Goal: Task Accomplishment & Management: Manage account settings

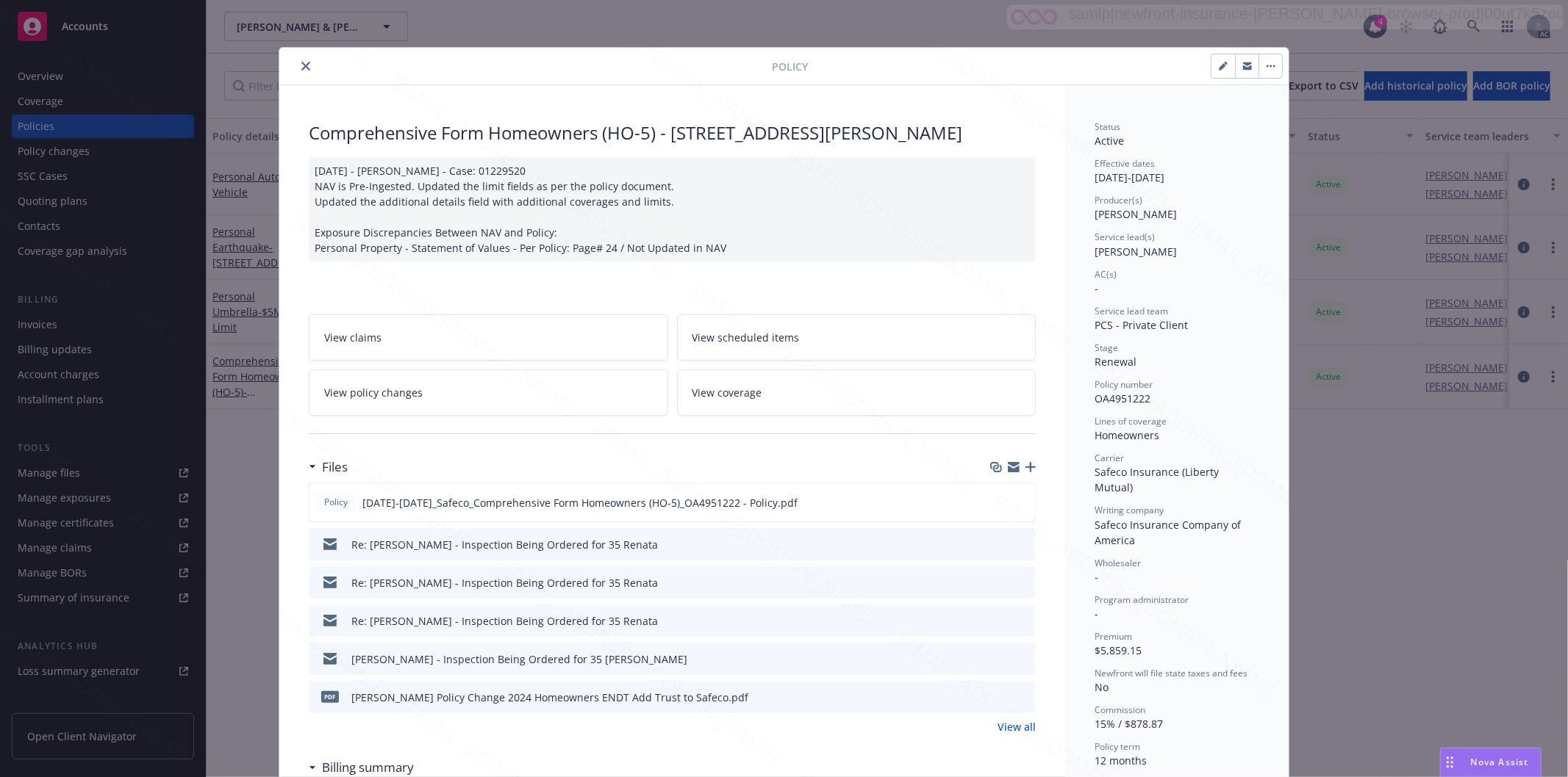
click at [1015, 162] on div "[DATE] - [PERSON_NAME] - Case: 01229520 NAV is Pre-Ingested. Updated the limit …" at bounding box center [672, 209] width 727 height 104
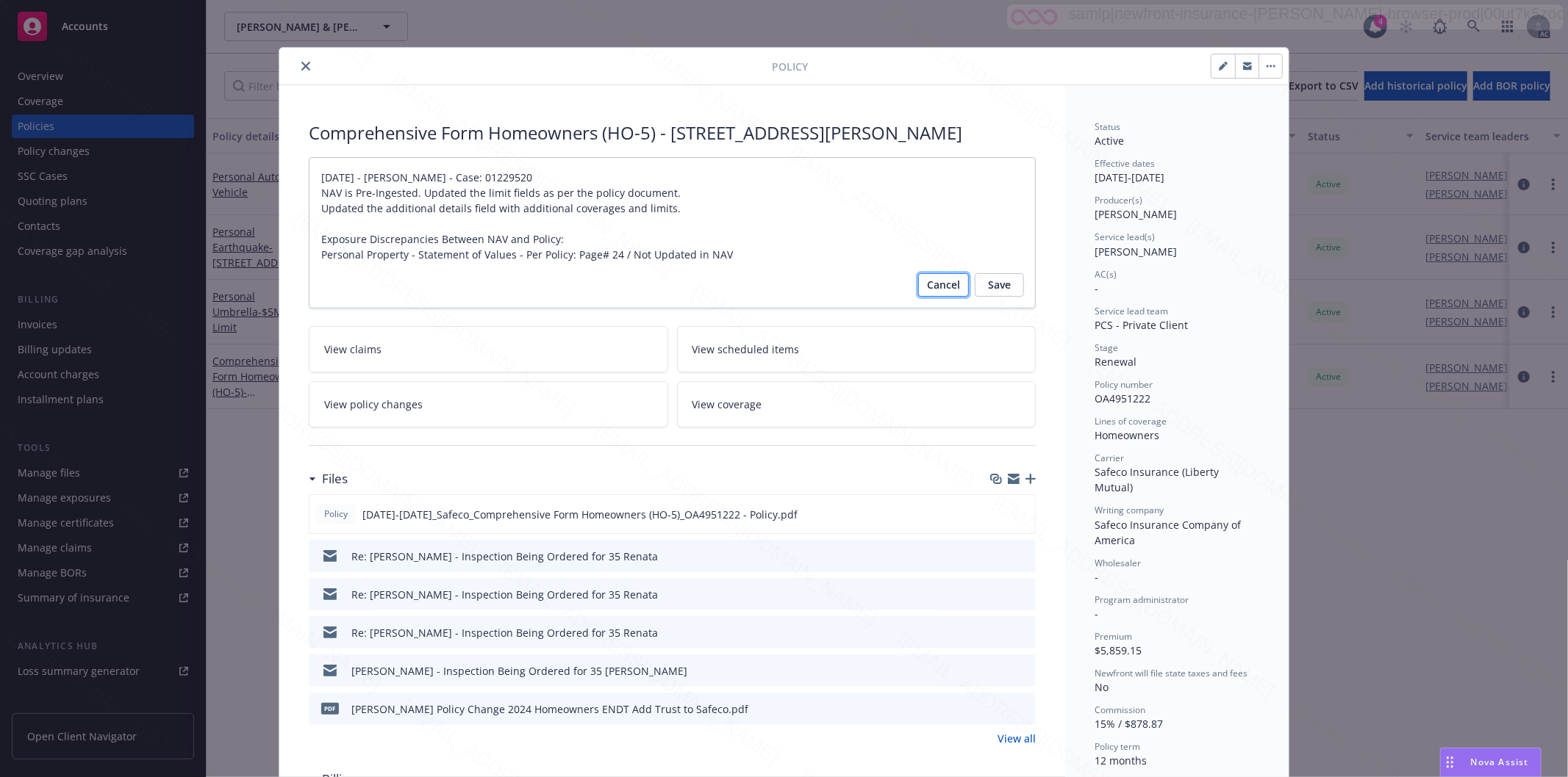
click at [938, 277] on span "Cancel" at bounding box center [943, 285] width 33 height 24
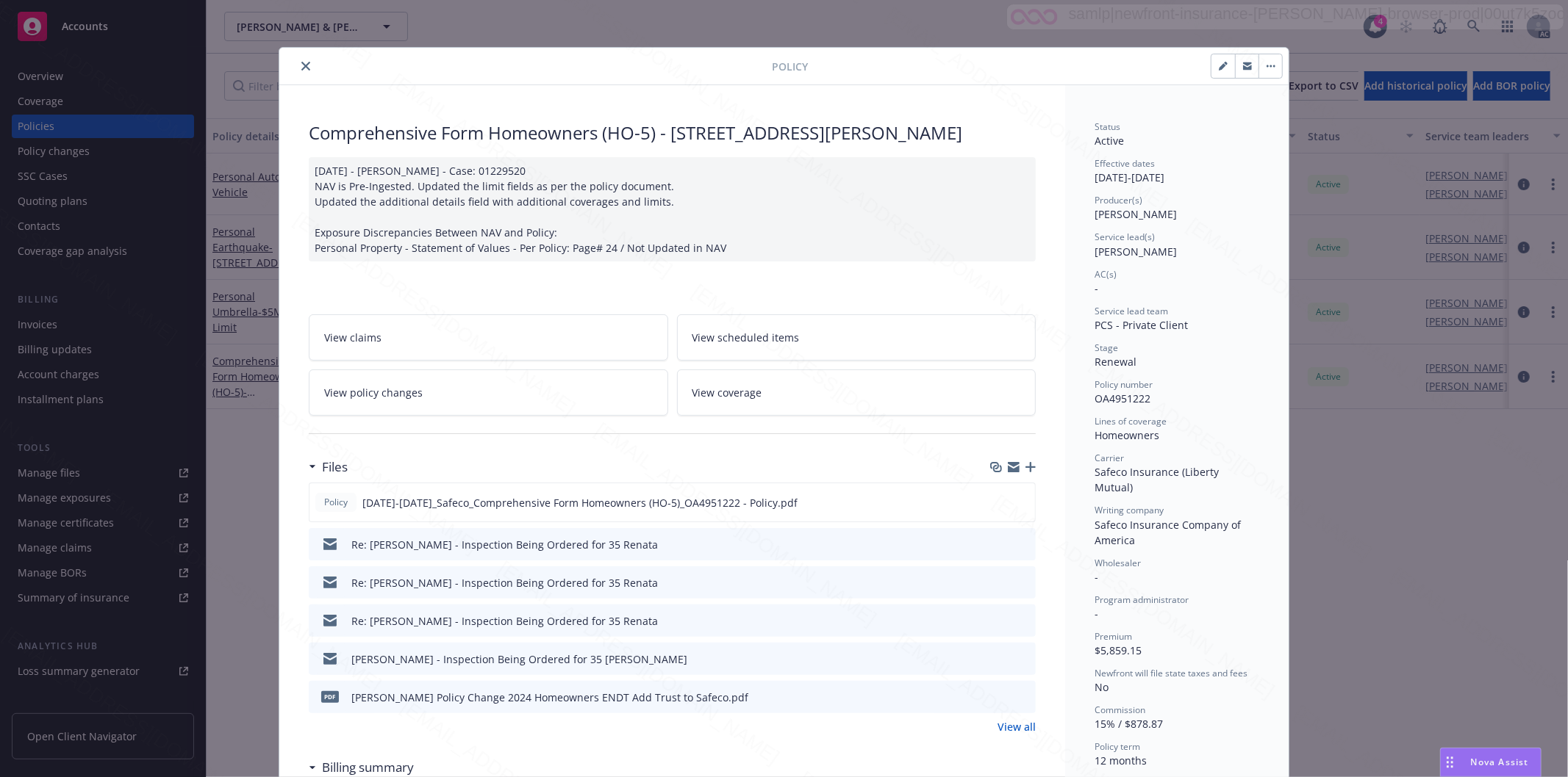
click at [441, 402] on link "View policy changes" at bounding box center [489, 392] width 360 height 46
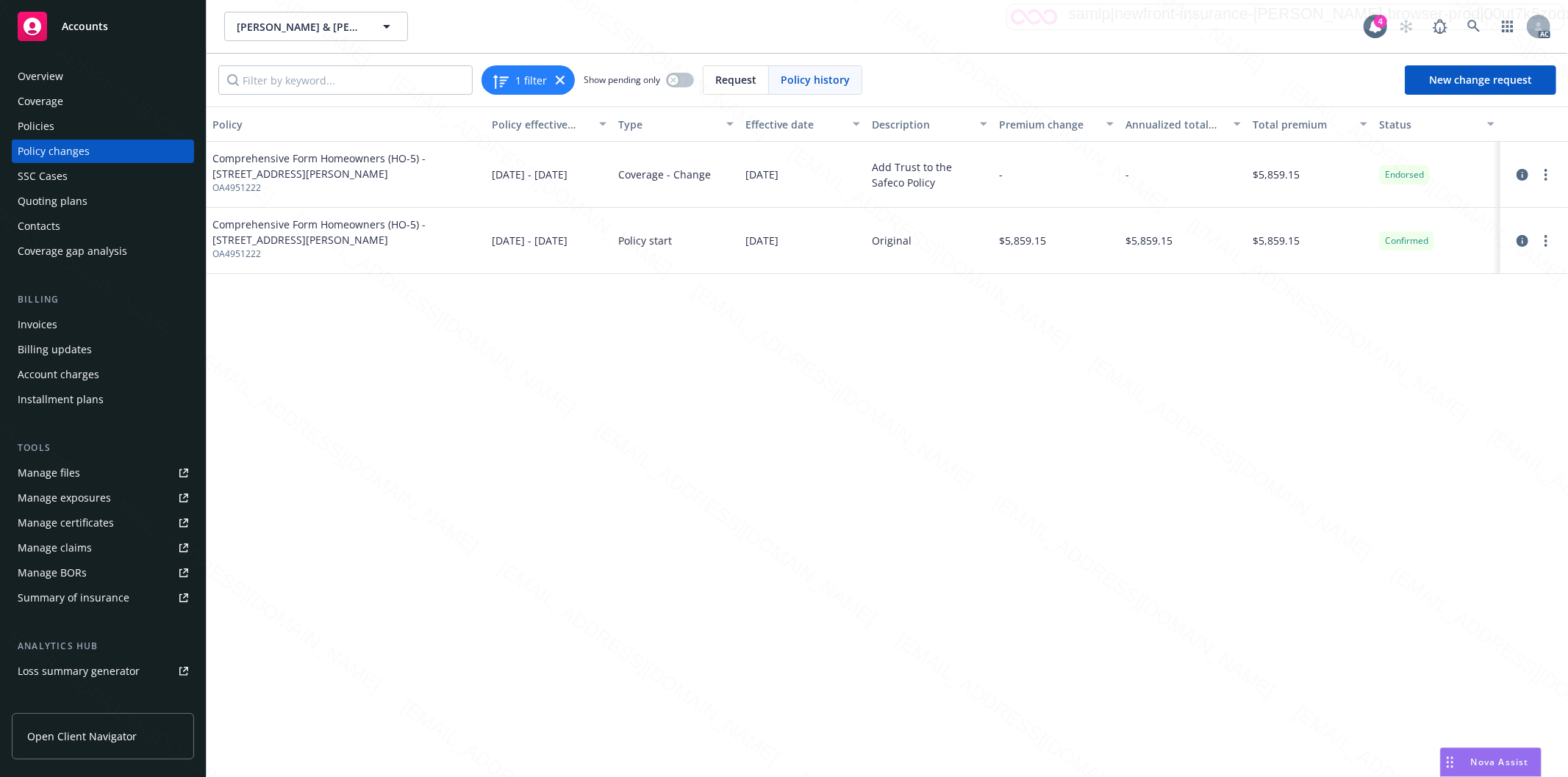
click at [1025, 175] on div "-" at bounding box center [1057, 175] width 127 height 66
click at [524, 361] on div "Policy Policy effective dates Type Effective date Description Premium change An…" at bounding box center [886, 442] width 1361 height 671
click at [47, 121] on div "Policies" at bounding box center [36, 126] width 37 height 24
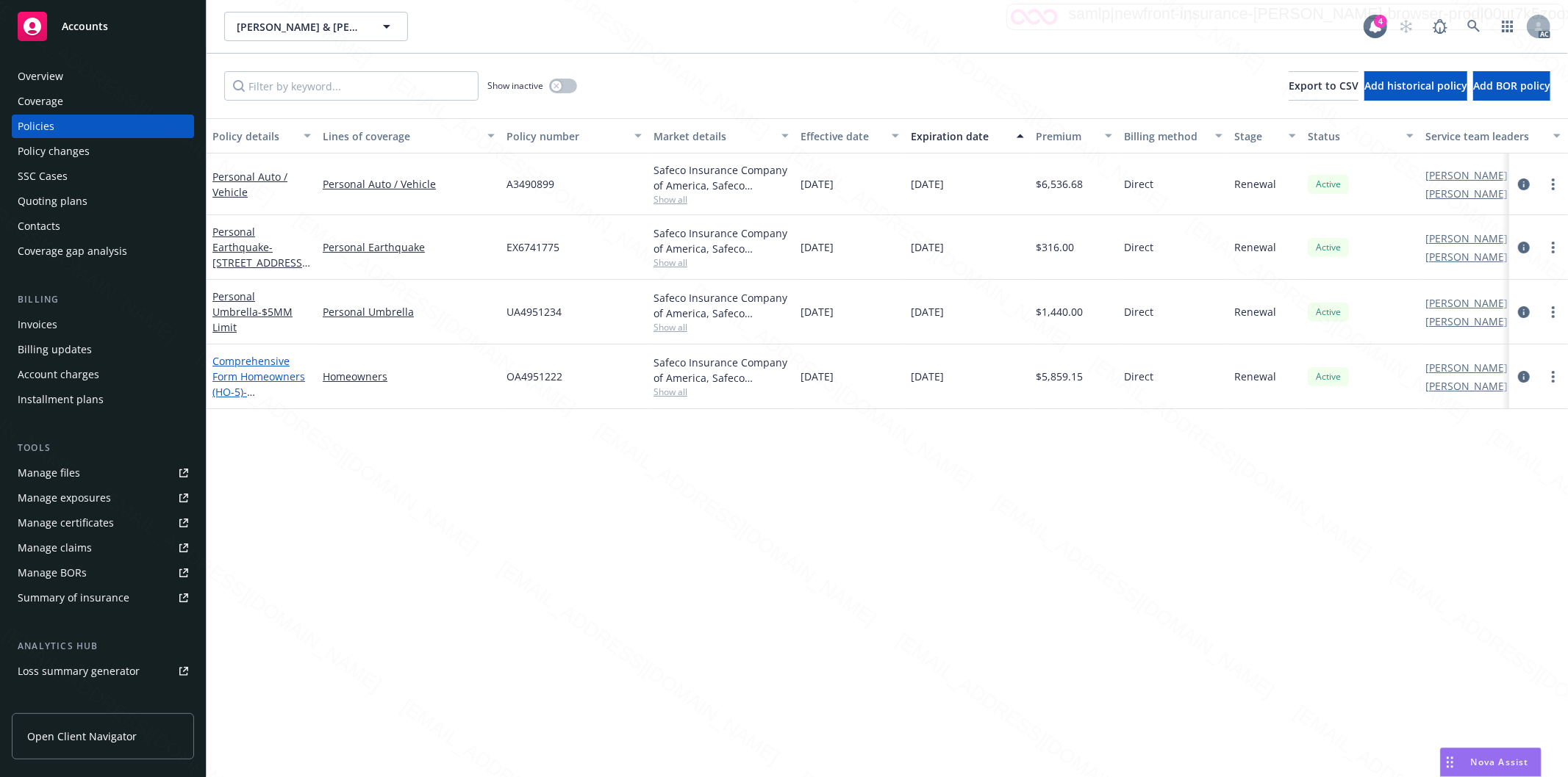
click at [232, 376] on link "Comprehensive Form Homeowners (HO-5) - [STREET_ADDRESS][PERSON_NAME]" at bounding box center [258, 392] width 94 height 76
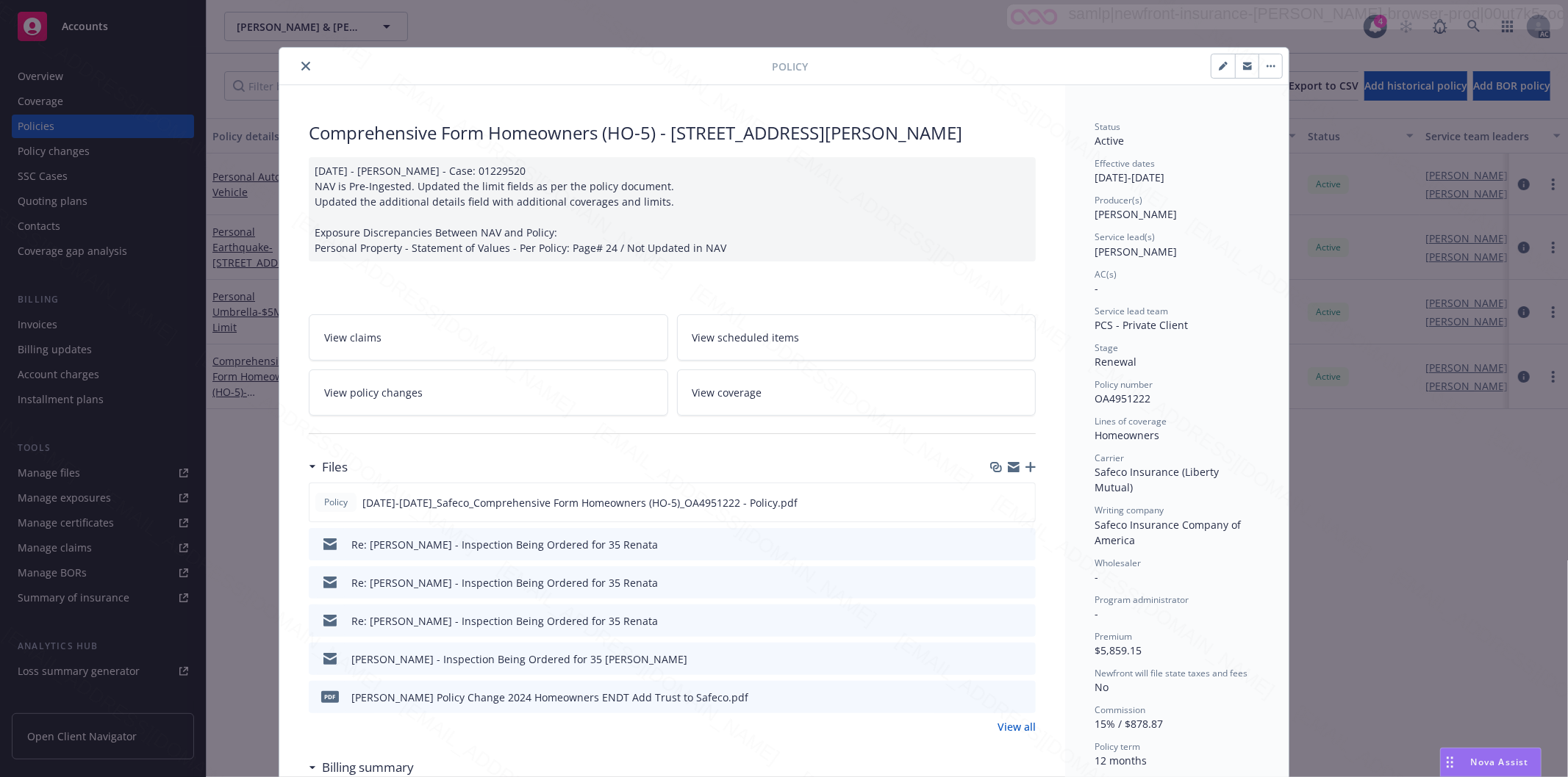
scroll to position [44, 0]
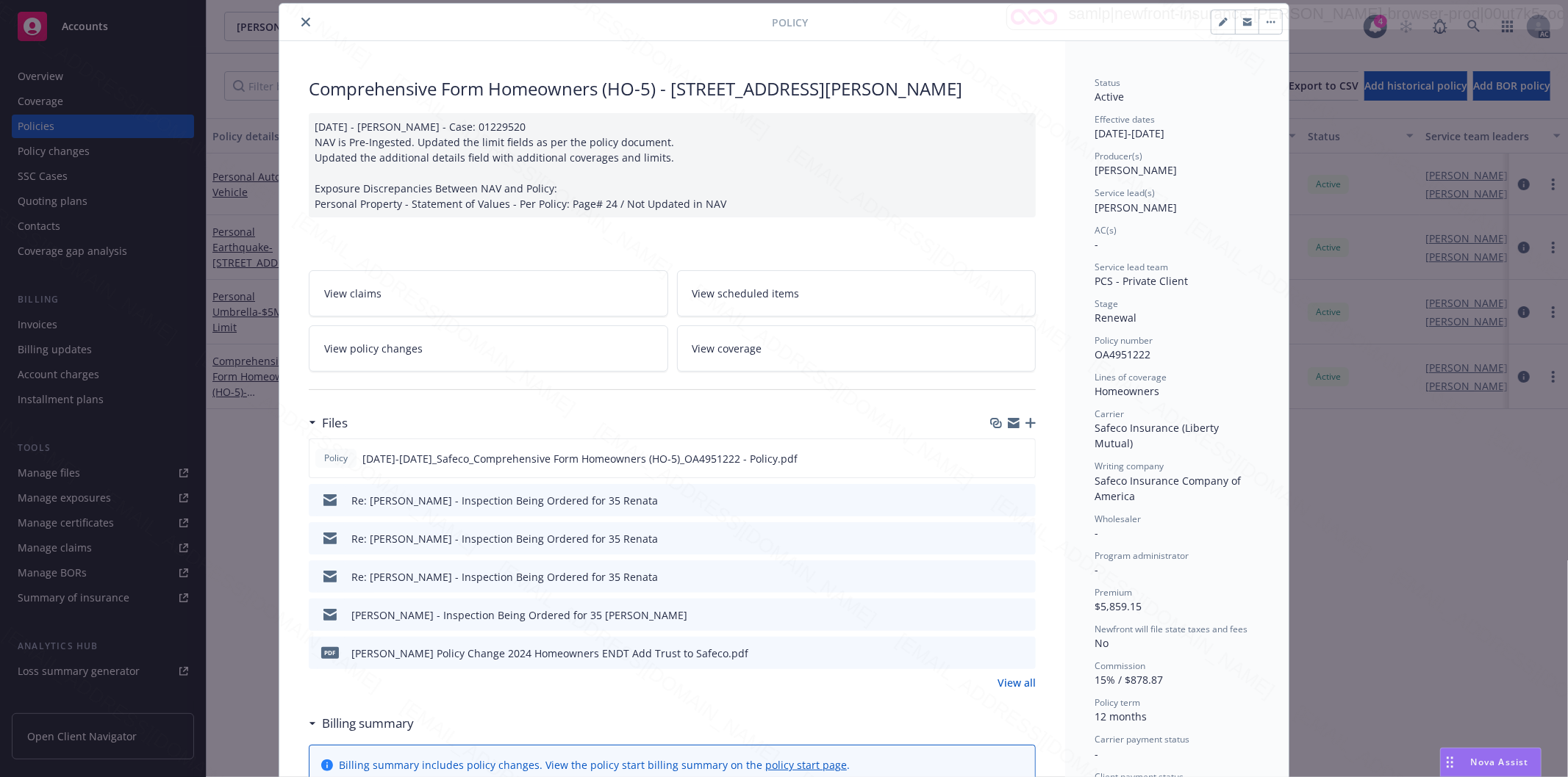
click at [524, 349] on link "View policy changes" at bounding box center [489, 348] width 360 height 46
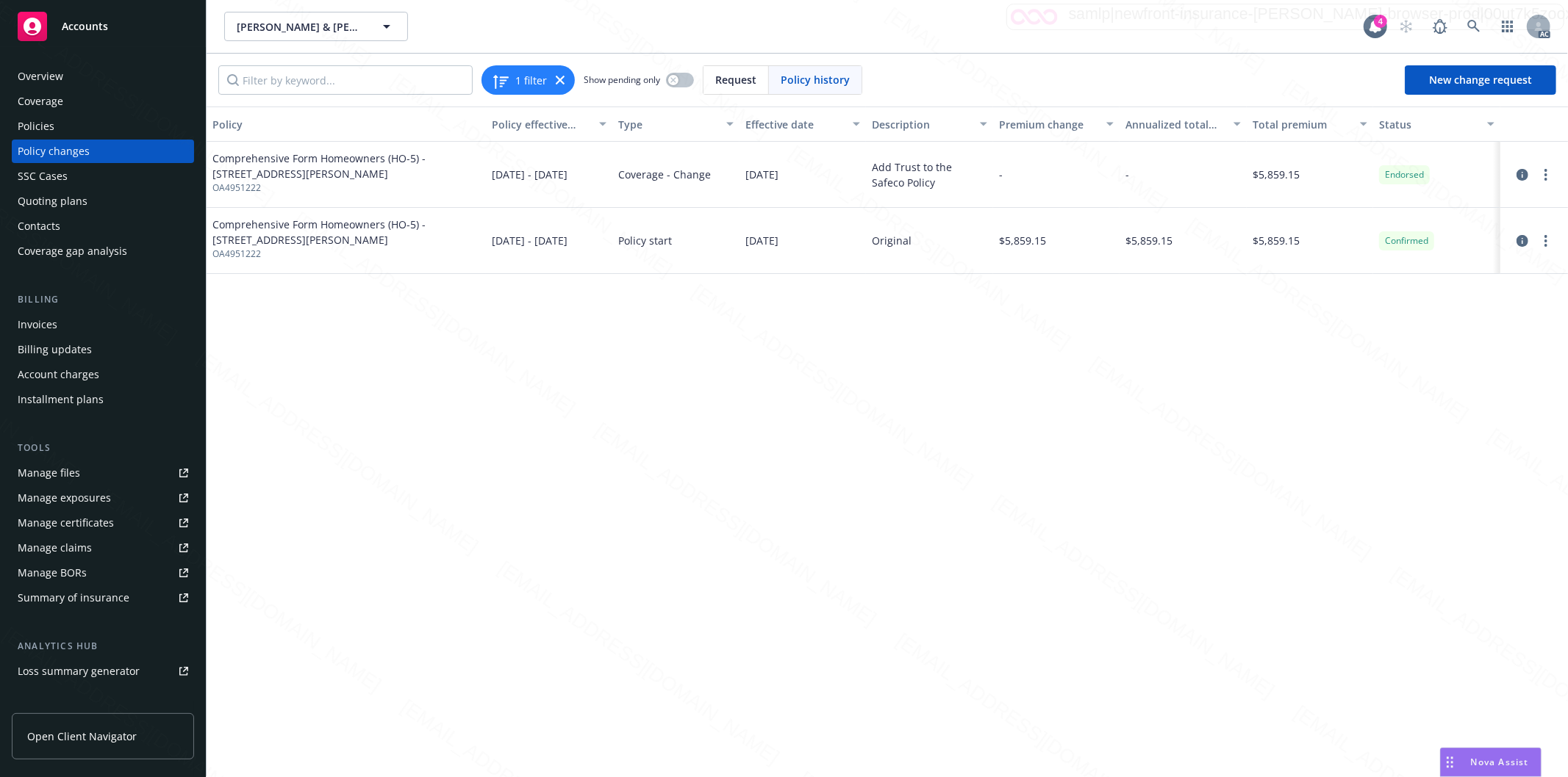
click at [92, 122] on div "Policies" at bounding box center [103, 126] width 170 height 24
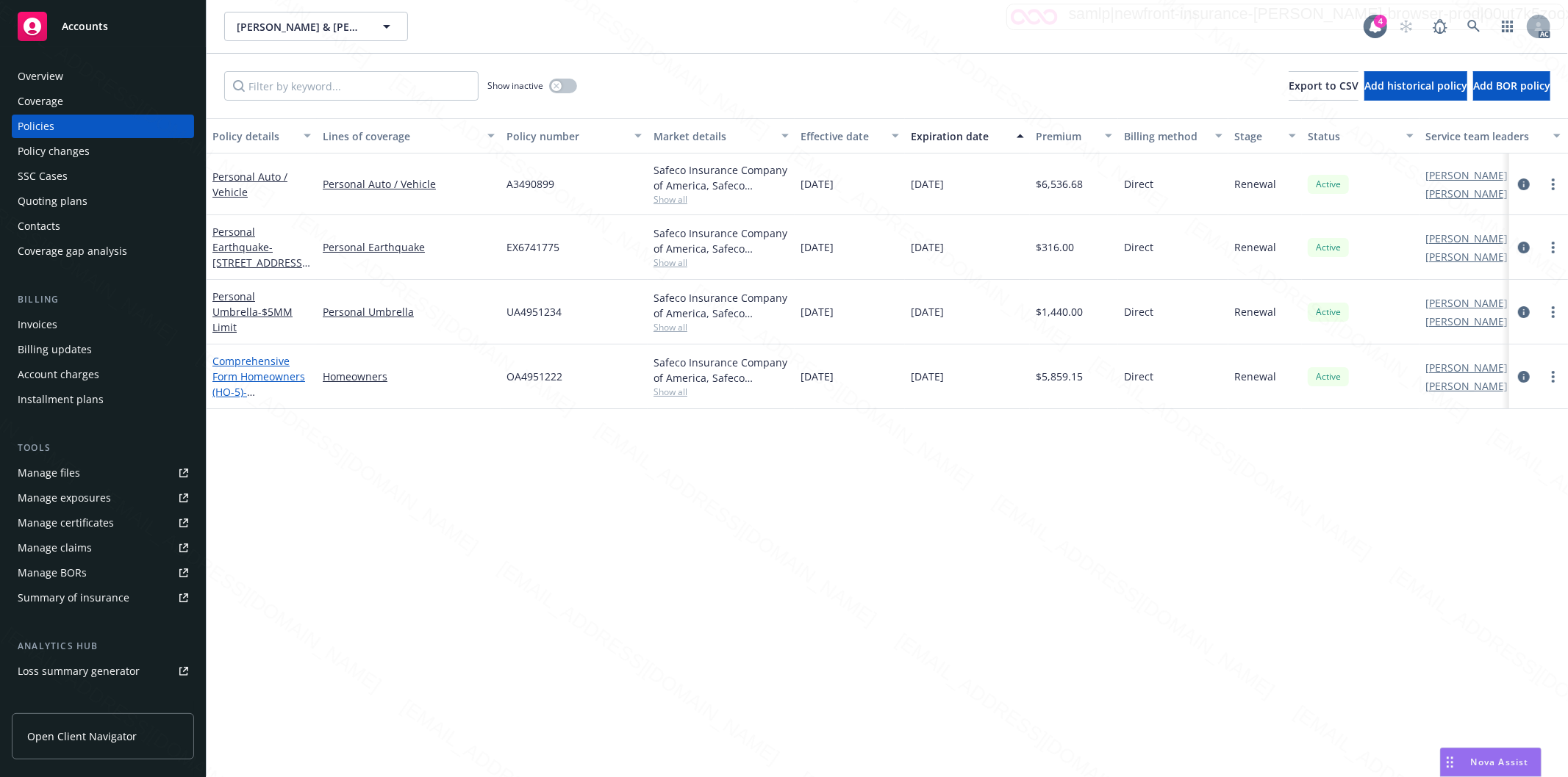
click at [258, 375] on link "Comprehensive Form Homeowners (HO-5) - [STREET_ADDRESS][PERSON_NAME]" at bounding box center [258, 392] width 94 height 76
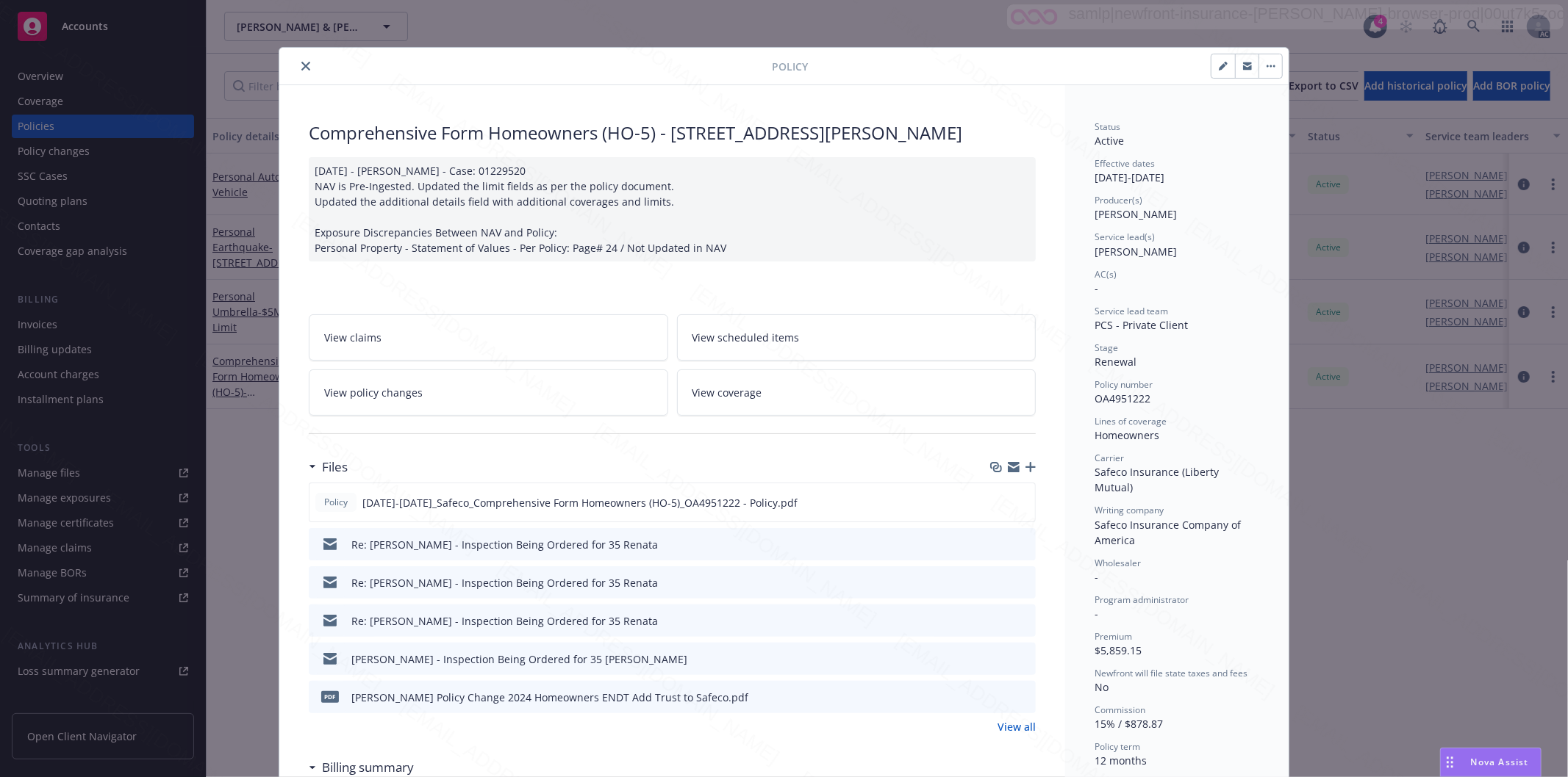
scroll to position [44, 0]
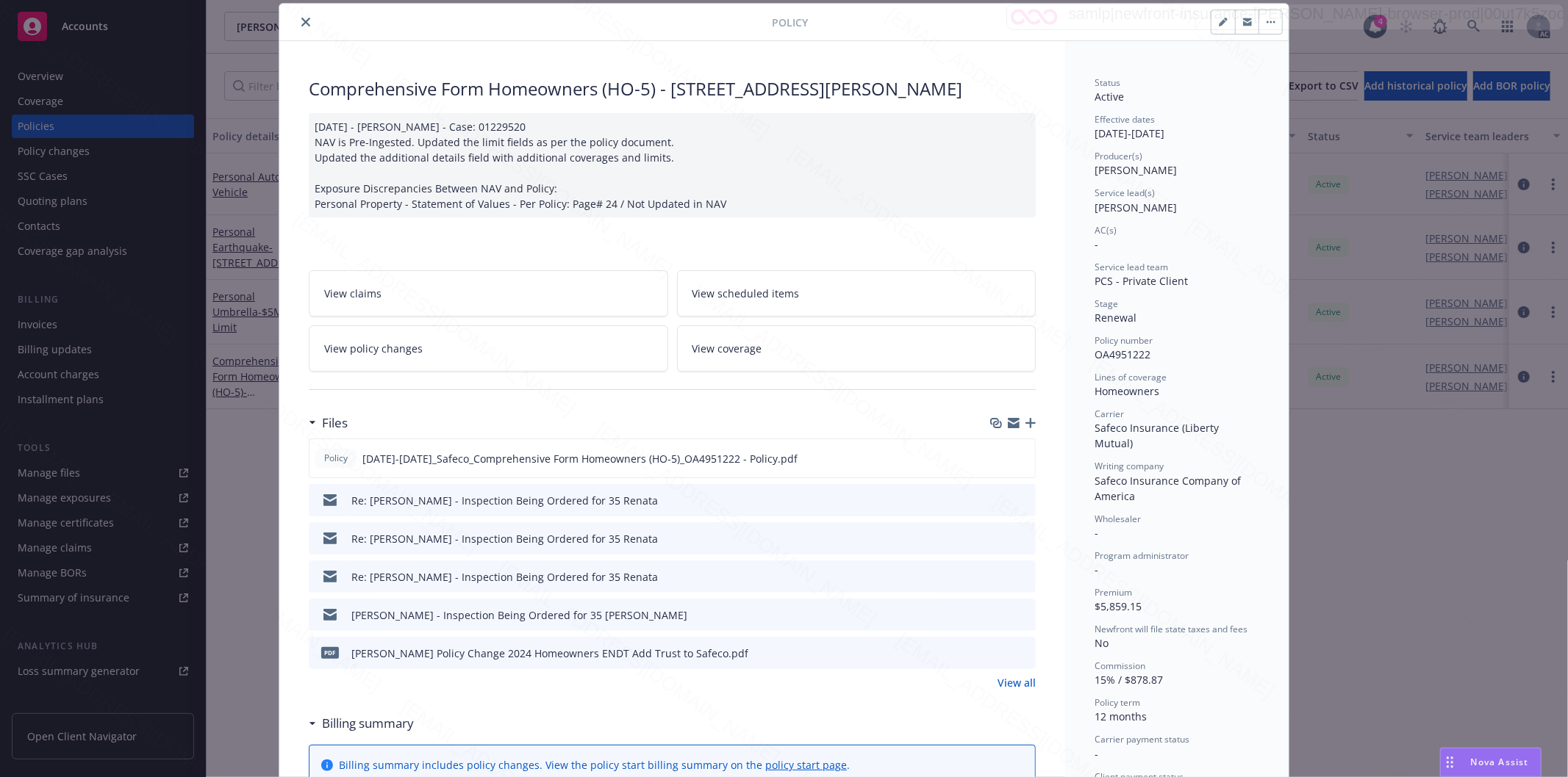
click at [468, 343] on link "View policy changes" at bounding box center [489, 348] width 360 height 46
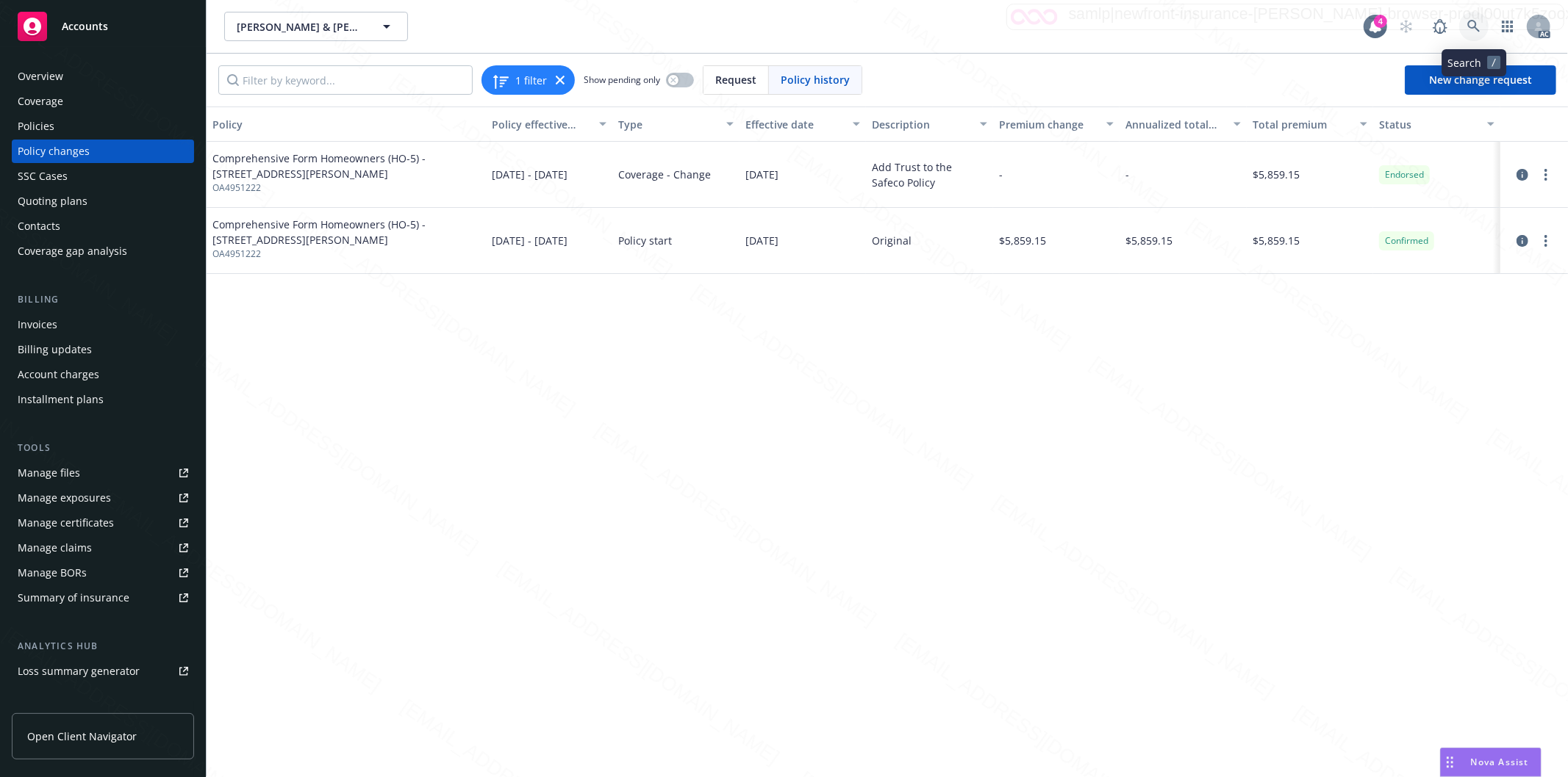
click at [1472, 25] on icon at bounding box center [1473, 26] width 13 height 13
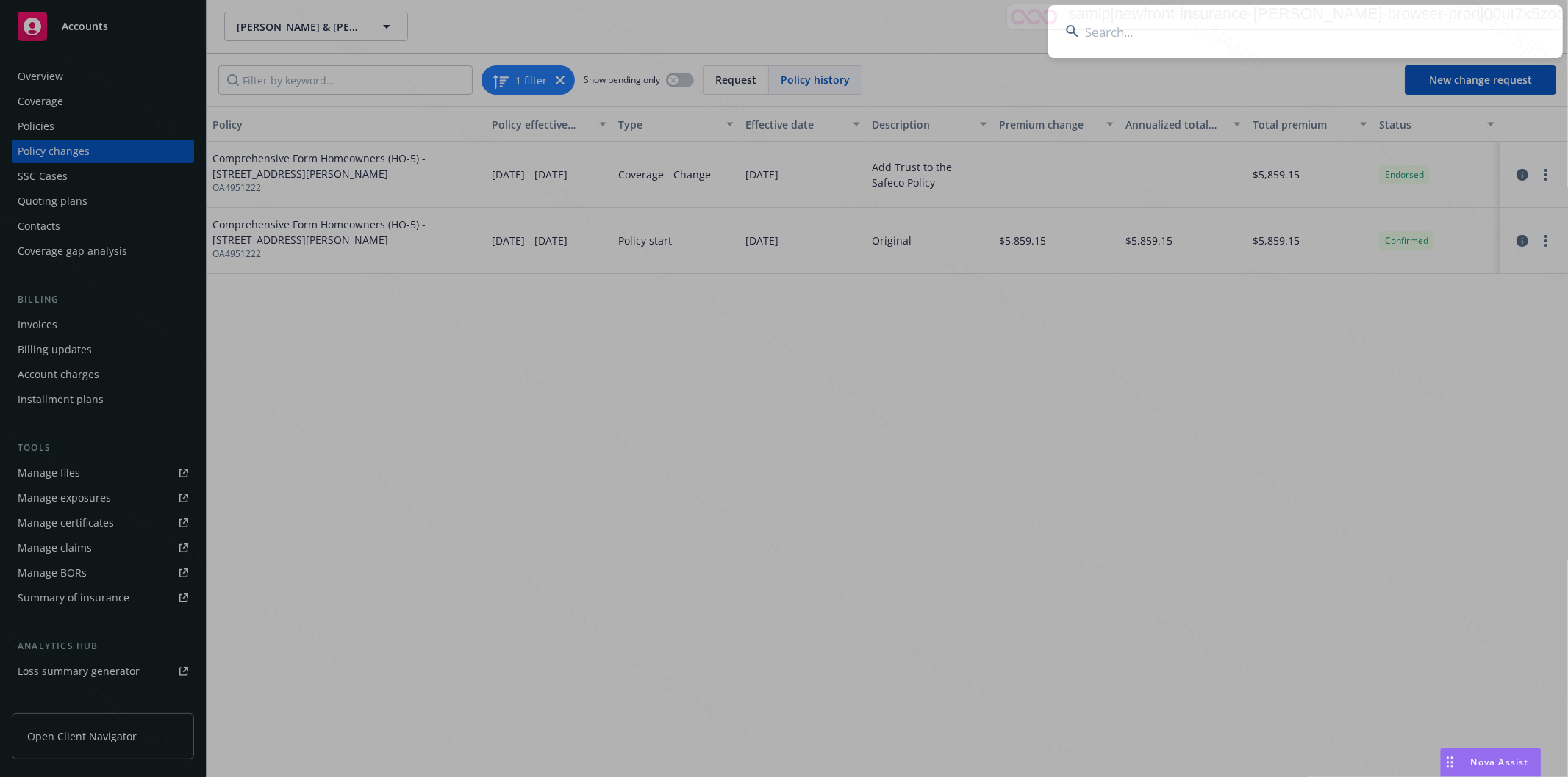
type input "[PERSON_NAME] Beach House LLC"
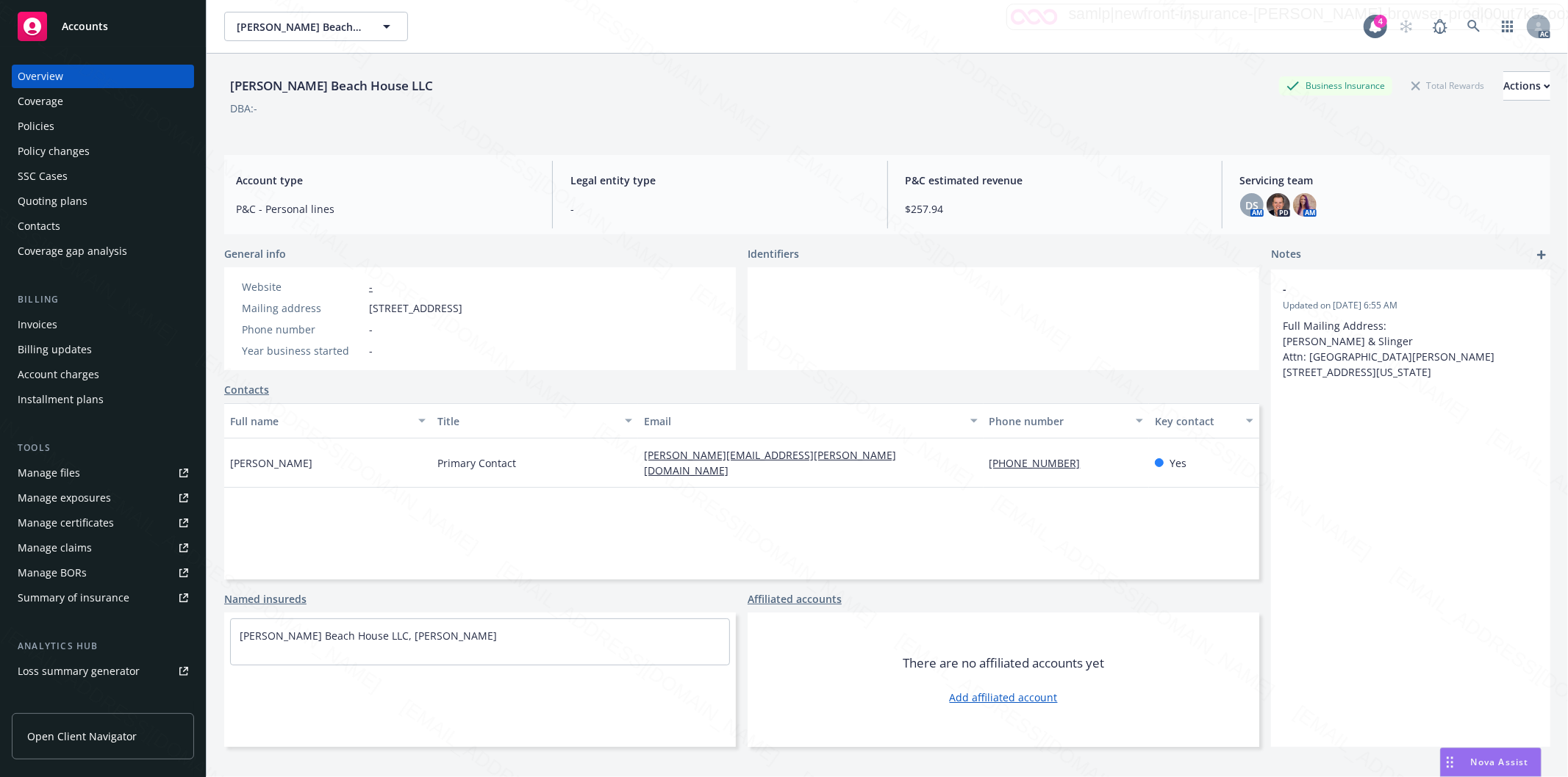
drag, startPoint x: 366, startPoint y: 309, endPoint x: 467, endPoint y: 302, distance: 101.2
click at [467, 302] on div "Mailing address [STREET_ADDRESS]" at bounding box center [351, 308] width 232 height 15
copy span "[STREET_ADDRESS]"
click at [64, 132] on div "Policies" at bounding box center [103, 126] width 170 height 24
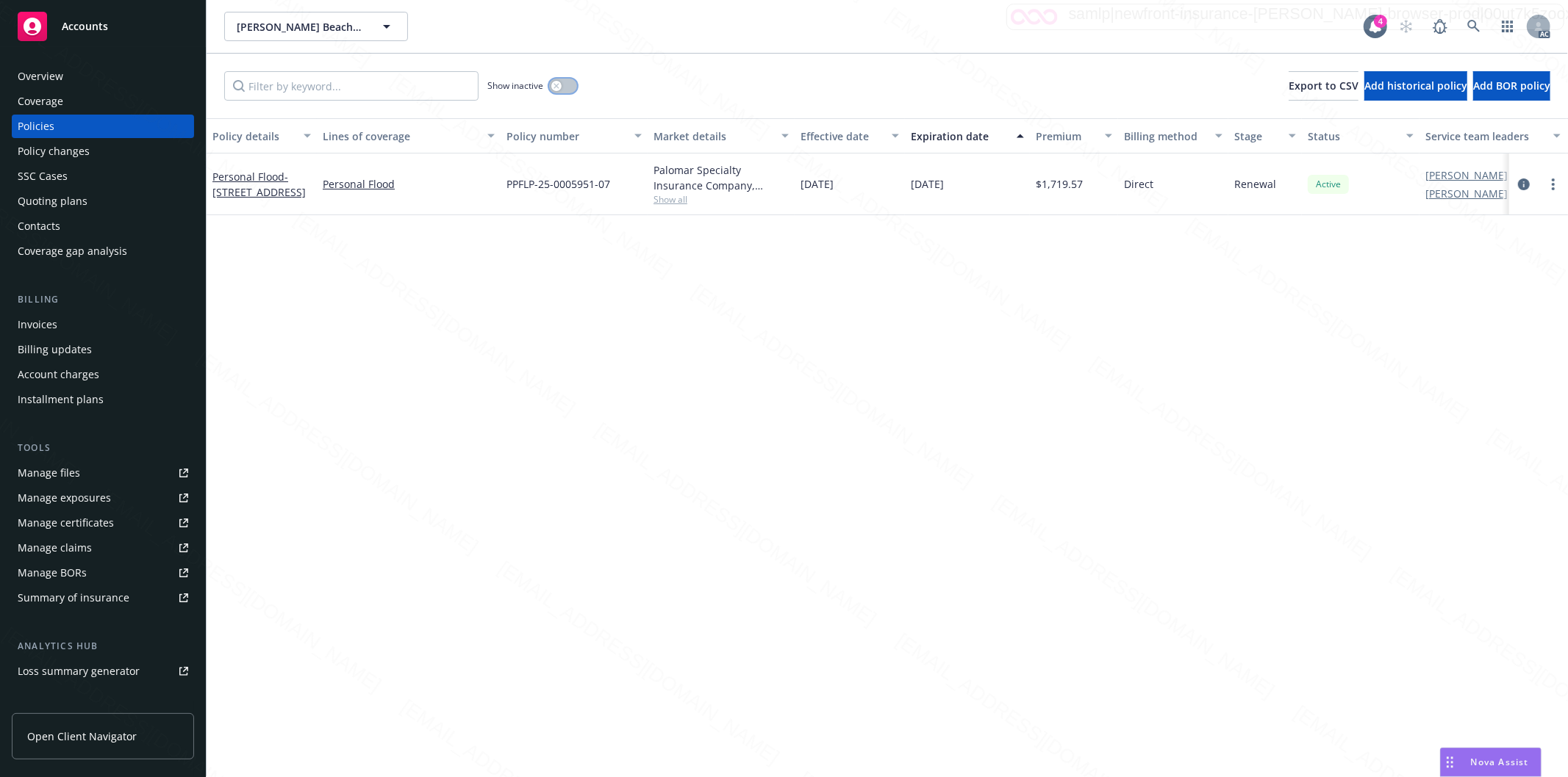
click at [566, 86] on button "button" at bounding box center [562, 86] width 27 height 15
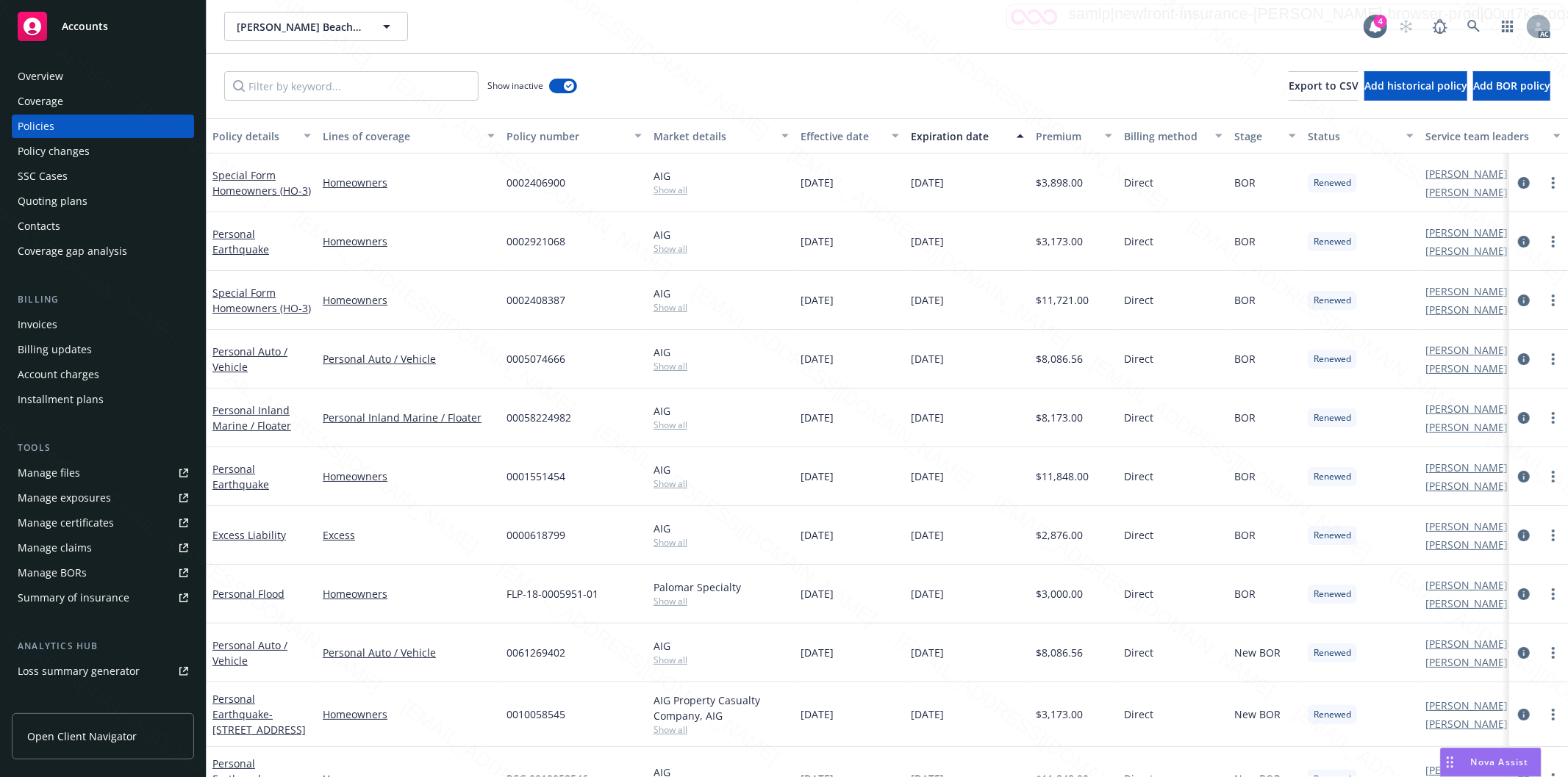
click at [816, 84] on div "Show inactive Export to CSV Add historical policy Add BOR policy" at bounding box center [886, 86] width 1361 height 64
click at [872, 134] on div "Effective date" at bounding box center [841, 136] width 82 height 15
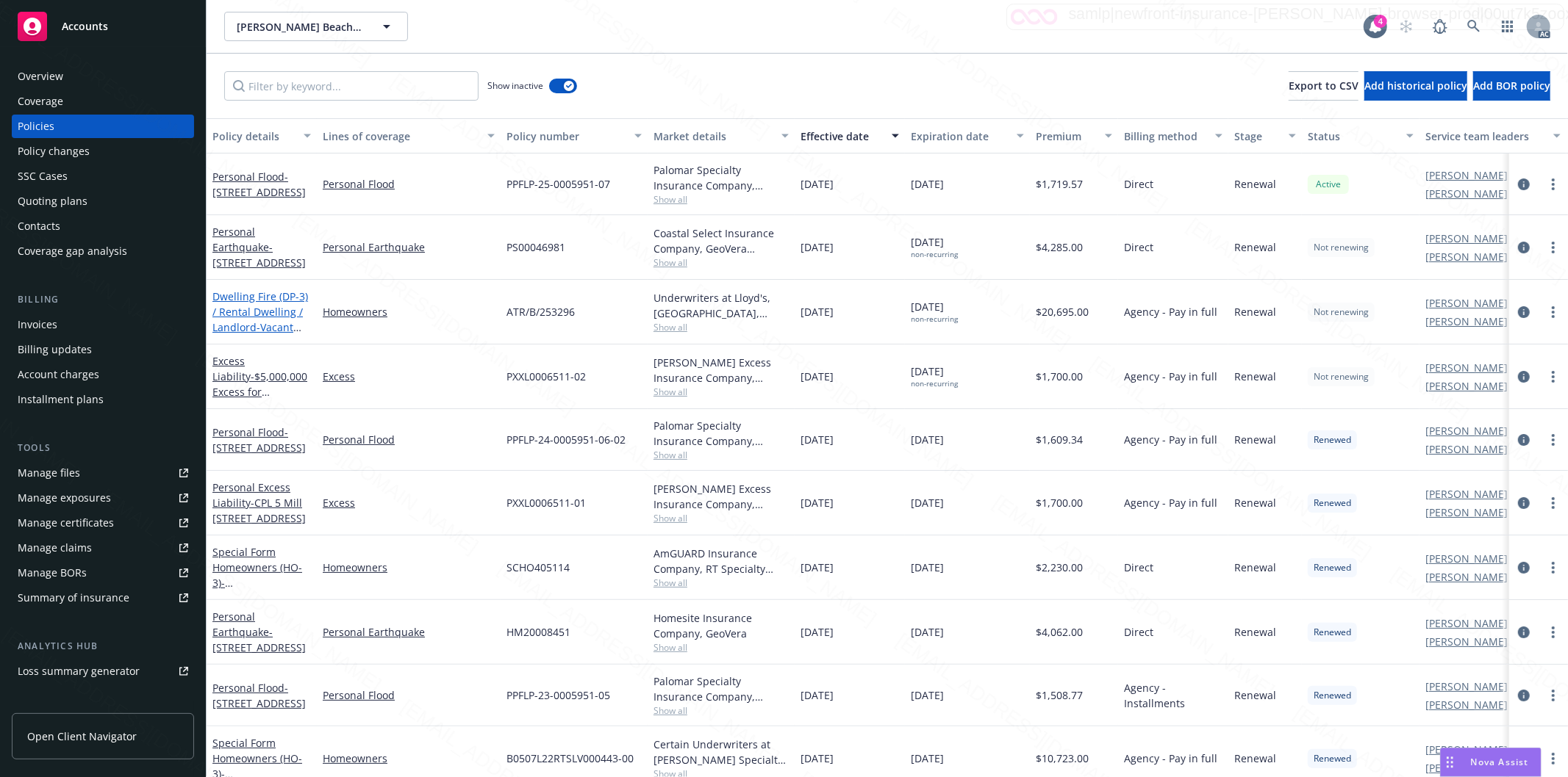
click at [242, 311] on link "Dwelling Fire (DP-3) / Rental Dwelling / Landlord - Vacant Renovations at [STRE…" at bounding box center [259, 327] width 96 height 76
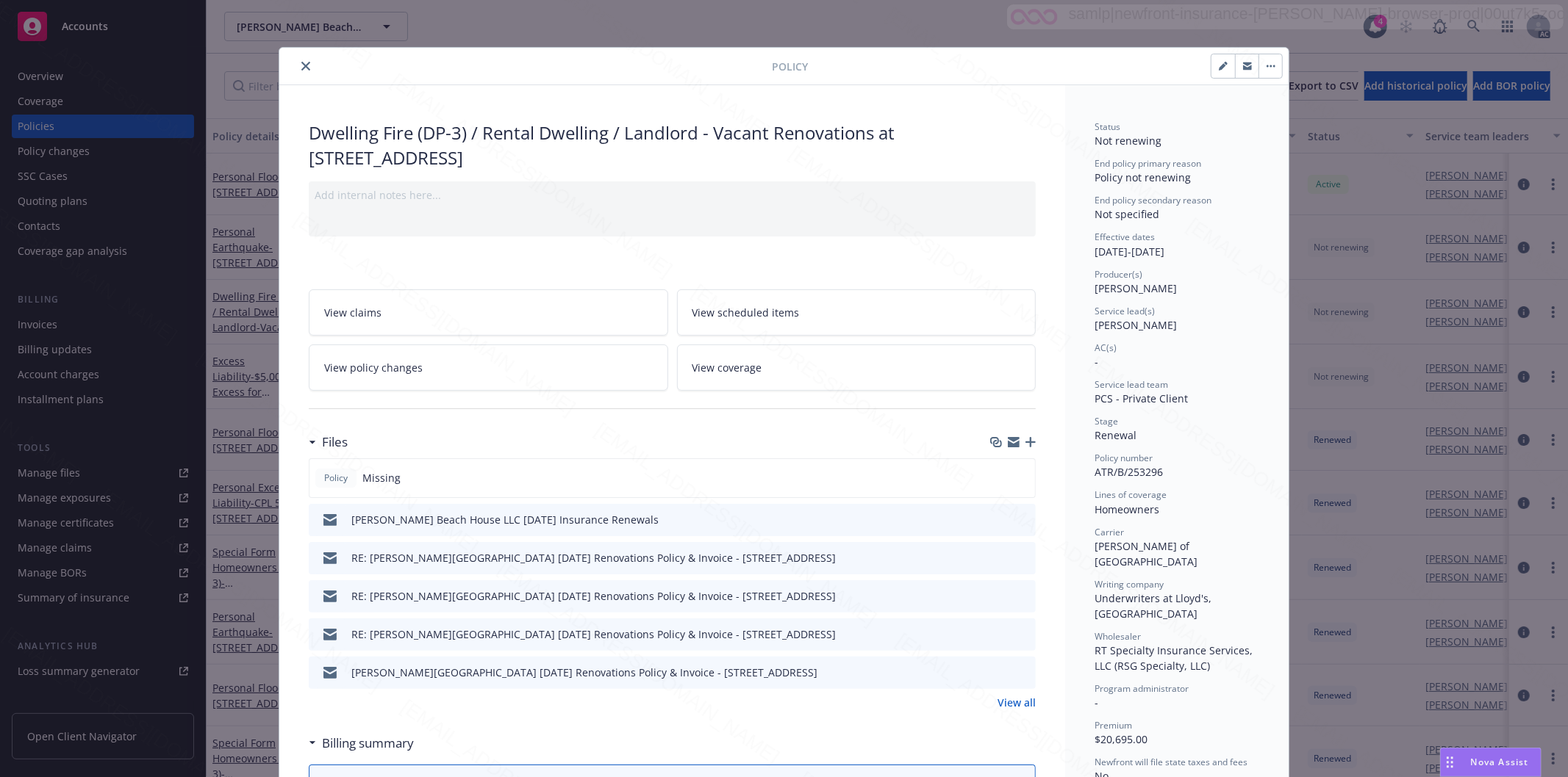
click at [508, 512] on div "[PERSON_NAME] Beach House LLC [DATE] Insurance Renewals" at bounding box center [505, 520] width 307 height 15
click at [993, 513] on icon "download file" at bounding box center [998, 517] width 9 height 9
click at [1016, 514] on icon "preview file" at bounding box center [1022, 519] width 13 height 10
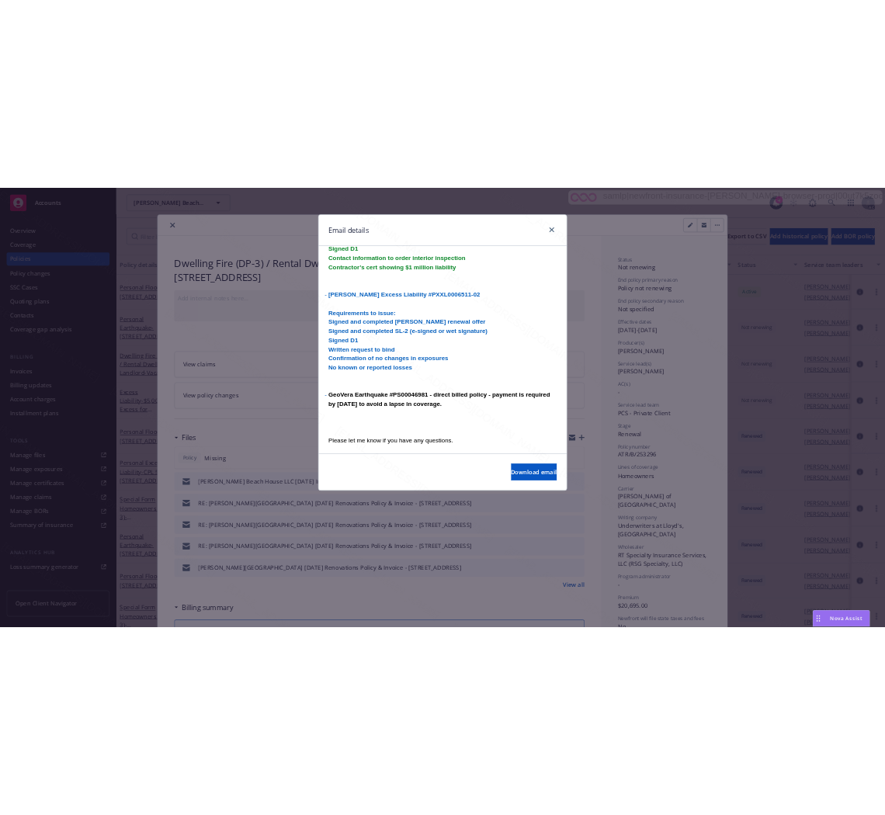
scroll to position [837, 0]
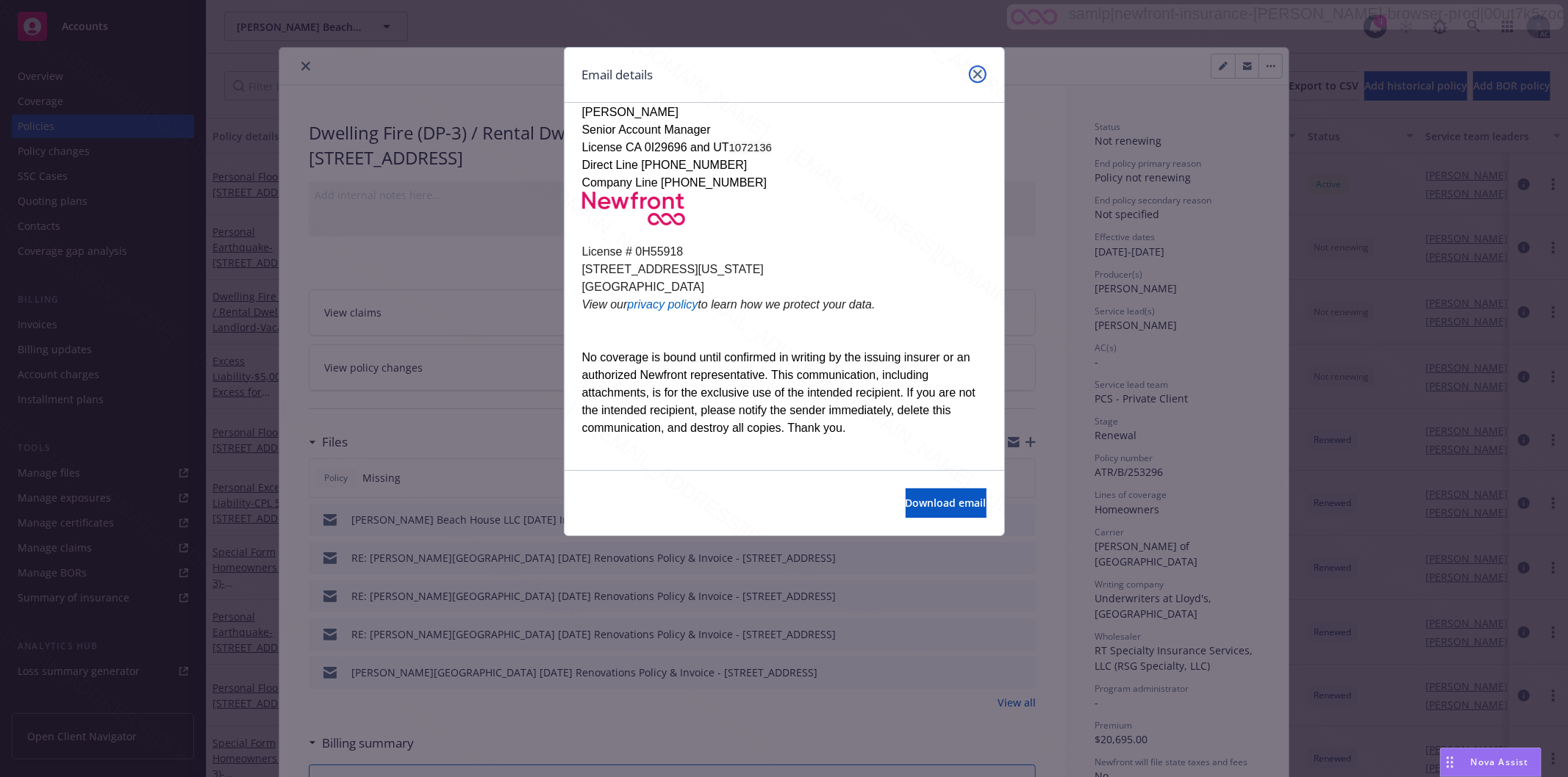
click at [978, 75] on icon "close" at bounding box center [977, 74] width 9 height 9
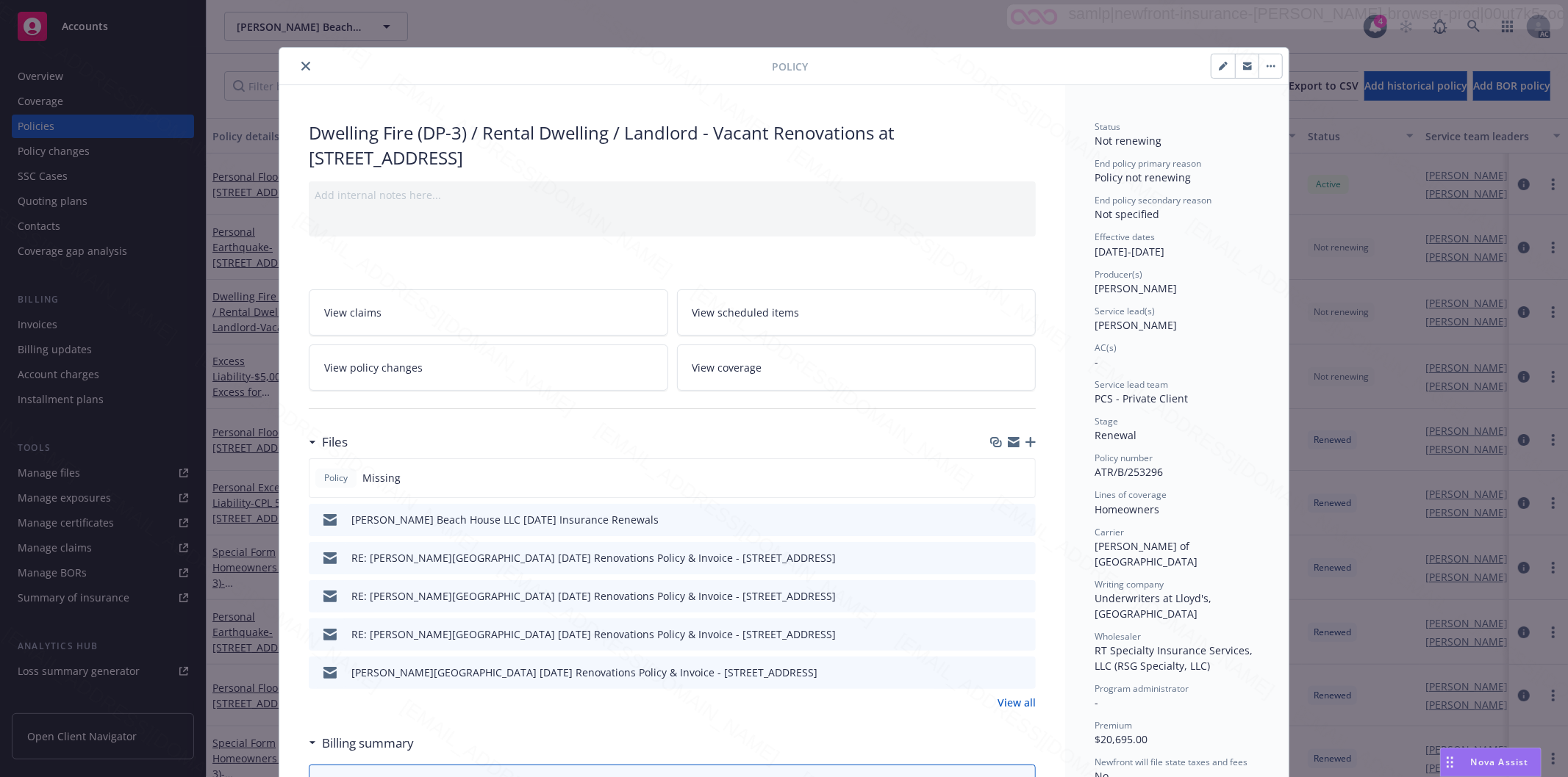
click at [301, 67] on icon "close" at bounding box center [305, 65] width 9 height 9
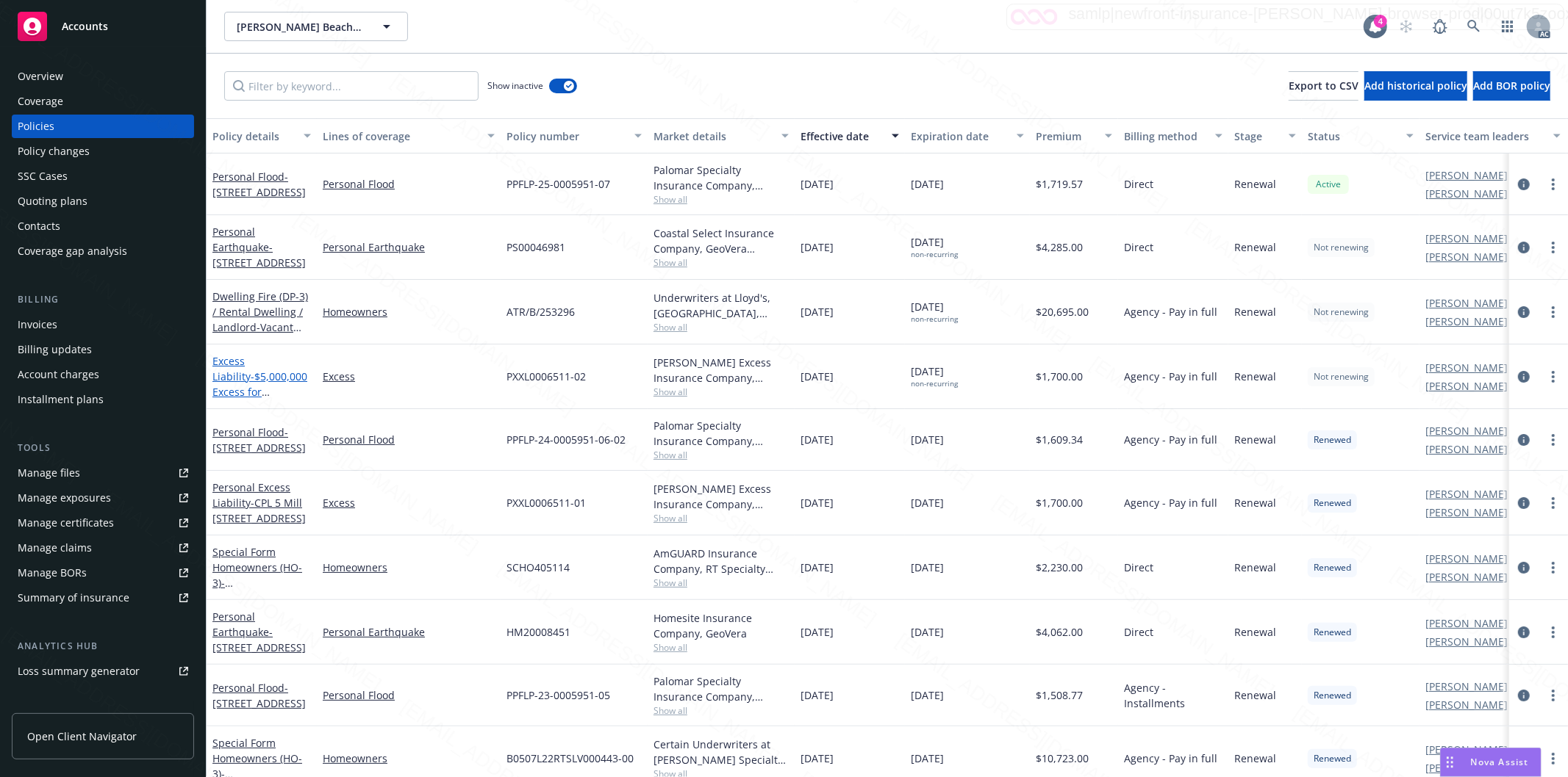
click at [242, 376] on span "- $5,000,000 Excess for [STREET_ADDRESS]" at bounding box center [259, 391] width 95 height 44
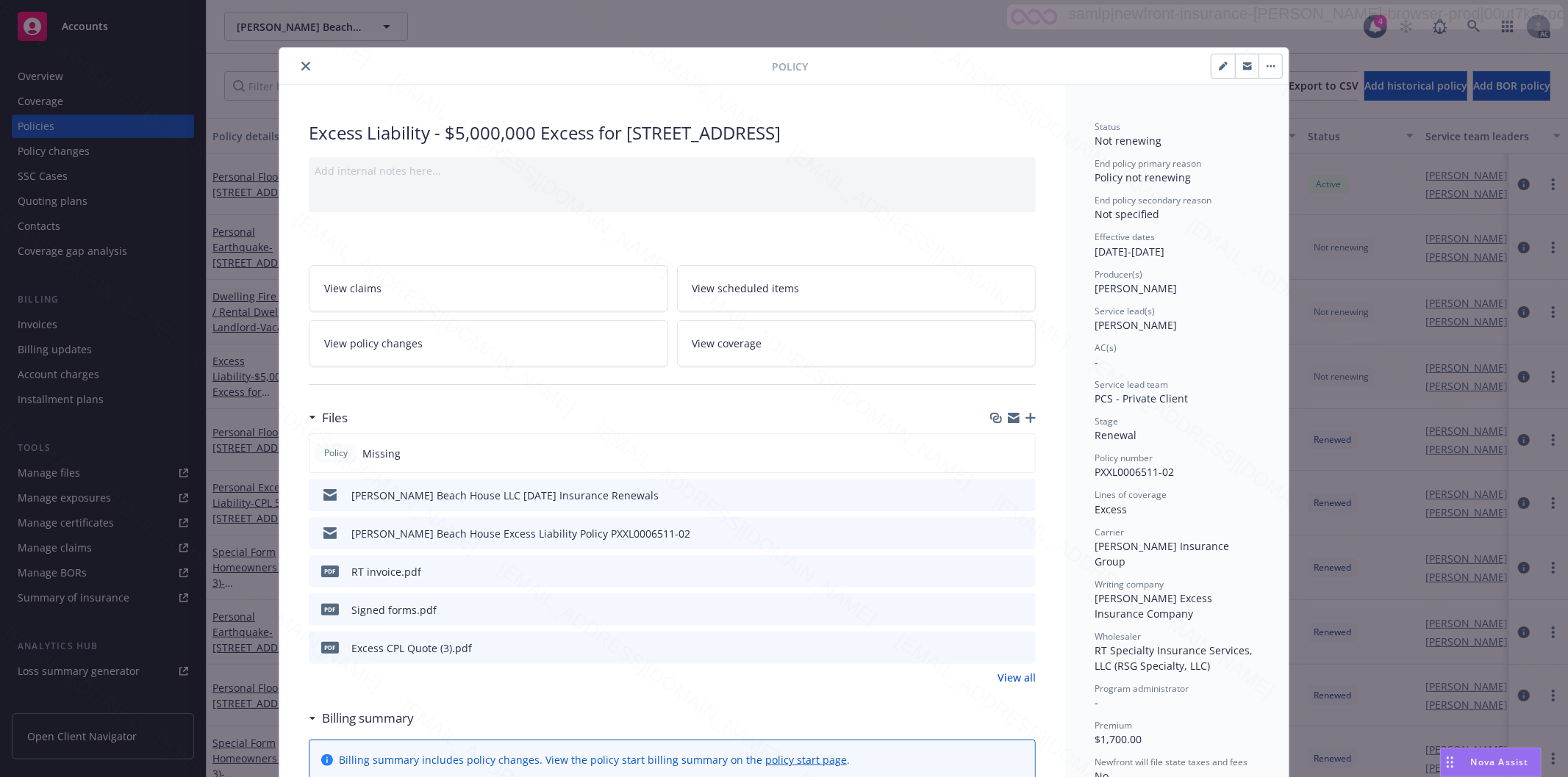
click at [301, 66] on icon "close" at bounding box center [305, 65] width 9 height 9
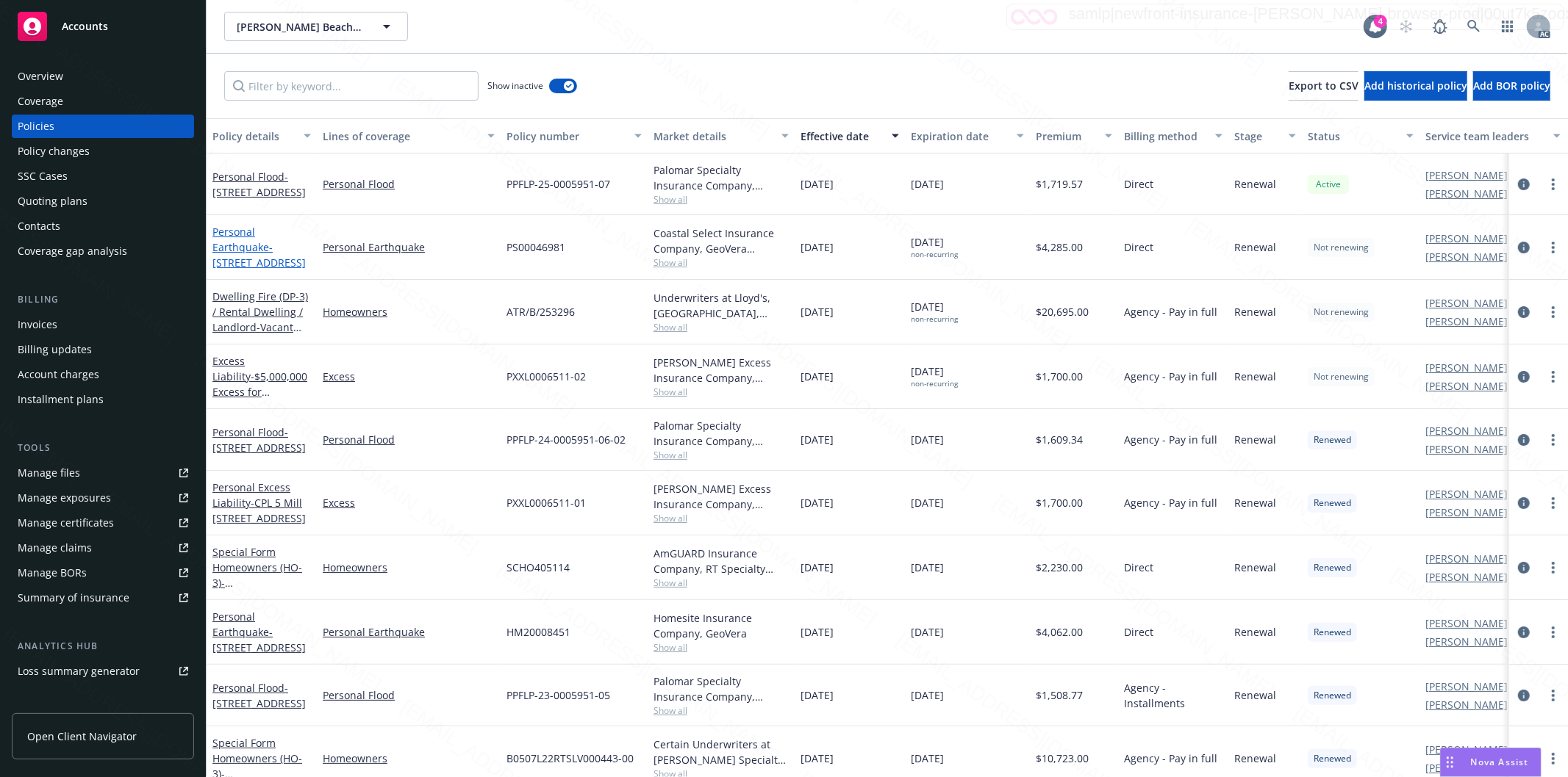
click at [254, 248] on link "Personal Earthquake - [STREET_ADDRESS]" at bounding box center [258, 247] width 94 height 44
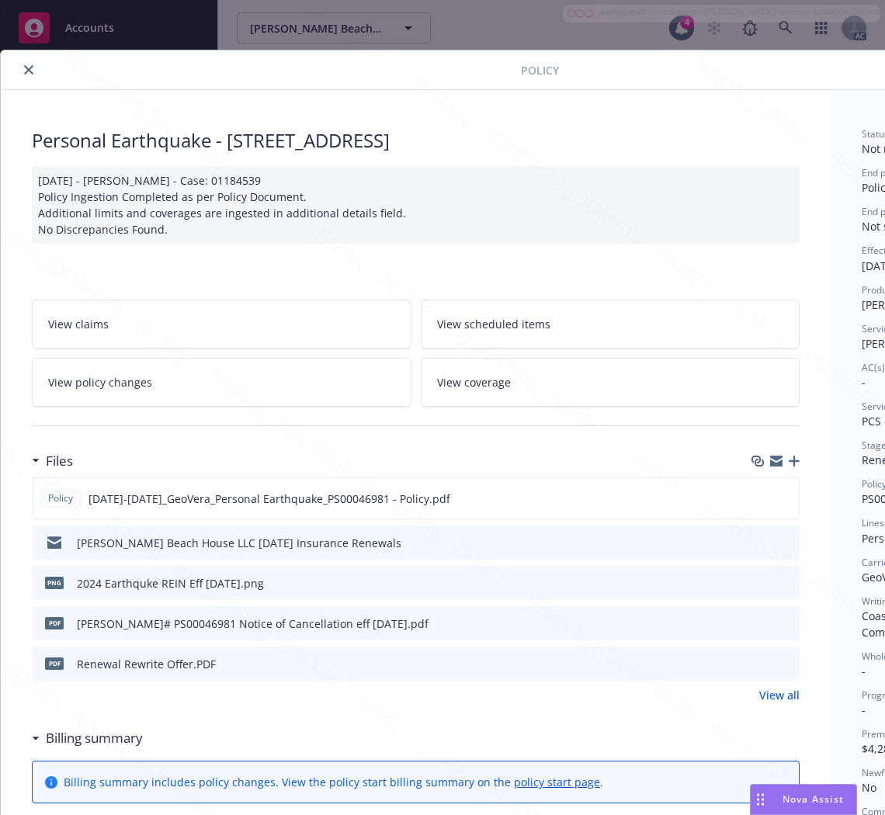
click at [91, 740] on h3 "Billing summary" at bounding box center [94, 738] width 97 height 20
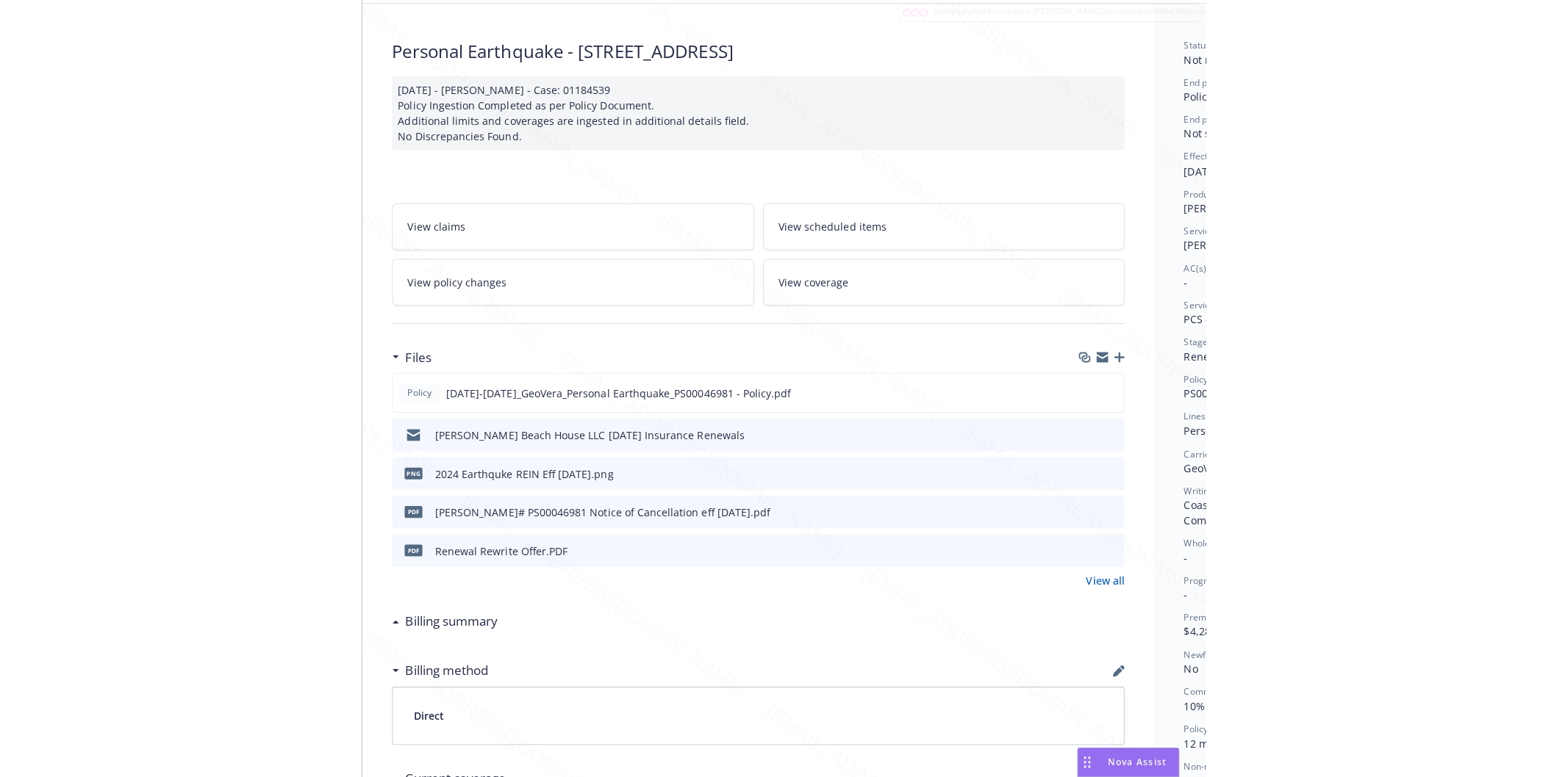
scroll to position [81, 186]
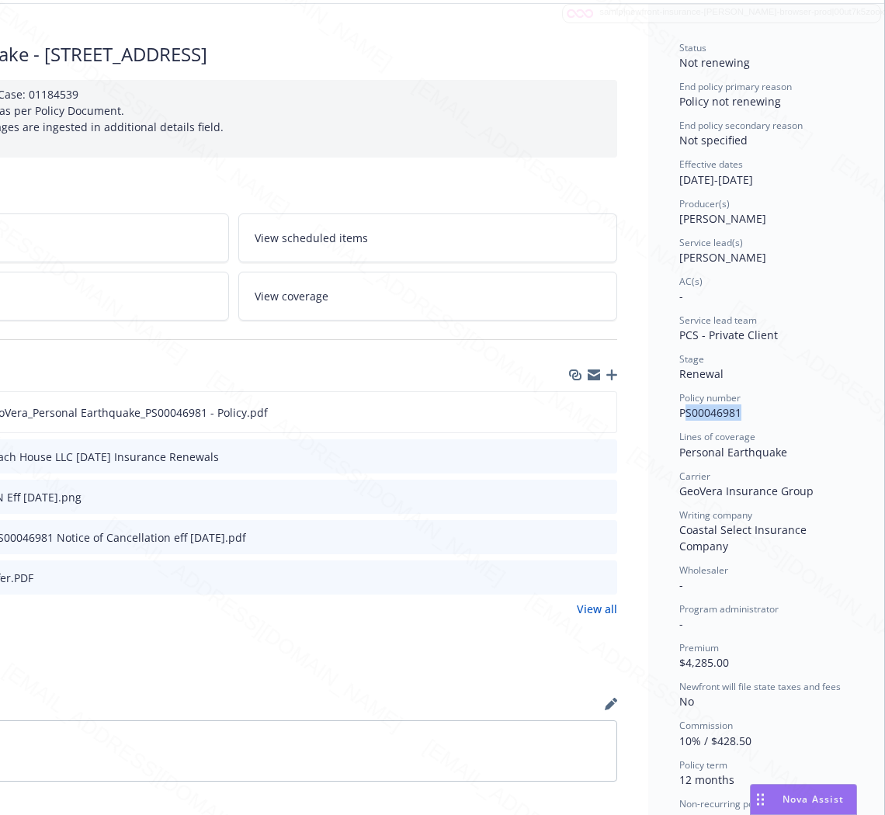
drag, startPoint x: 736, startPoint y: 407, endPoint x: 647, endPoint y: 404, distance: 88.5
click at [649, 404] on div "Status Not renewing End policy primary reason Policy not renewing End policy se…" at bounding box center [766, 565] width 236 height 1122
copy div "Policy number PS00046981"
click at [679, 414] on span "PS00046981" at bounding box center [710, 412] width 62 height 15
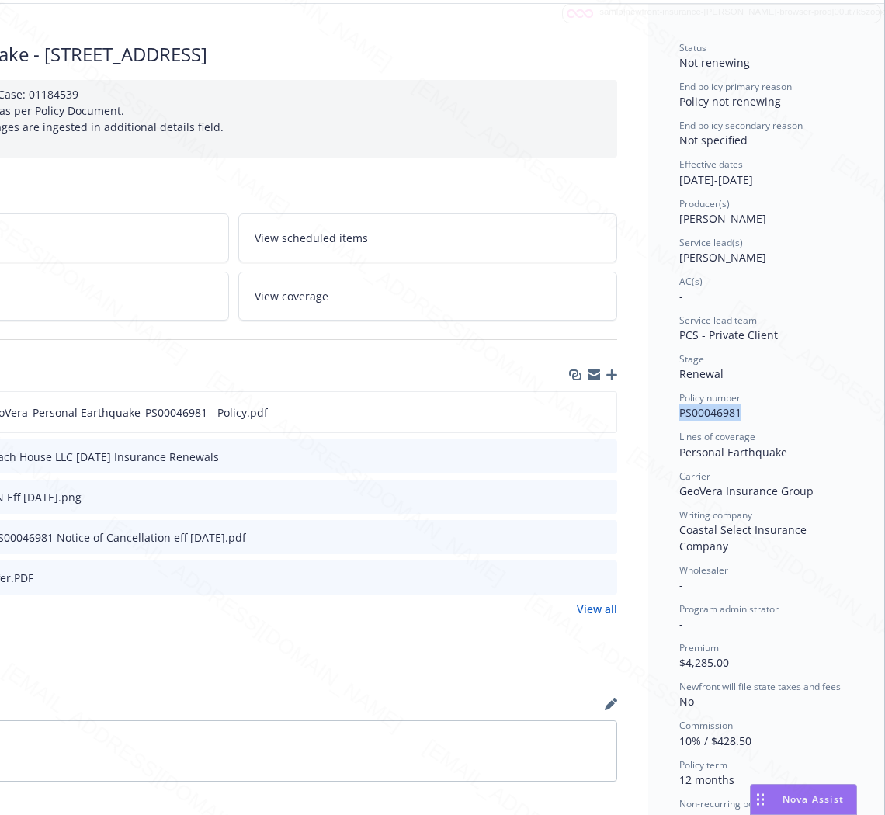
copy span "PS00046981"
click at [470, 416] on div "Policy [DATE]-[DATE]_GeoVera_Personal Earthquake_PS00046981 - Policy.pdf" at bounding box center [233, 412] width 768 height 42
click at [571, 410] on icon "download file" at bounding box center [576, 409] width 10 height 9
drag, startPoint x: 664, startPoint y: 448, endPoint x: 777, endPoint y: 459, distance: 113.1
click at [777, 459] on div "Personal Earthquake" at bounding box center [766, 452] width 174 height 16
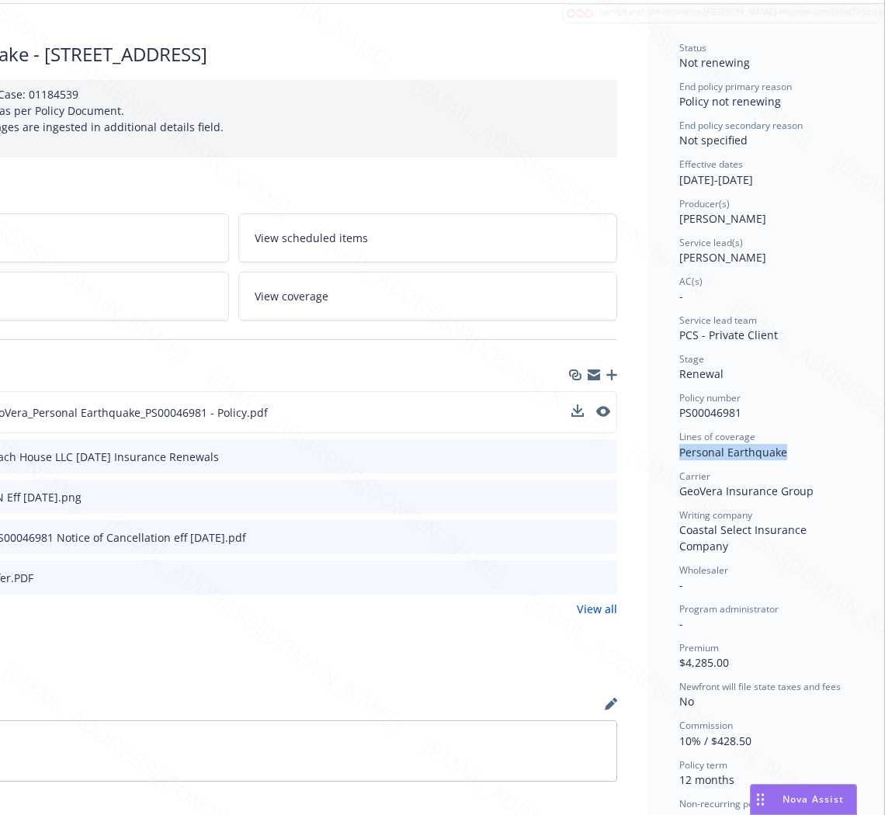
copy span "Personal Earthquake"
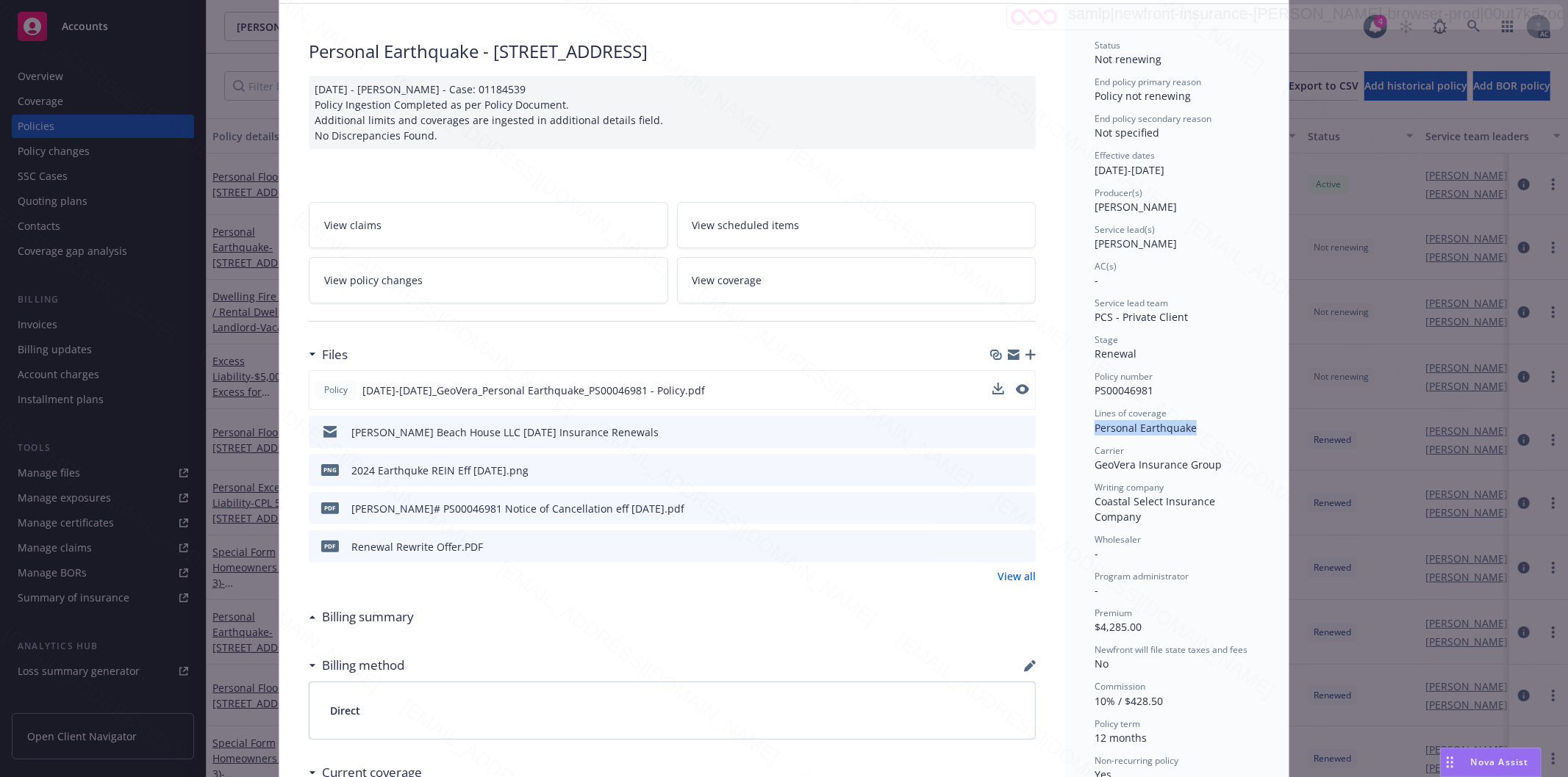
scroll to position [0, 0]
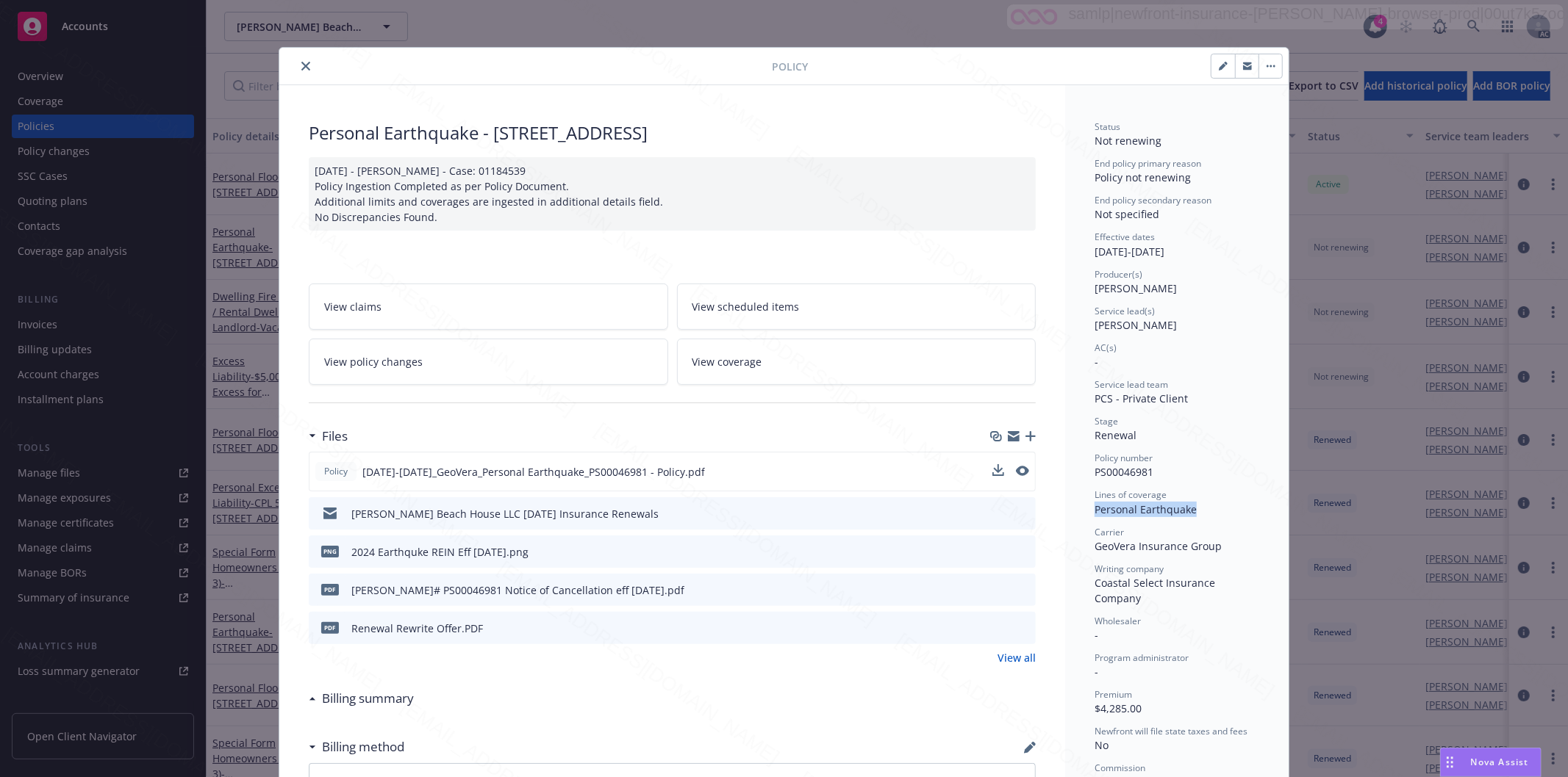
click at [1262, 67] on button "button" at bounding box center [1270, 65] width 24 height 24
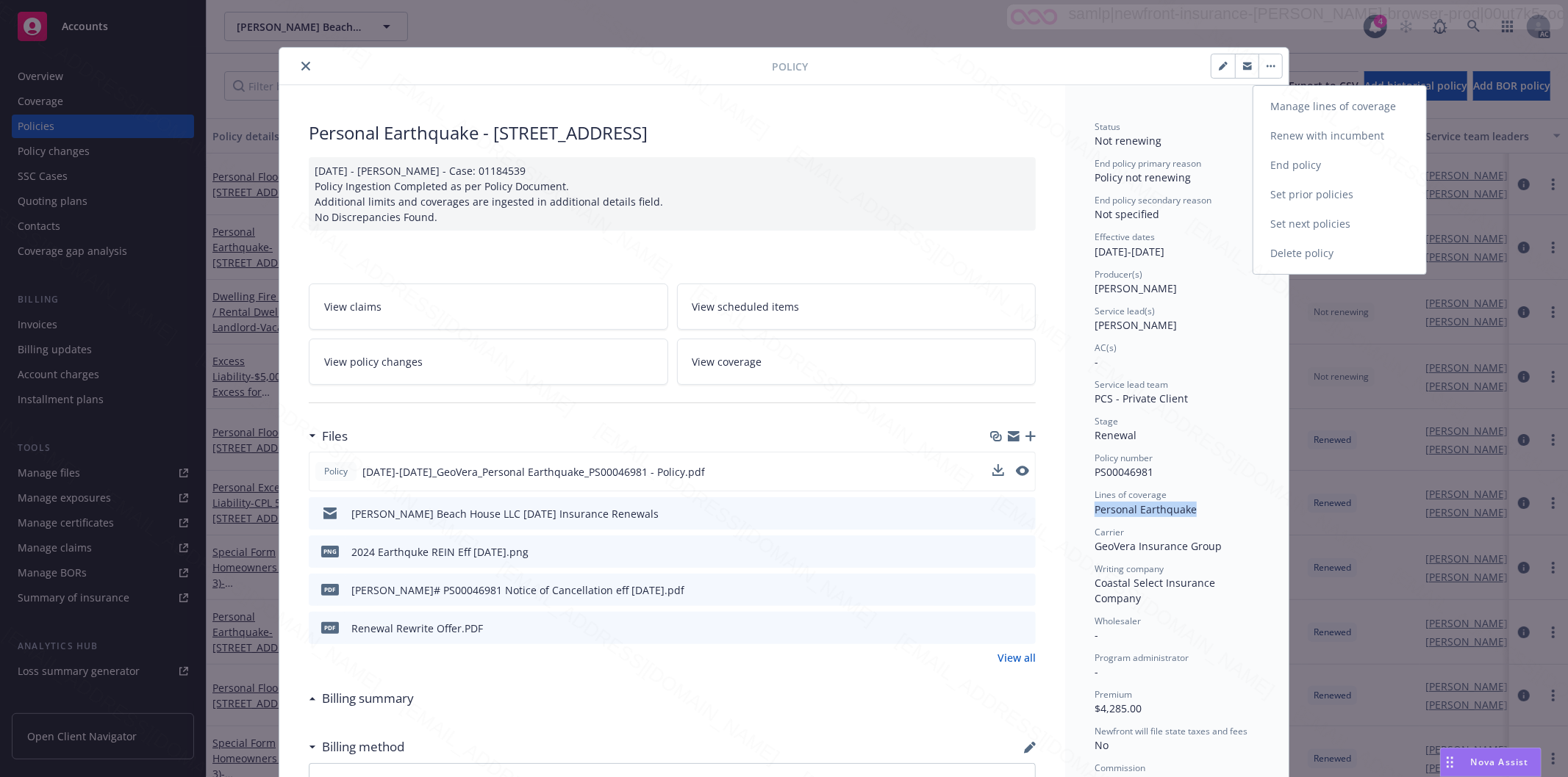
click at [1301, 163] on link "End policy" at bounding box center [1339, 165] width 172 height 29
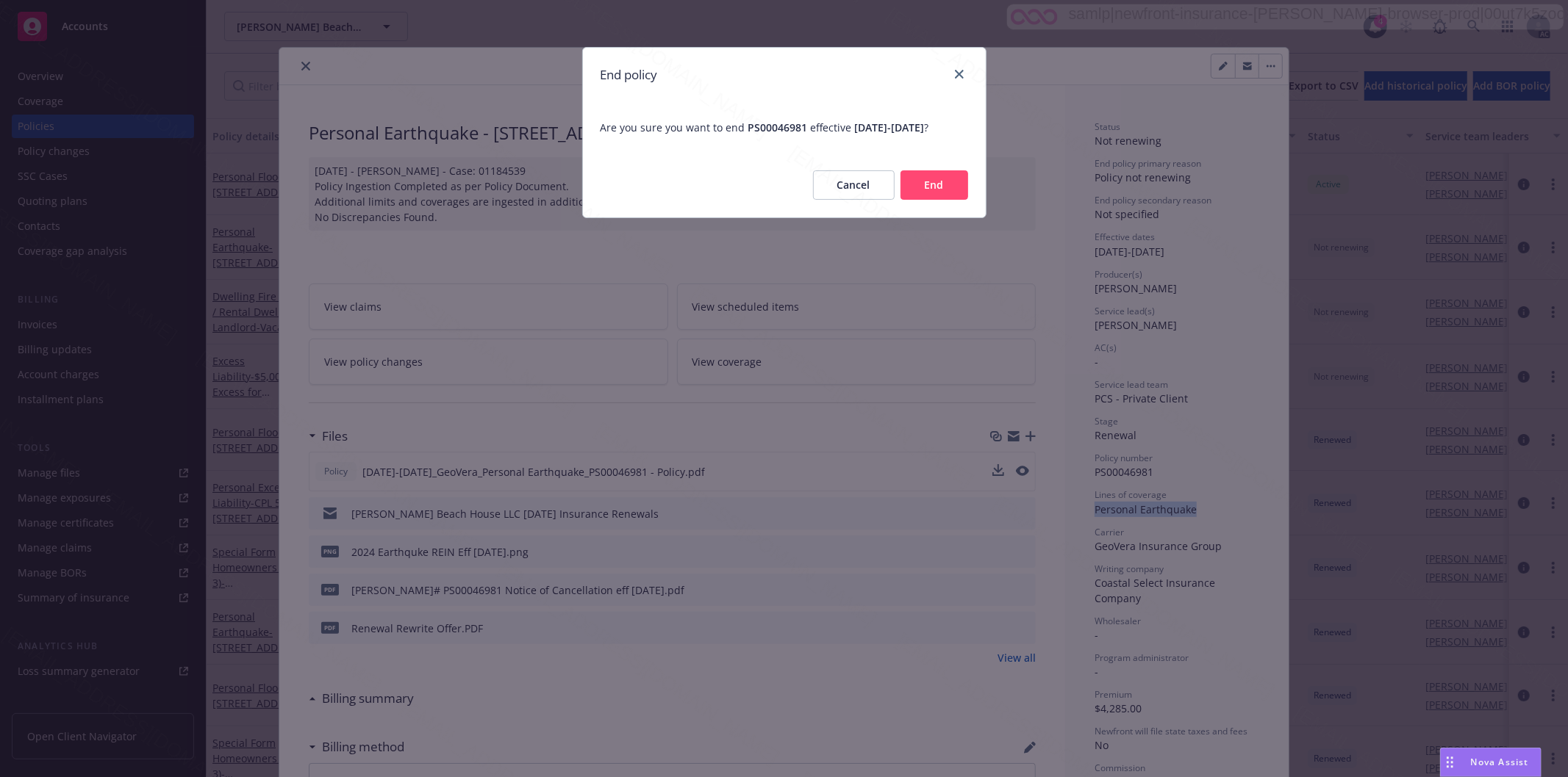
click at [935, 200] on button "End" at bounding box center [934, 185] width 67 height 29
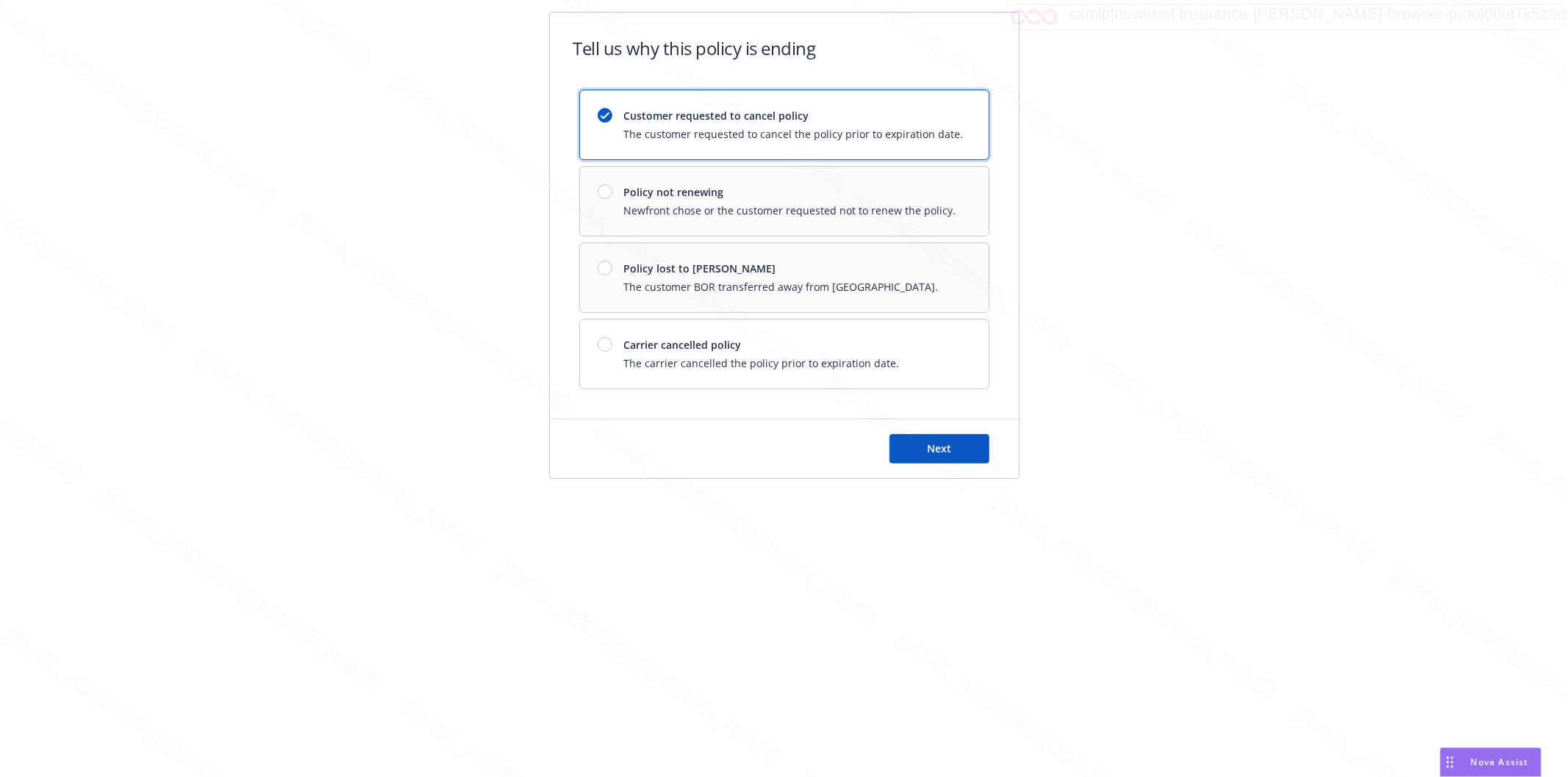
click at [707, 205] on div "Customer requested to cancel policy The customer requested to cancel the policy…" at bounding box center [784, 239] width 410 height 300
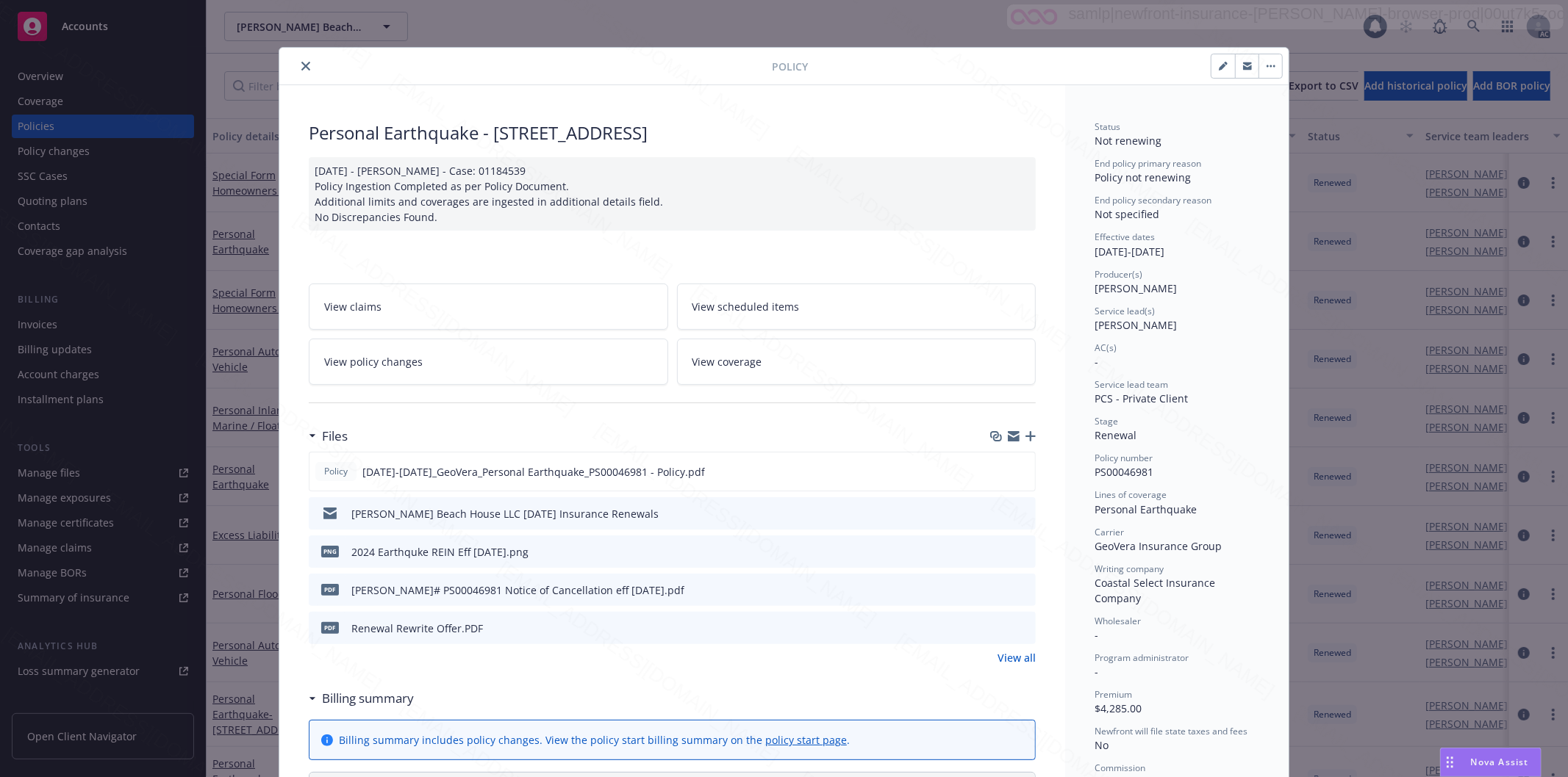
scroll to position [44, 0]
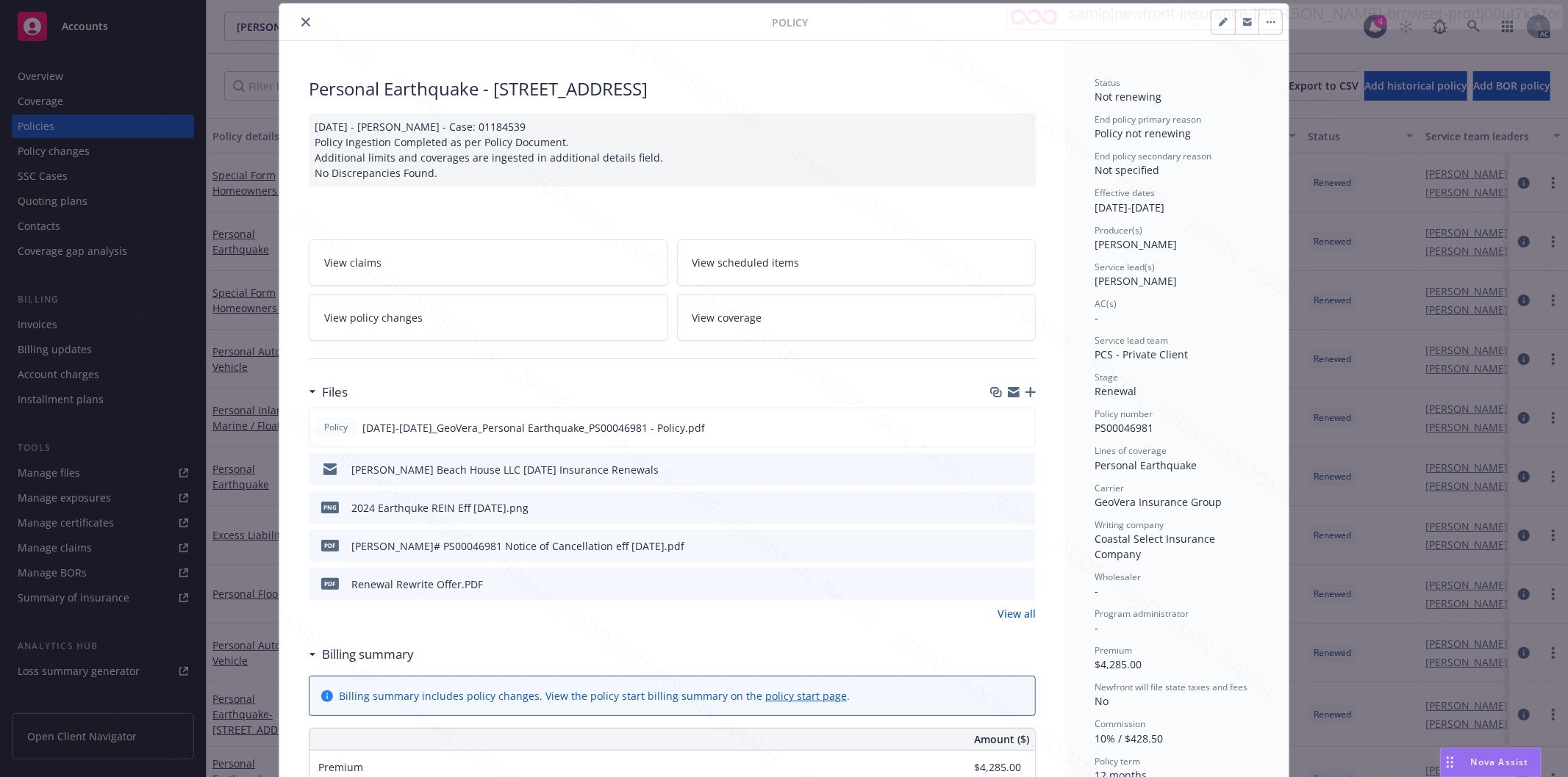
click at [301, 18] on icon "close" at bounding box center [305, 22] width 9 height 9
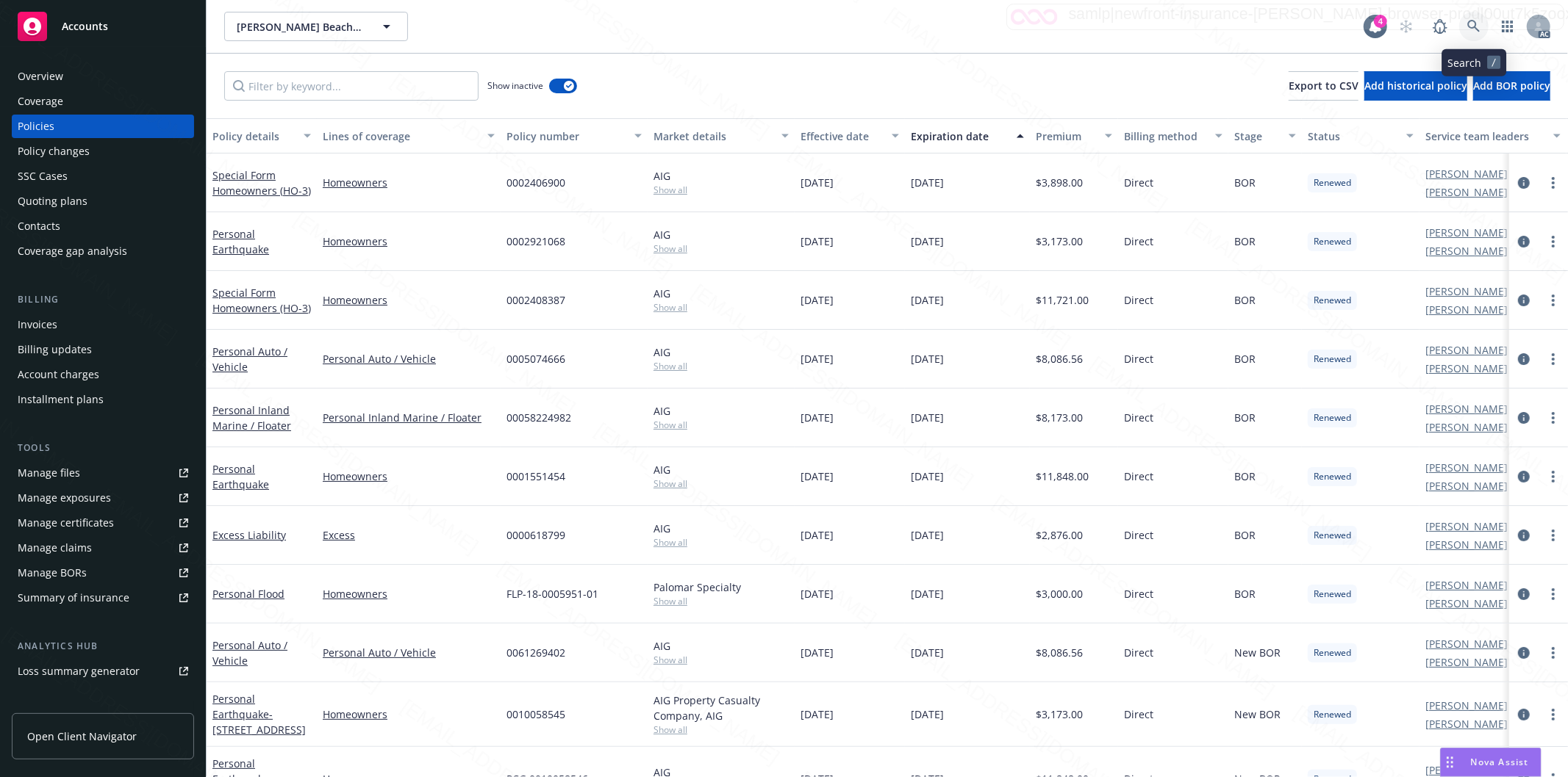
click at [1470, 23] on icon at bounding box center [1473, 26] width 13 height 13
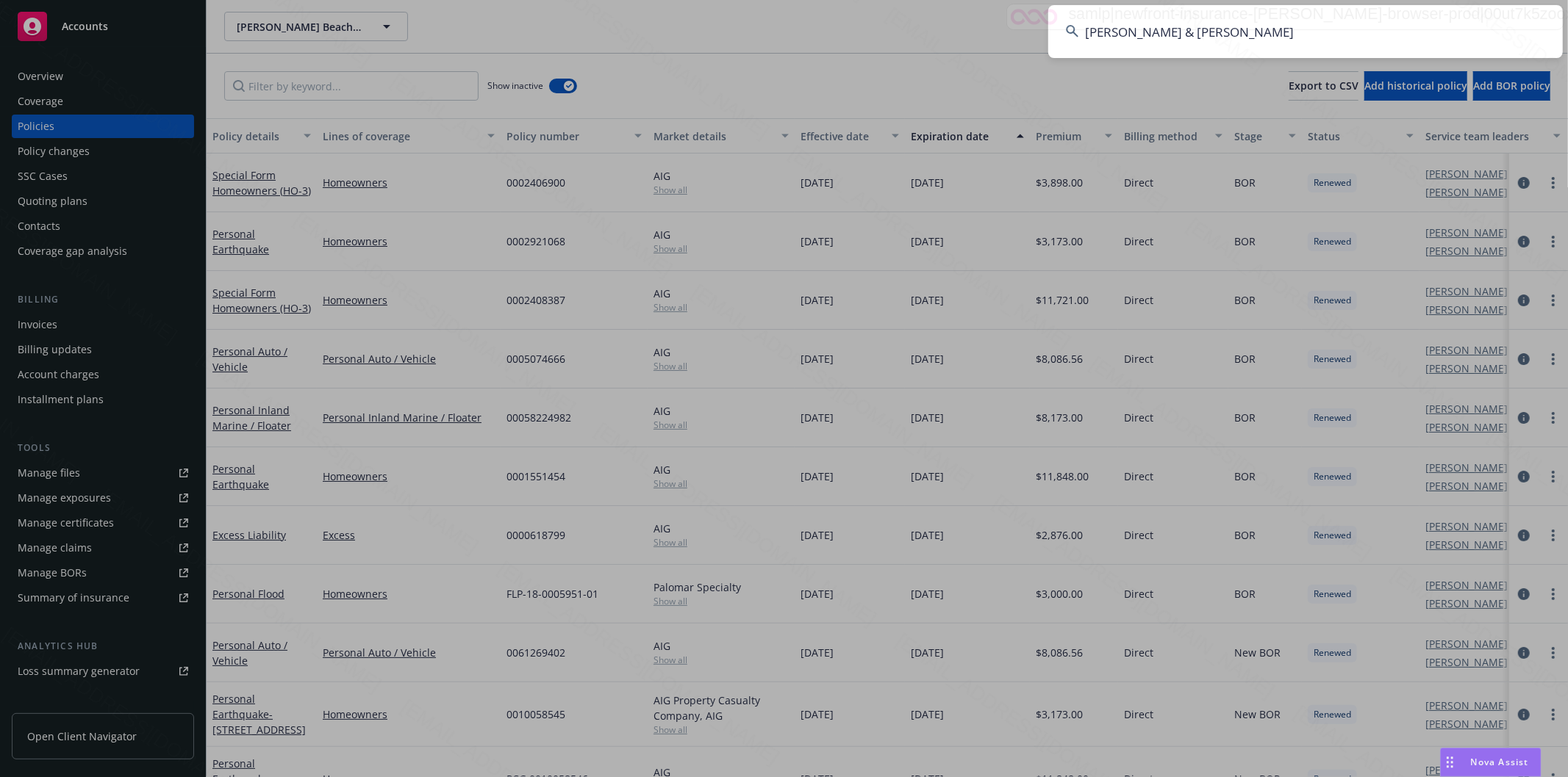
type input "[PERSON_NAME] & [PERSON_NAME]"
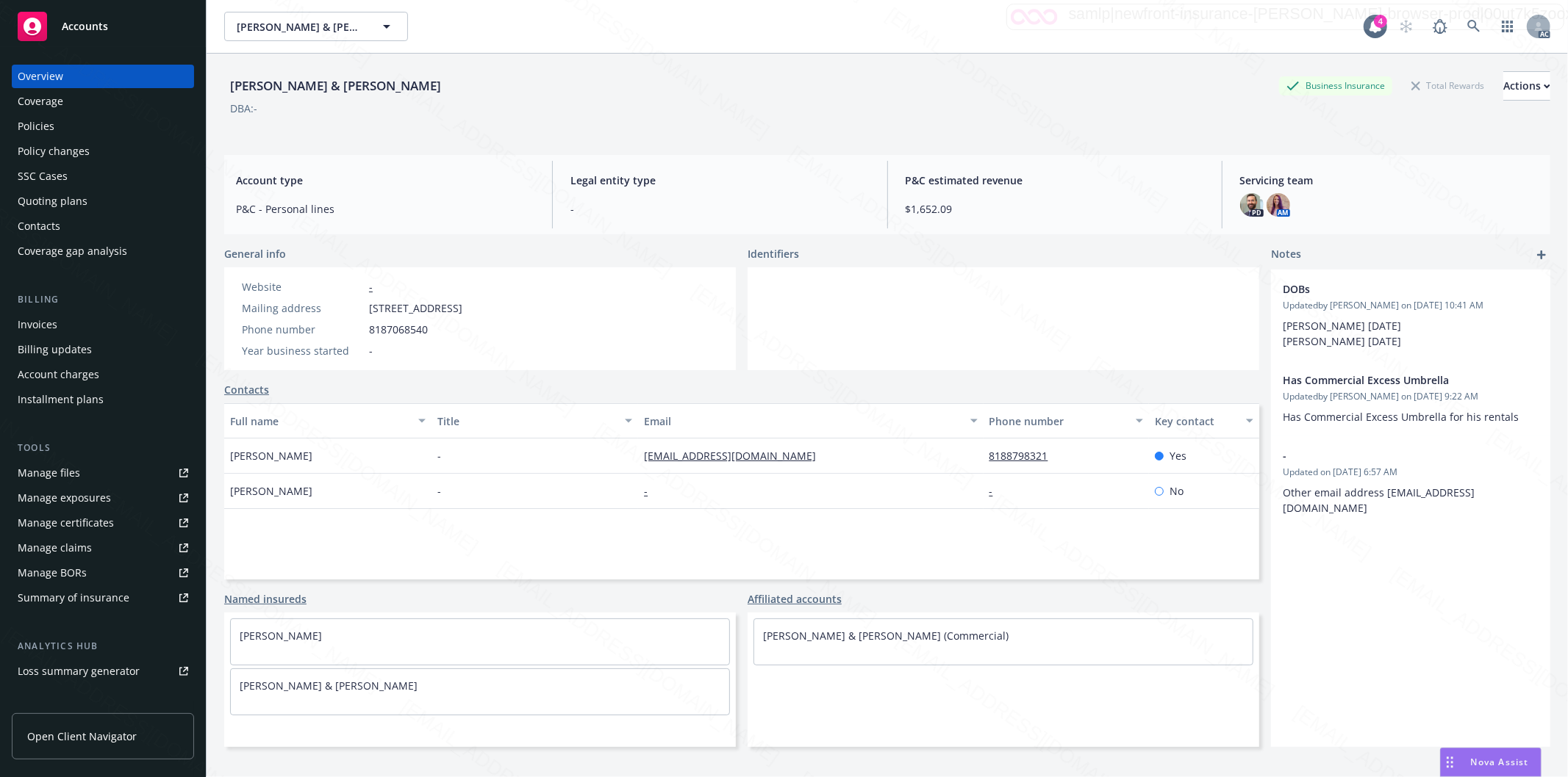
click at [365, 313] on div "Mailing address [STREET_ADDRESS]" at bounding box center [351, 308] width 232 height 15
drag, startPoint x: 370, startPoint y: 309, endPoint x: 490, endPoint y: 310, distance: 120.0
click at [462, 310] on span "[STREET_ADDRESS]" at bounding box center [416, 308] width 94 height 15
copy span "[STREET_ADDRESS]"
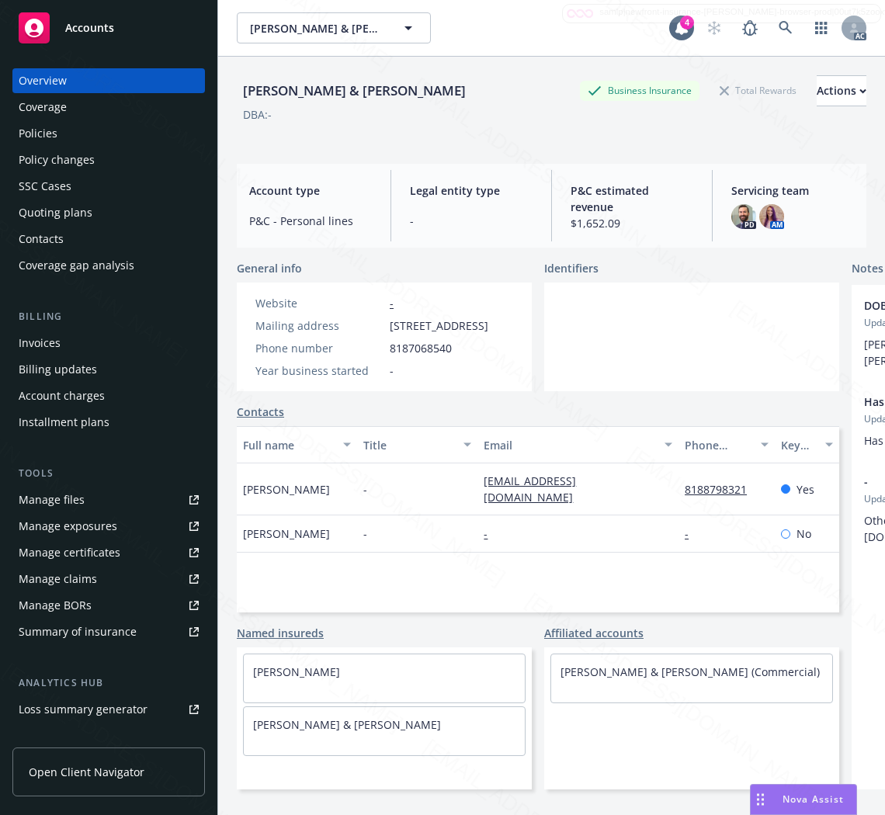
click at [48, 128] on div "Policies" at bounding box center [38, 133] width 39 height 25
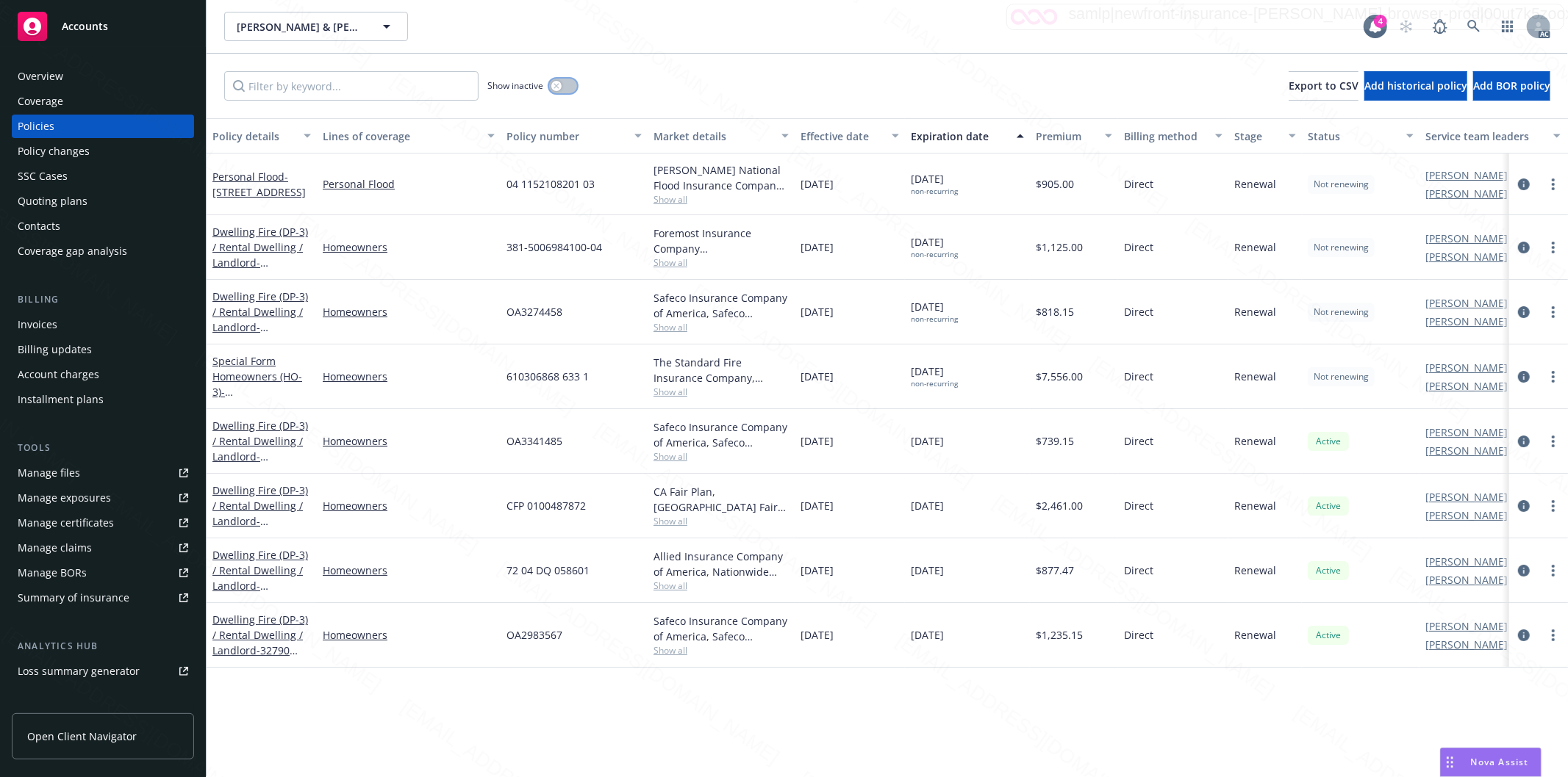
click at [570, 86] on button "button" at bounding box center [562, 86] width 27 height 15
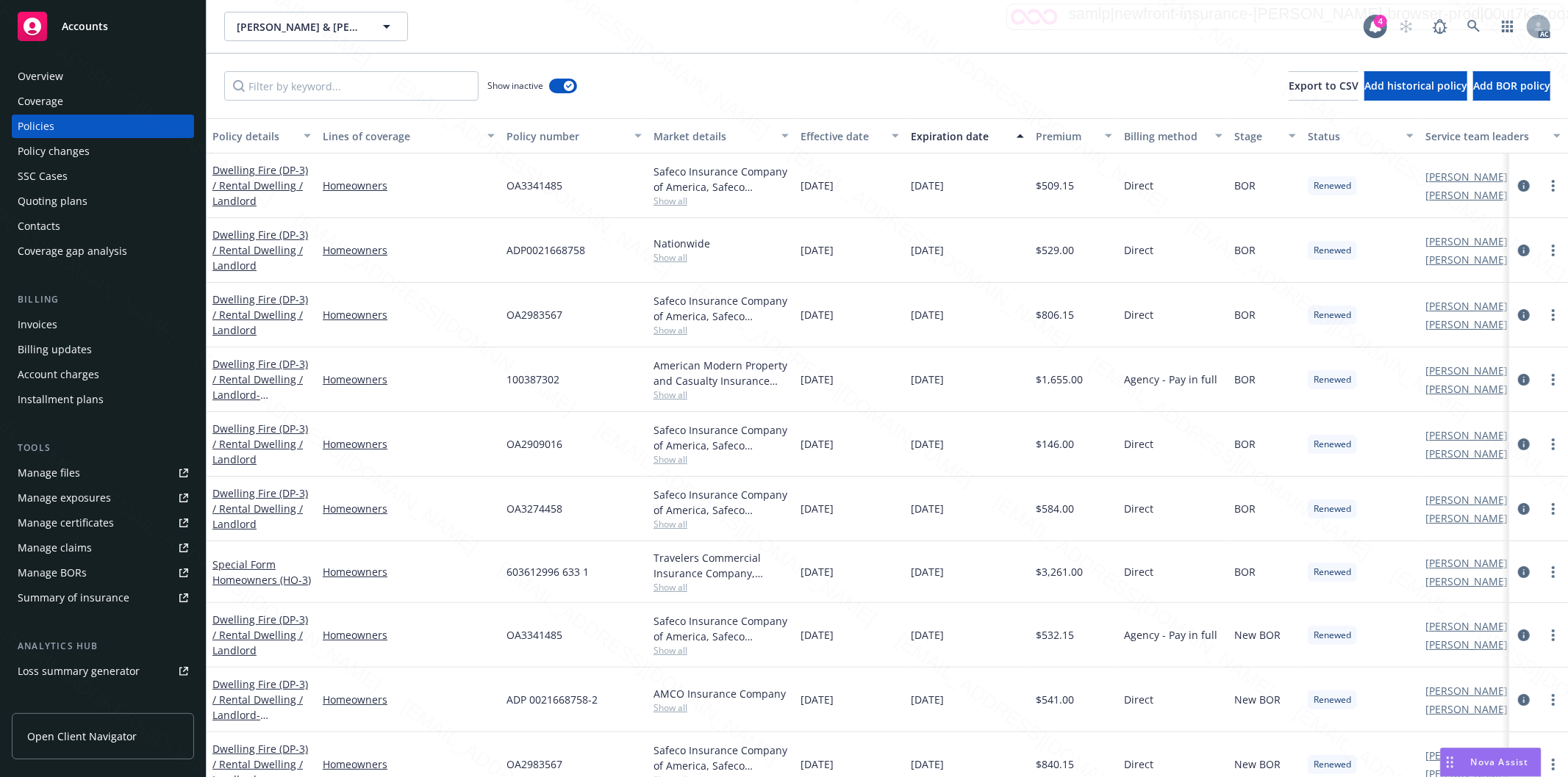
click at [882, 141] on div "Effective date" at bounding box center [841, 136] width 82 height 15
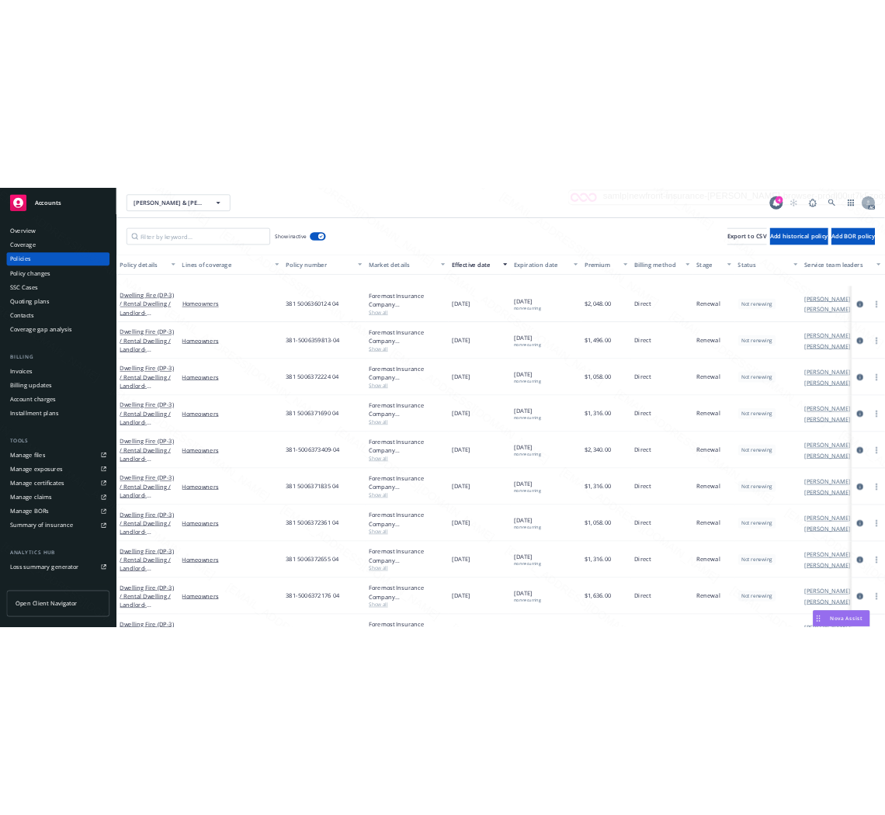
scroll to position [1121, 0]
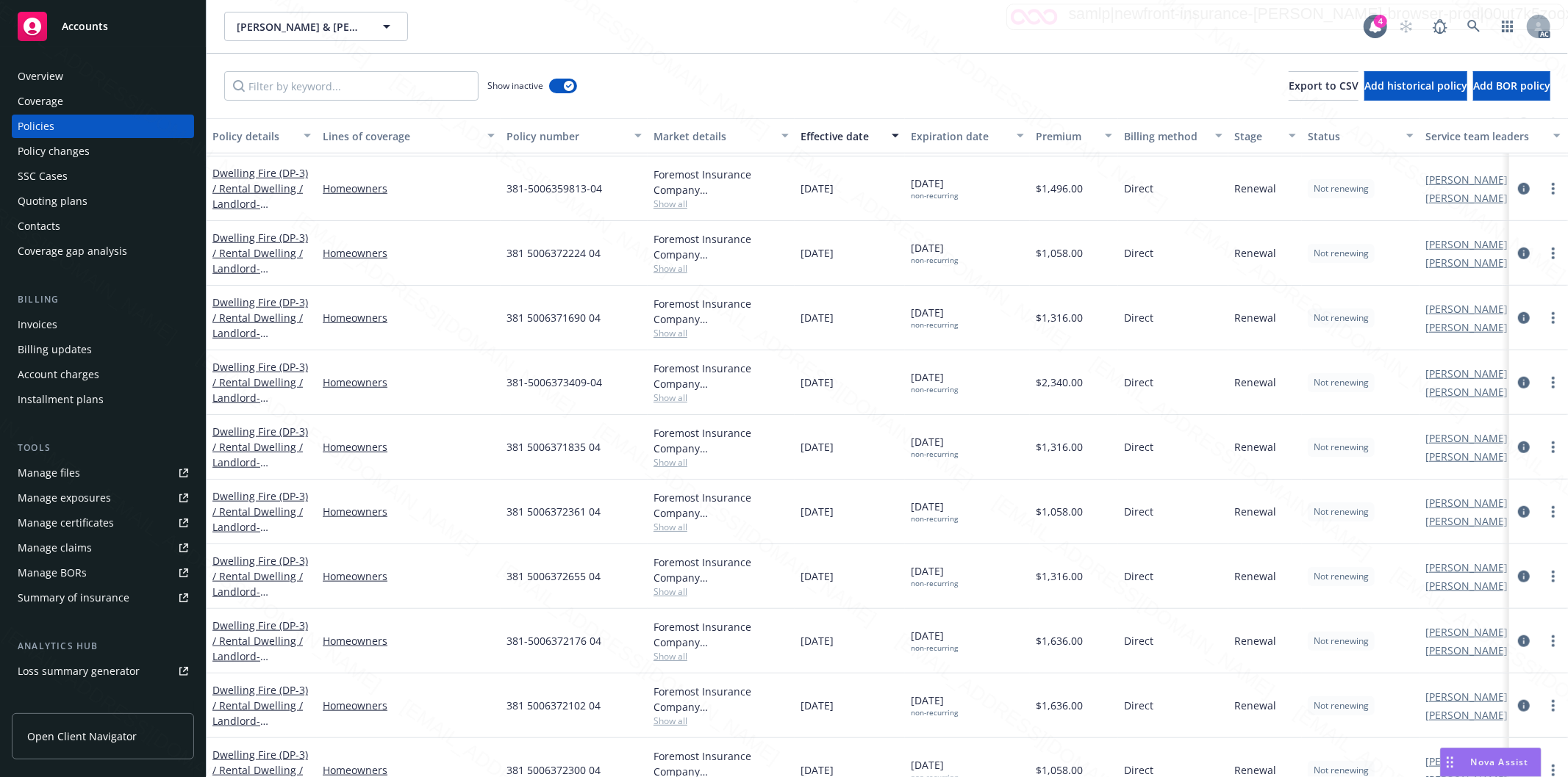
click at [235, 697] on div "Dwelling Fire (DP-3) / Rental Dwelling / Landlord - [STREET_ADDRESS]" at bounding box center [261, 705] width 98 height 46
click at [271, 707] on link "Dwelling Fire (DP-3) / Rental Dwelling / Landlord - [STREET_ADDRESS]" at bounding box center [259, 714] width 96 height 61
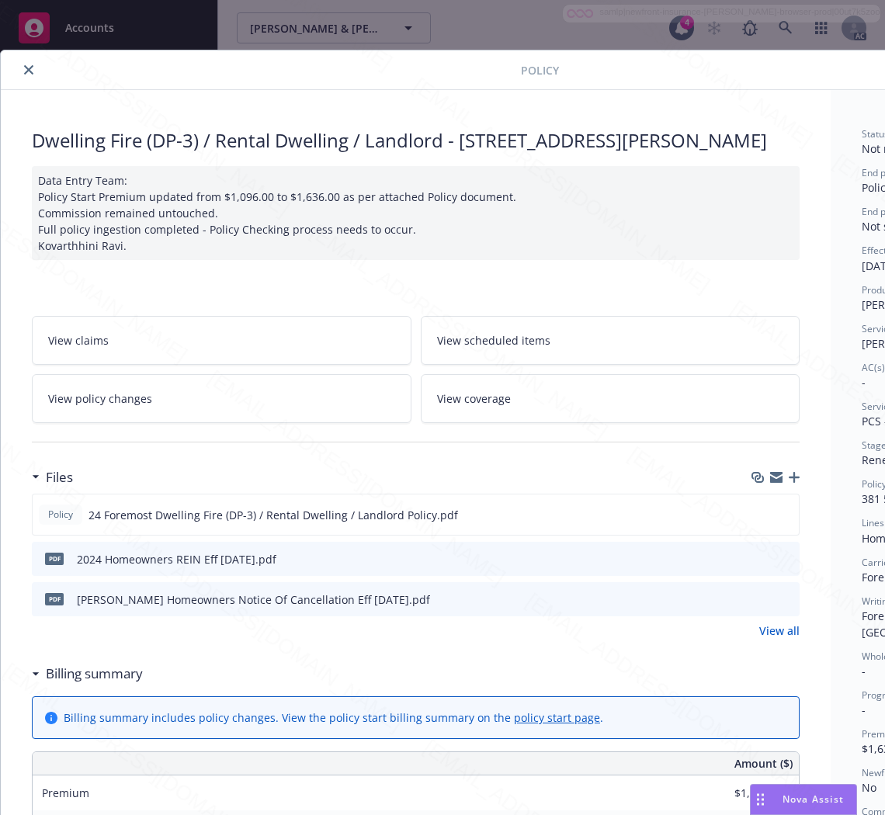
click at [97, 684] on h3 "Billing summary" at bounding box center [94, 674] width 97 height 20
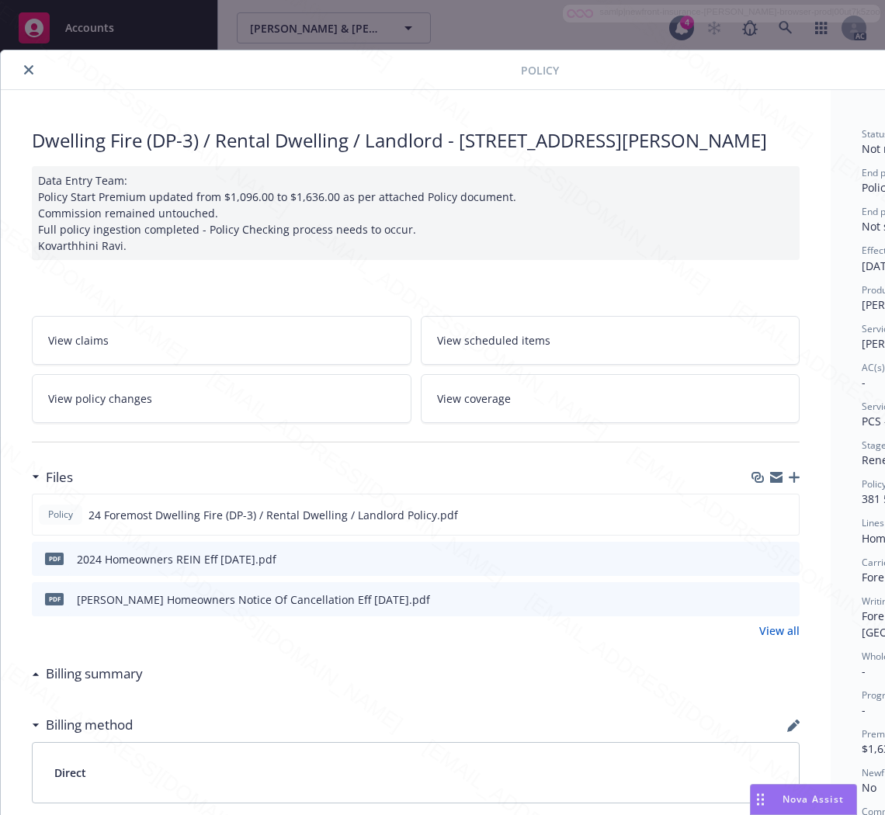
scroll to position [0, 196]
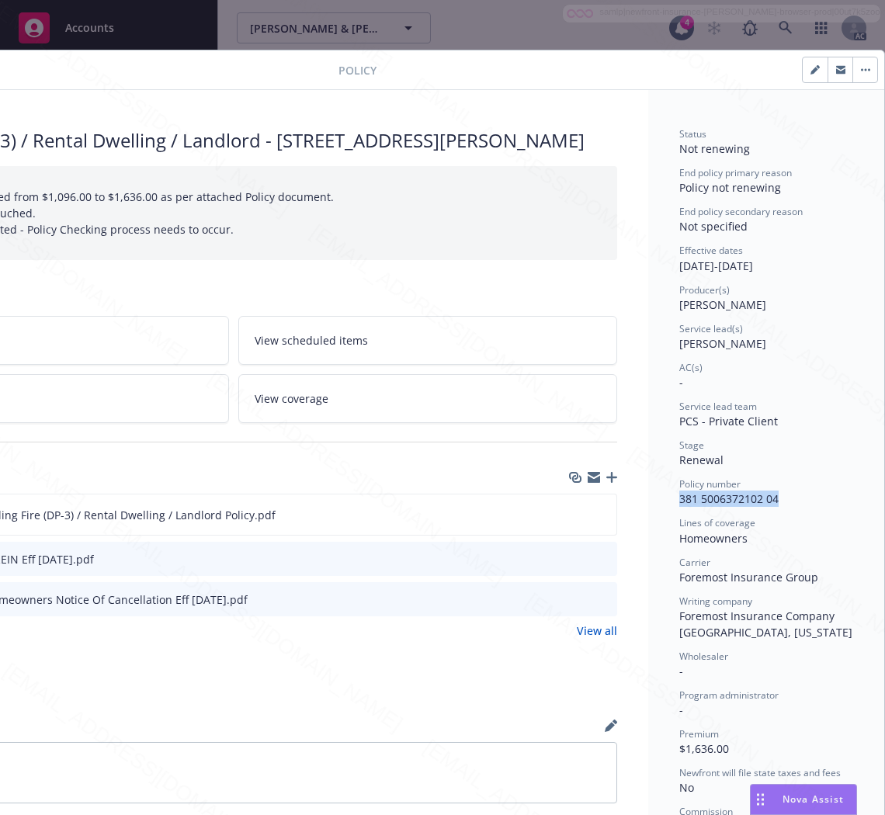
drag, startPoint x: 766, startPoint y: 494, endPoint x: 657, endPoint y: 499, distance: 108.8
click at [657, 499] on div "Status Not renewing End policy primary reason Policy not renewing End policy se…" at bounding box center [766, 619] width 236 height 1058
copy span "381 5006372102 04"
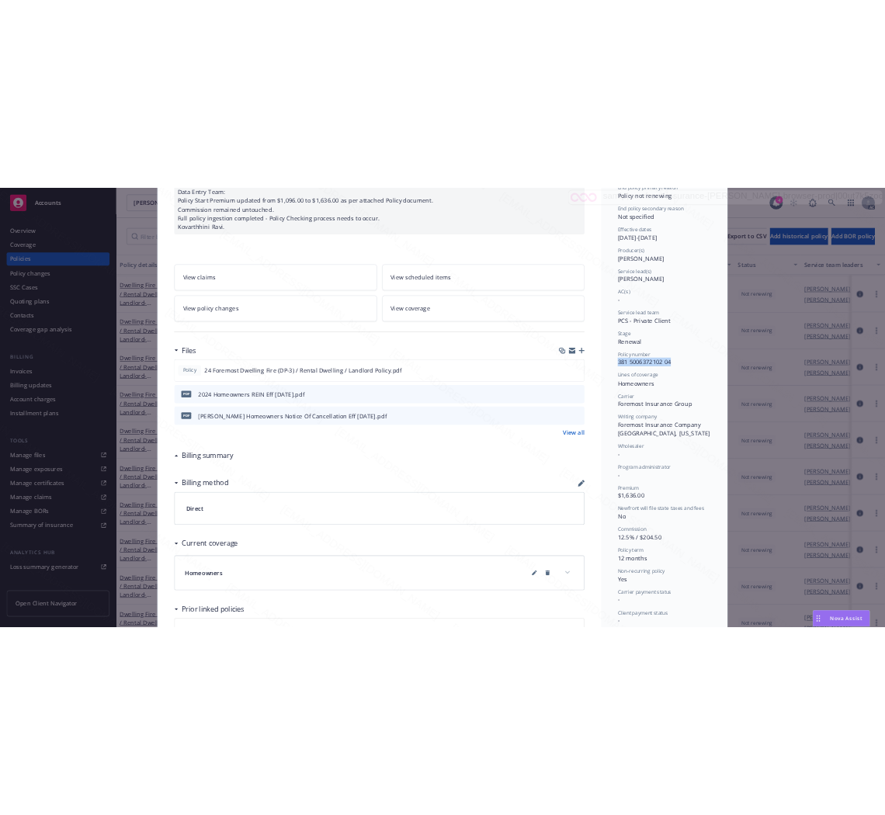
scroll to position [172, 0]
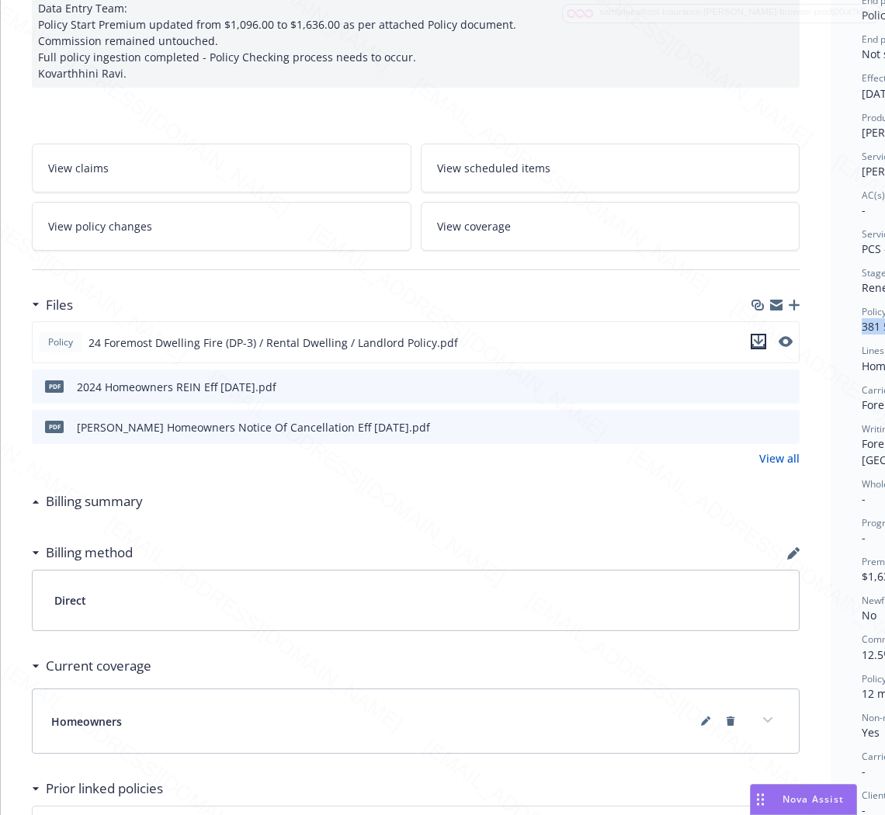
click at [754, 348] on icon "download file" at bounding box center [758, 341] width 12 height 12
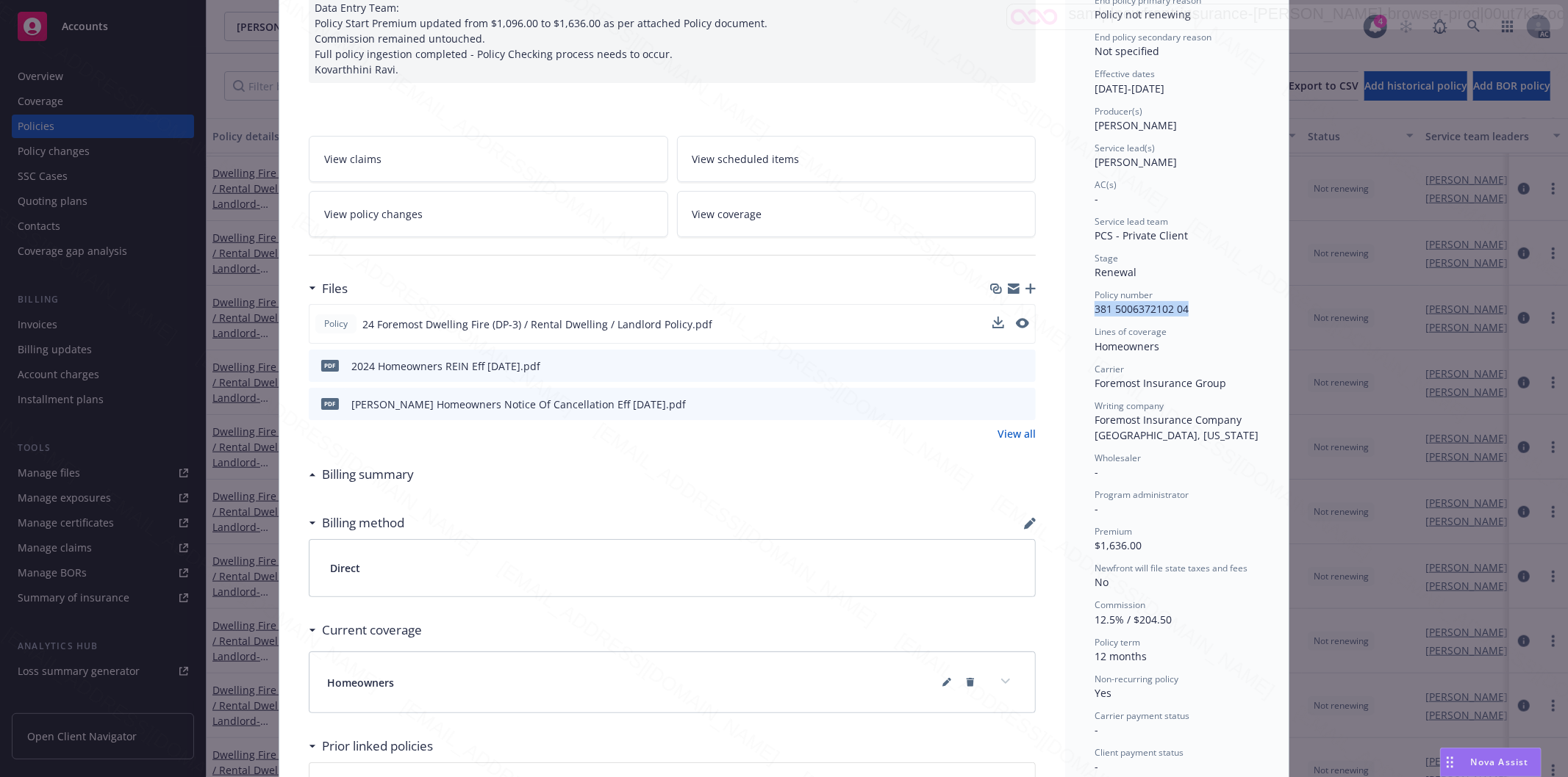
scroll to position [0, 0]
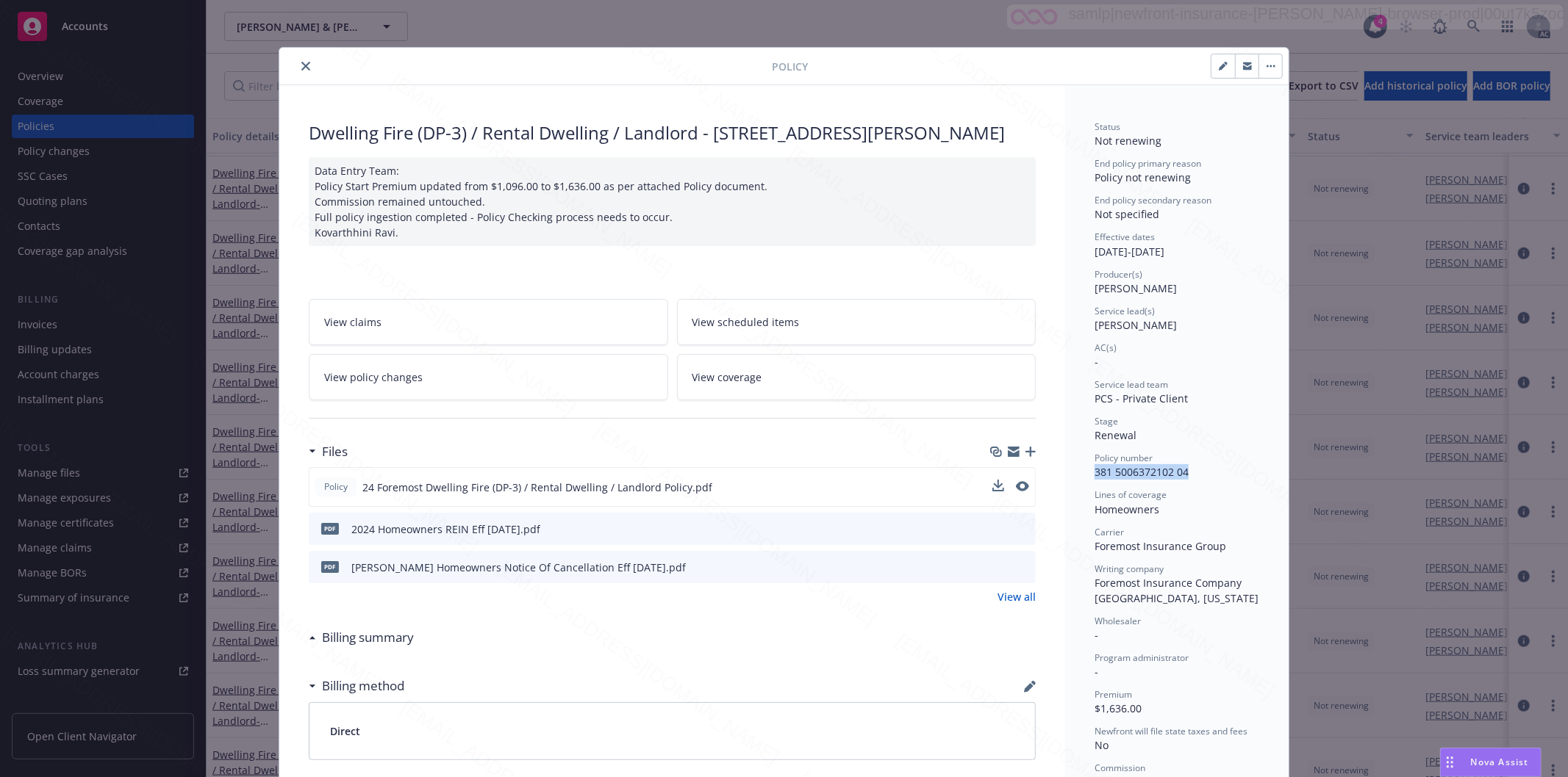
click at [1266, 66] on icon "button" at bounding box center [1270, 65] width 9 height 3
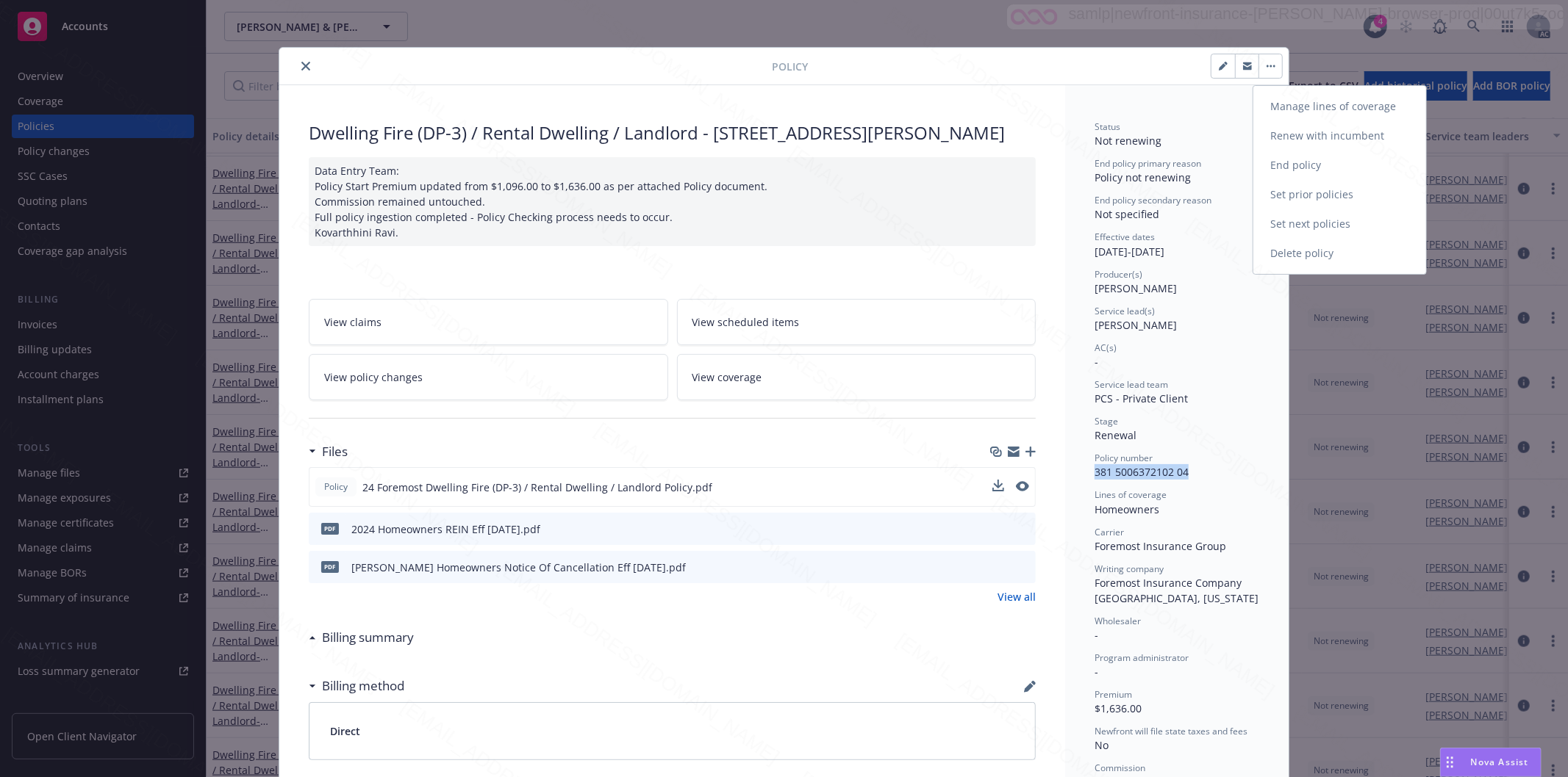
click at [1285, 167] on link "End policy" at bounding box center [1339, 165] width 172 height 29
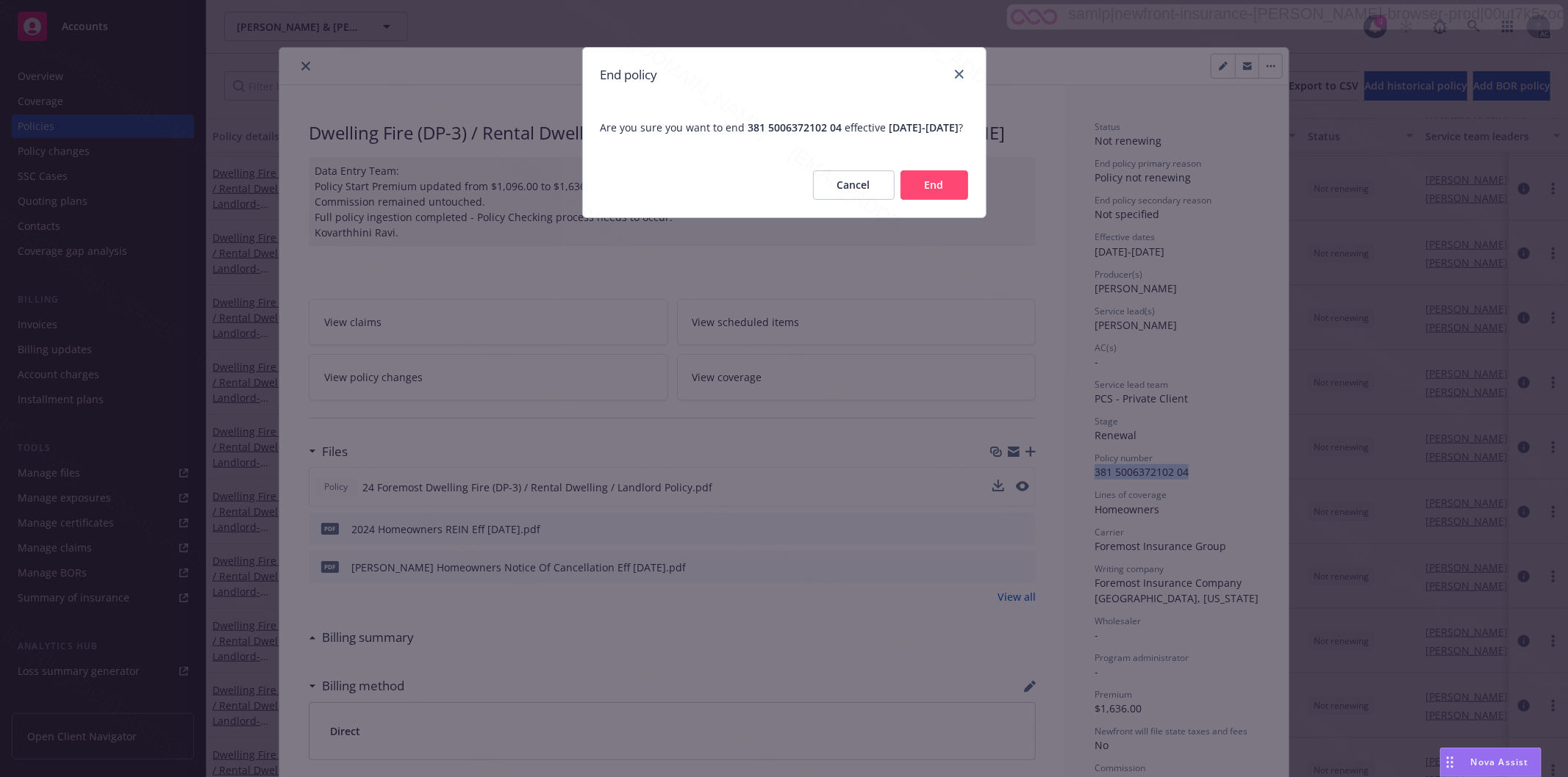
click at [942, 195] on button "End" at bounding box center [934, 185] width 67 height 29
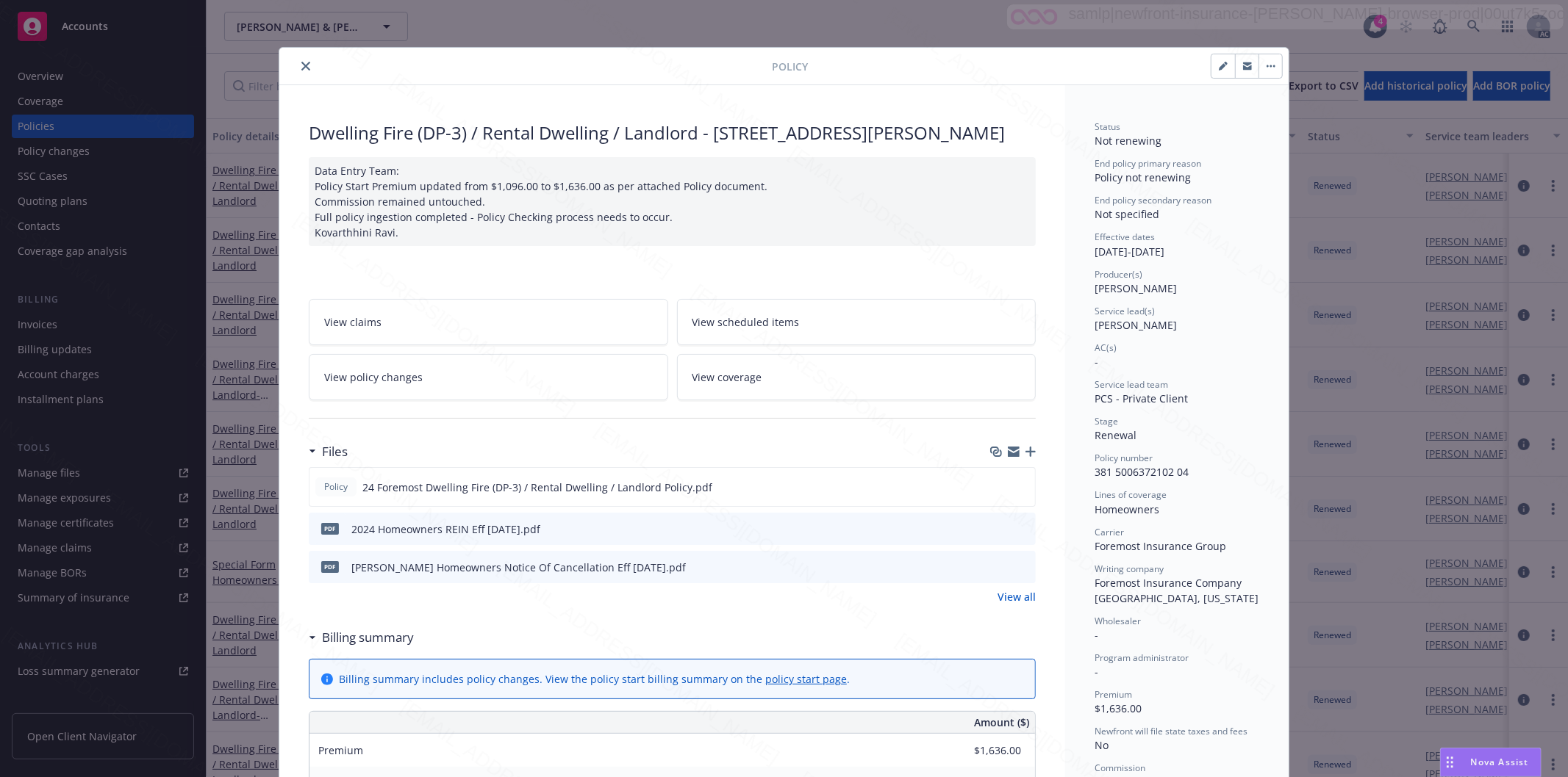
scroll to position [44, 0]
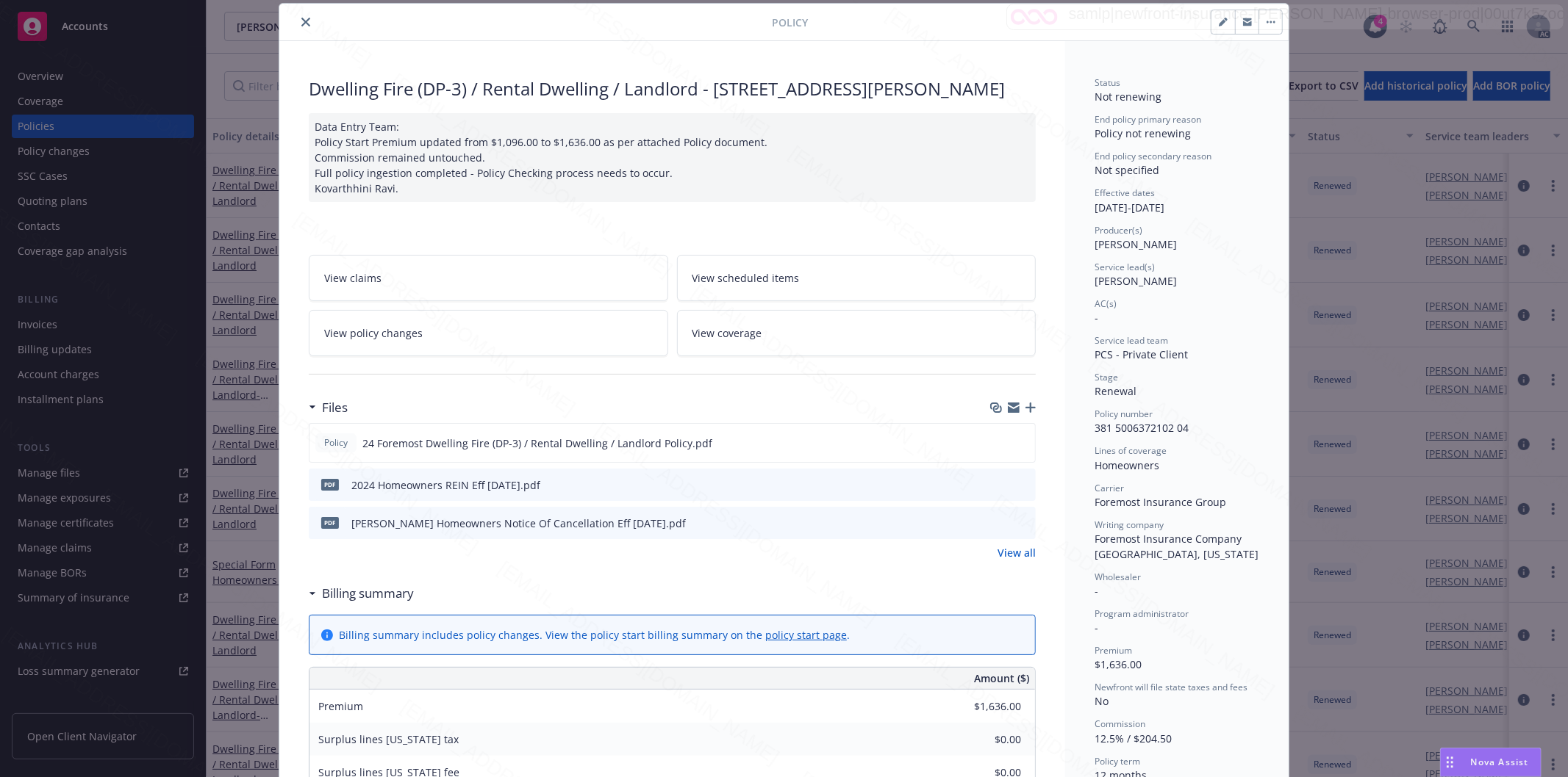
click at [301, 23] on icon "close" at bounding box center [305, 22] width 9 height 9
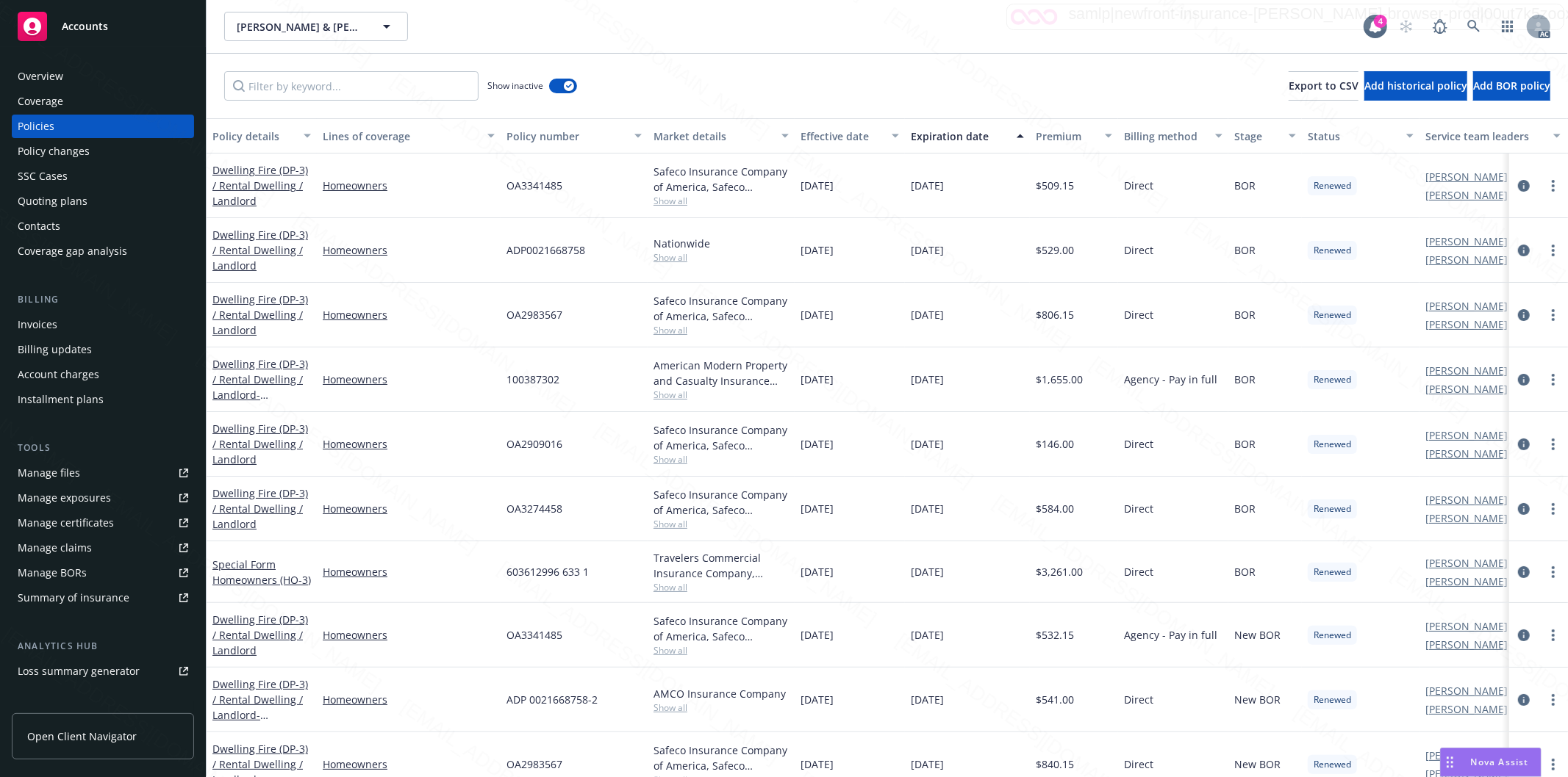
click at [870, 141] on div "Effective date" at bounding box center [841, 136] width 82 height 15
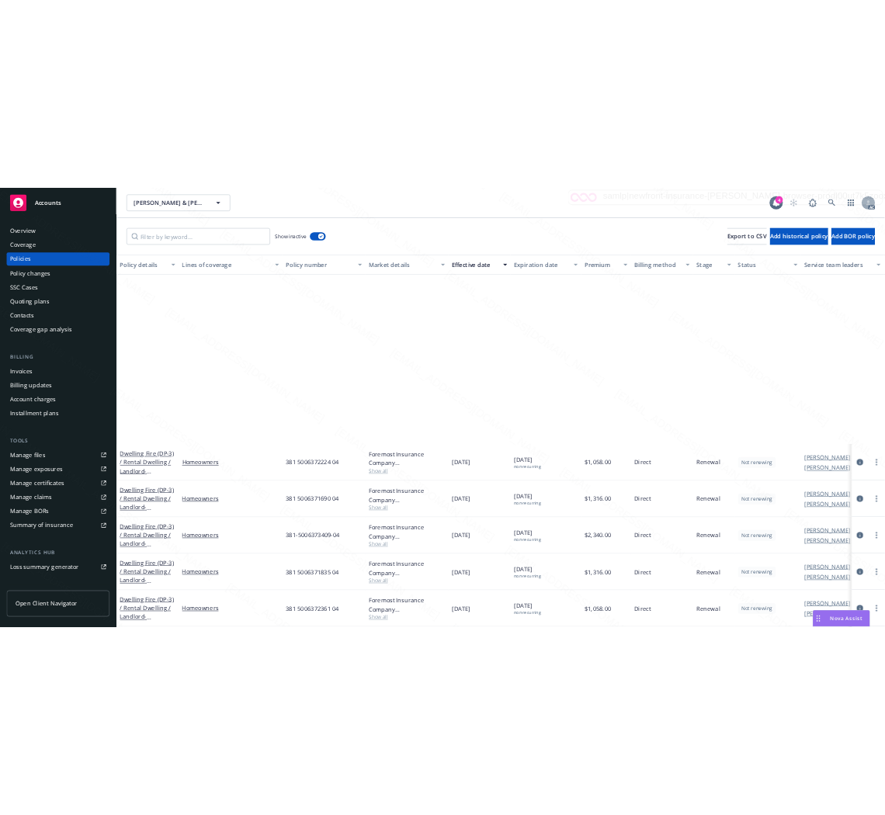
scroll to position [1293, 0]
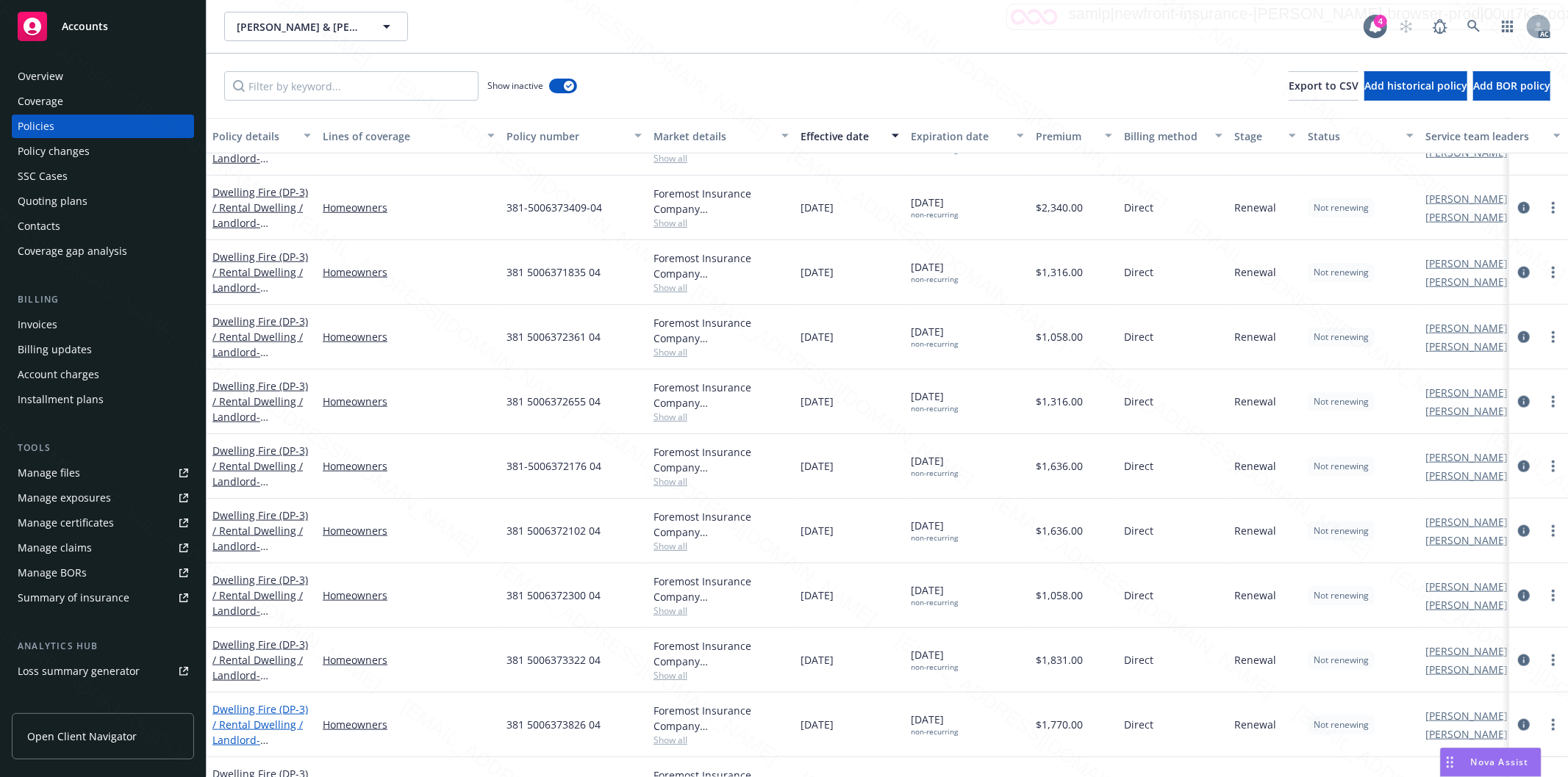
click at [239, 720] on link "Dwelling Fire (DP-3) / Rental Dwelling / Landlord - [STREET_ADDRESS]" at bounding box center [259, 733] width 96 height 61
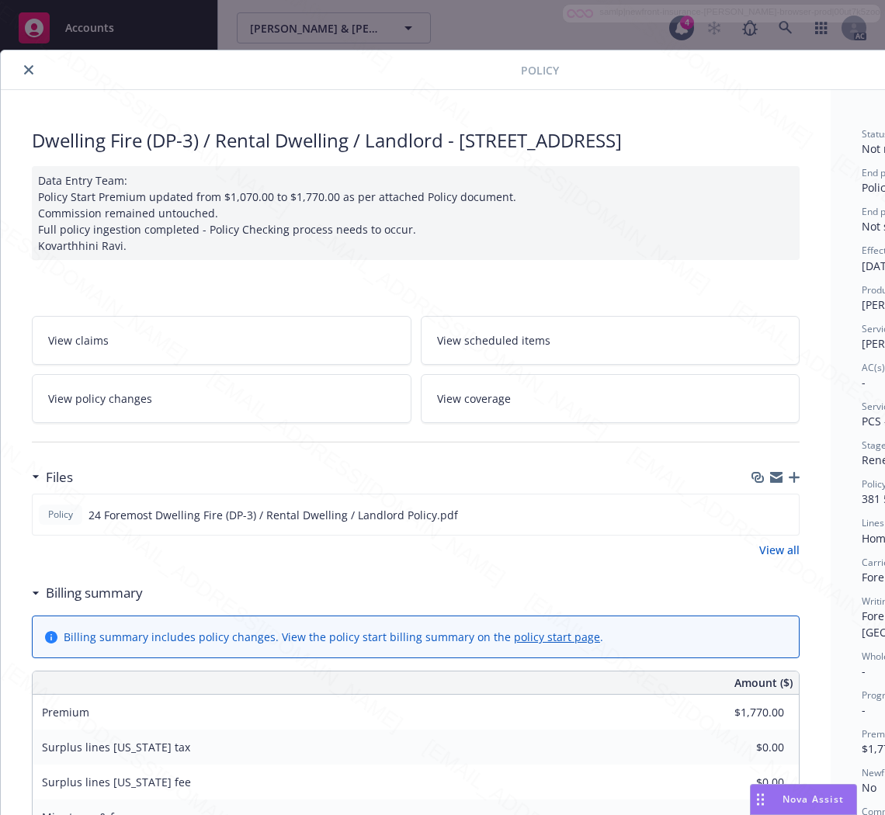
click at [115, 598] on h3 "Billing summary" at bounding box center [94, 593] width 97 height 20
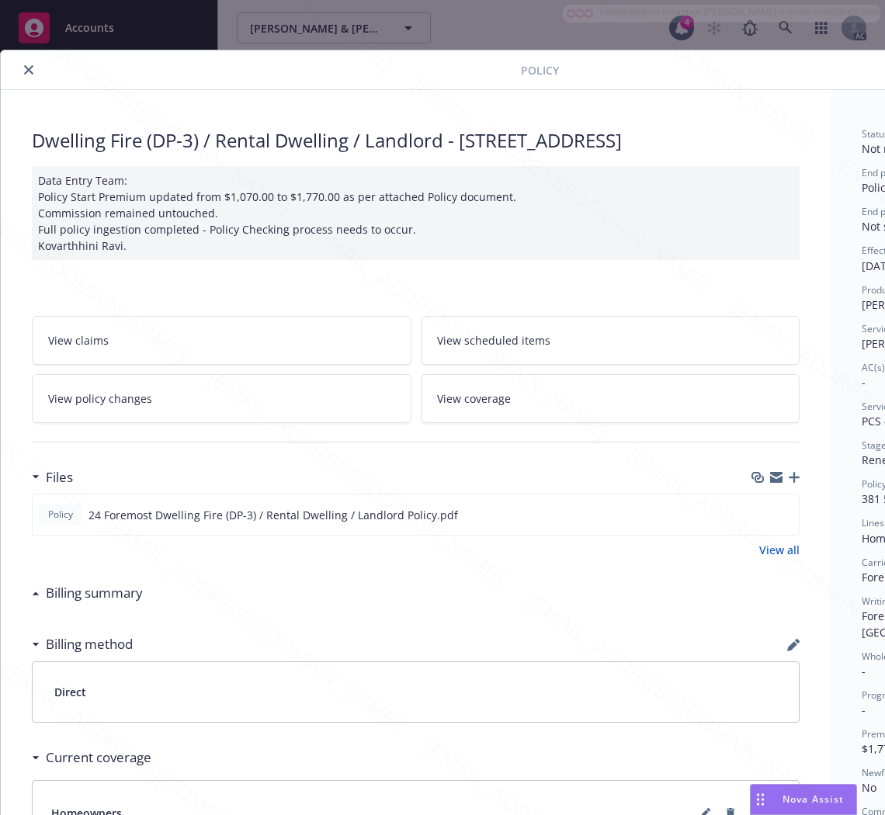
scroll to position [0, 196]
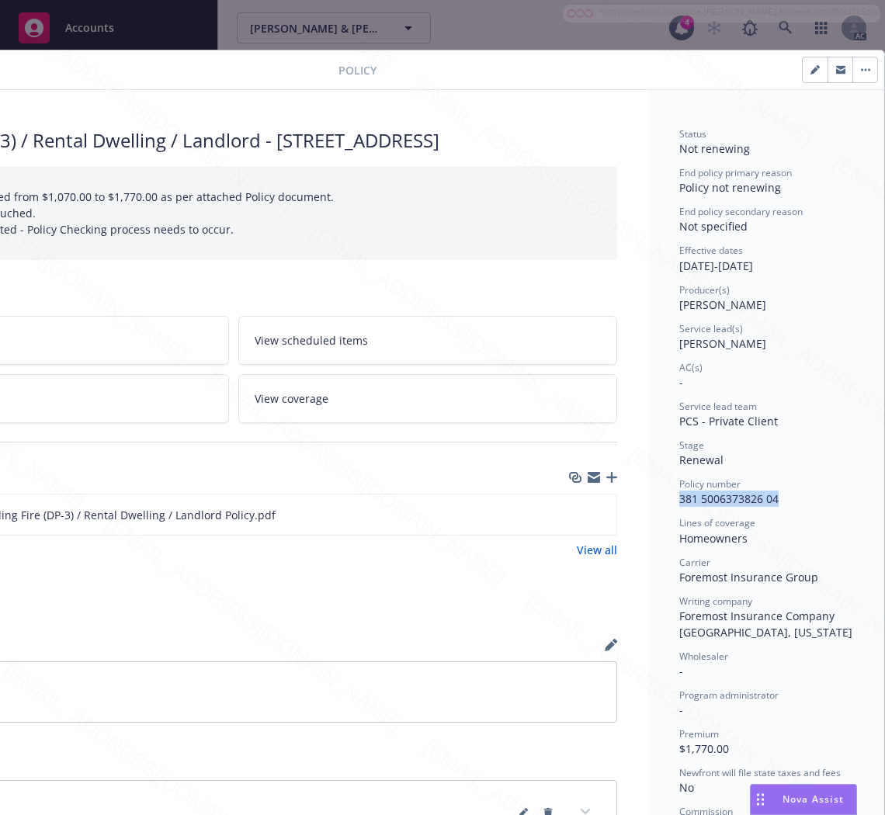
drag, startPoint x: 769, startPoint y: 501, endPoint x: 657, endPoint y: 508, distance: 112.0
click at [657, 508] on div "Status Not renewing End policy primary reason Policy not renewing End policy se…" at bounding box center [766, 578] width 236 height 977
copy span "381 5006373826 04"
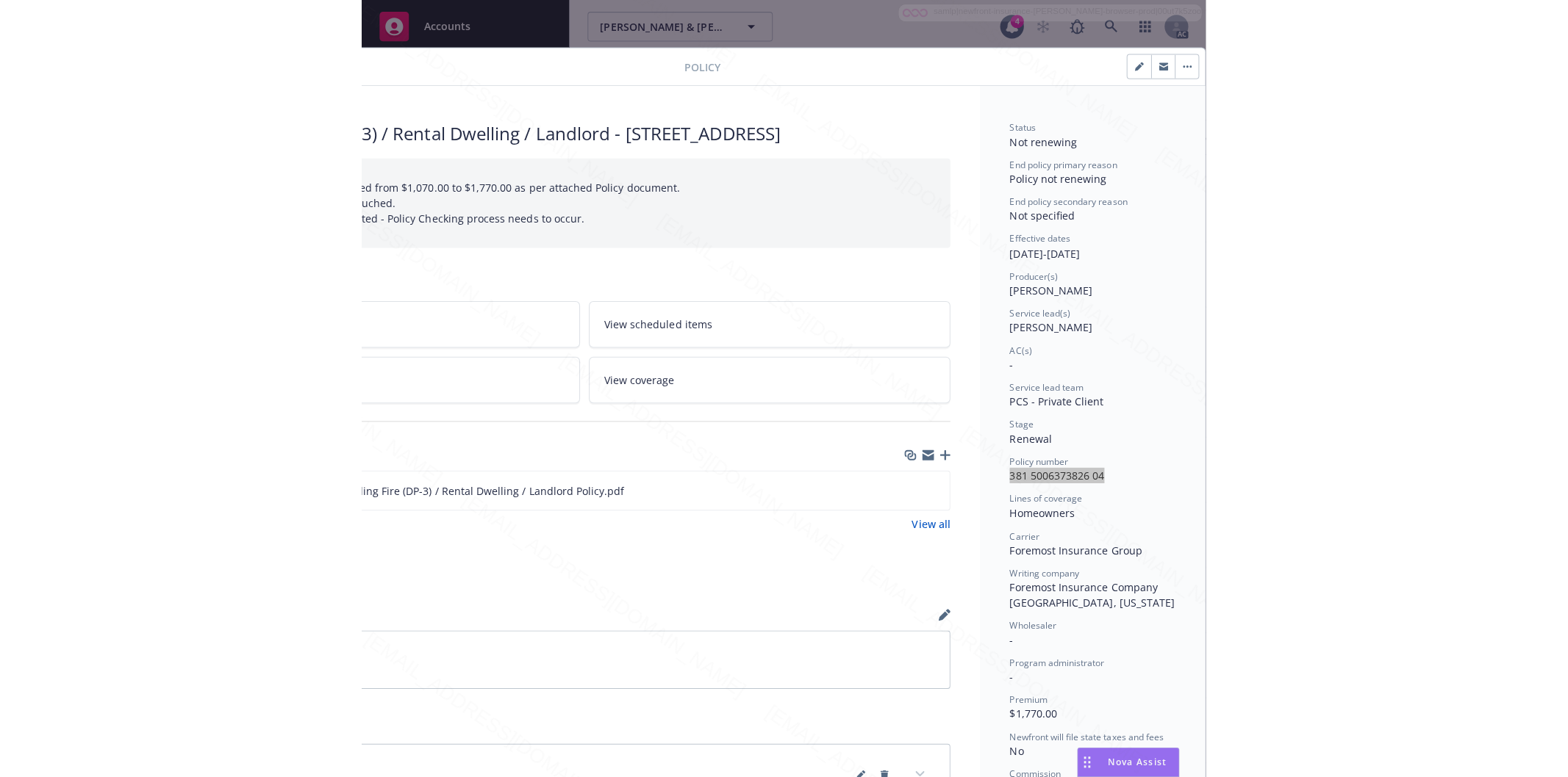
scroll to position [299, 186]
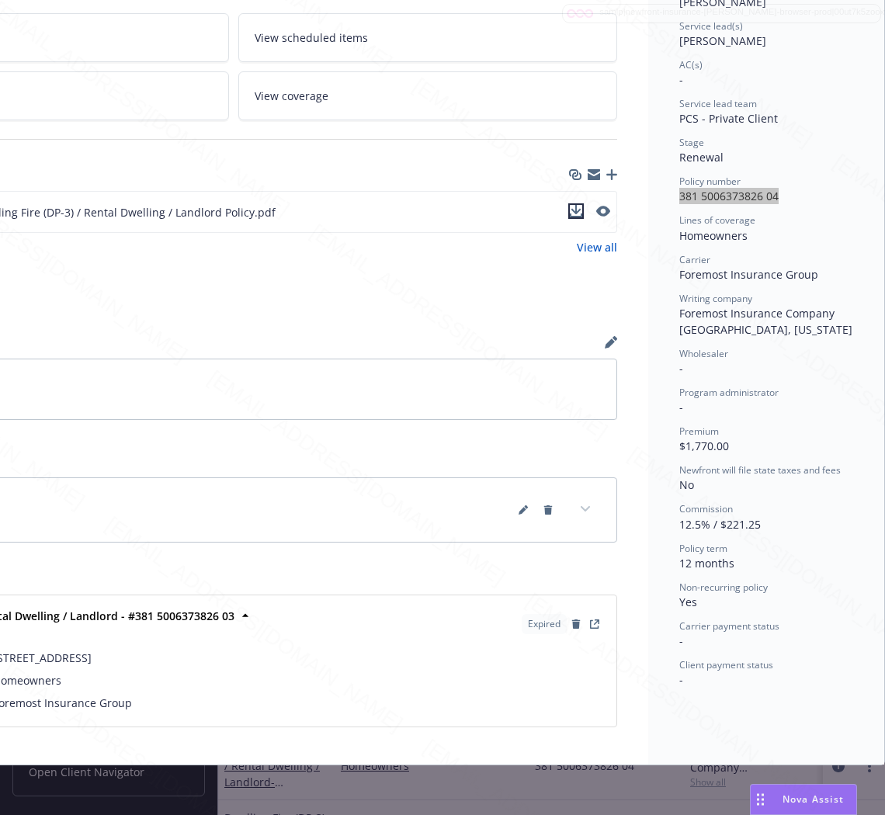
click at [570, 205] on icon "download file" at bounding box center [576, 211] width 12 height 12
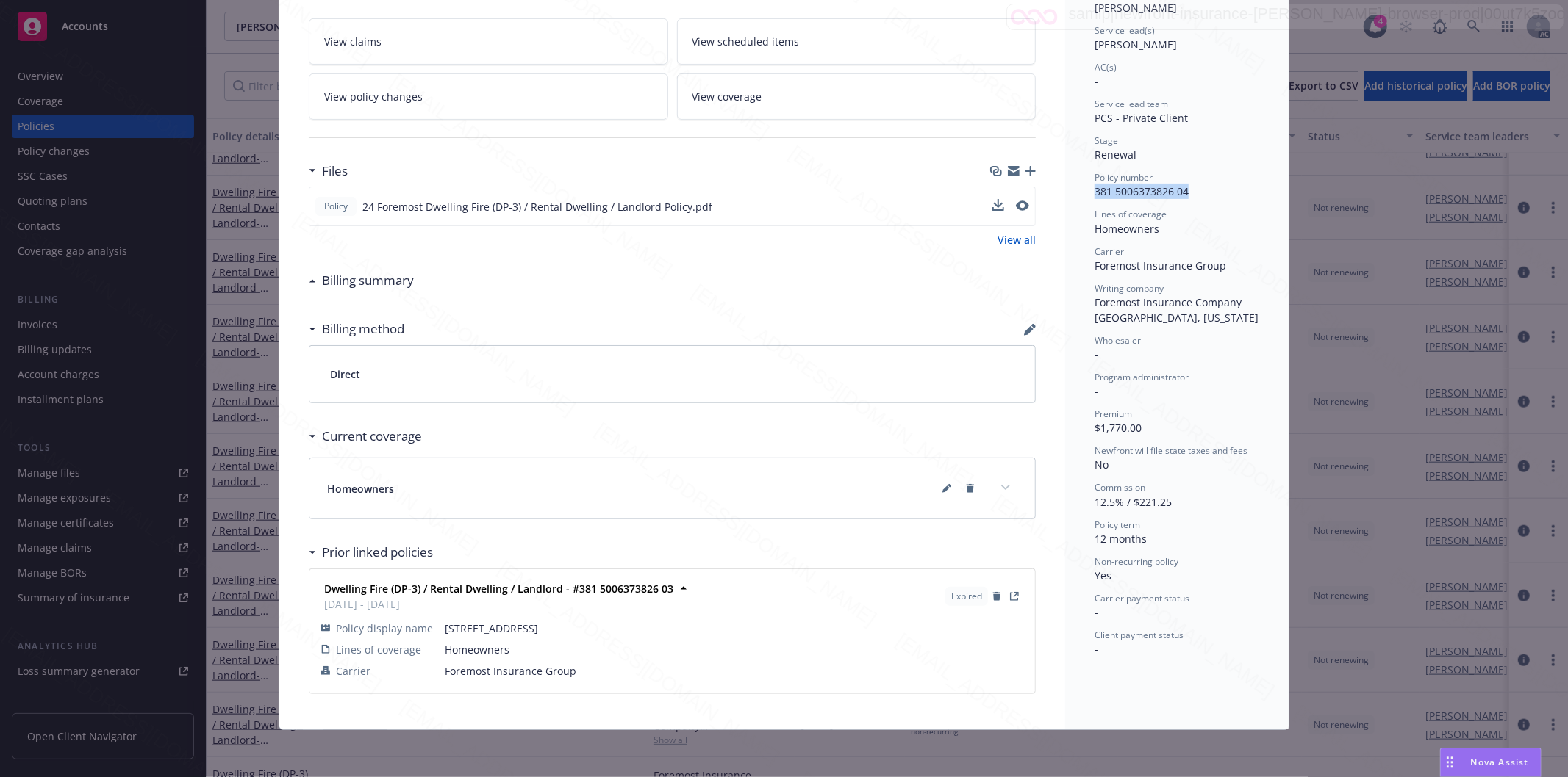
scroll to position [0, 0]
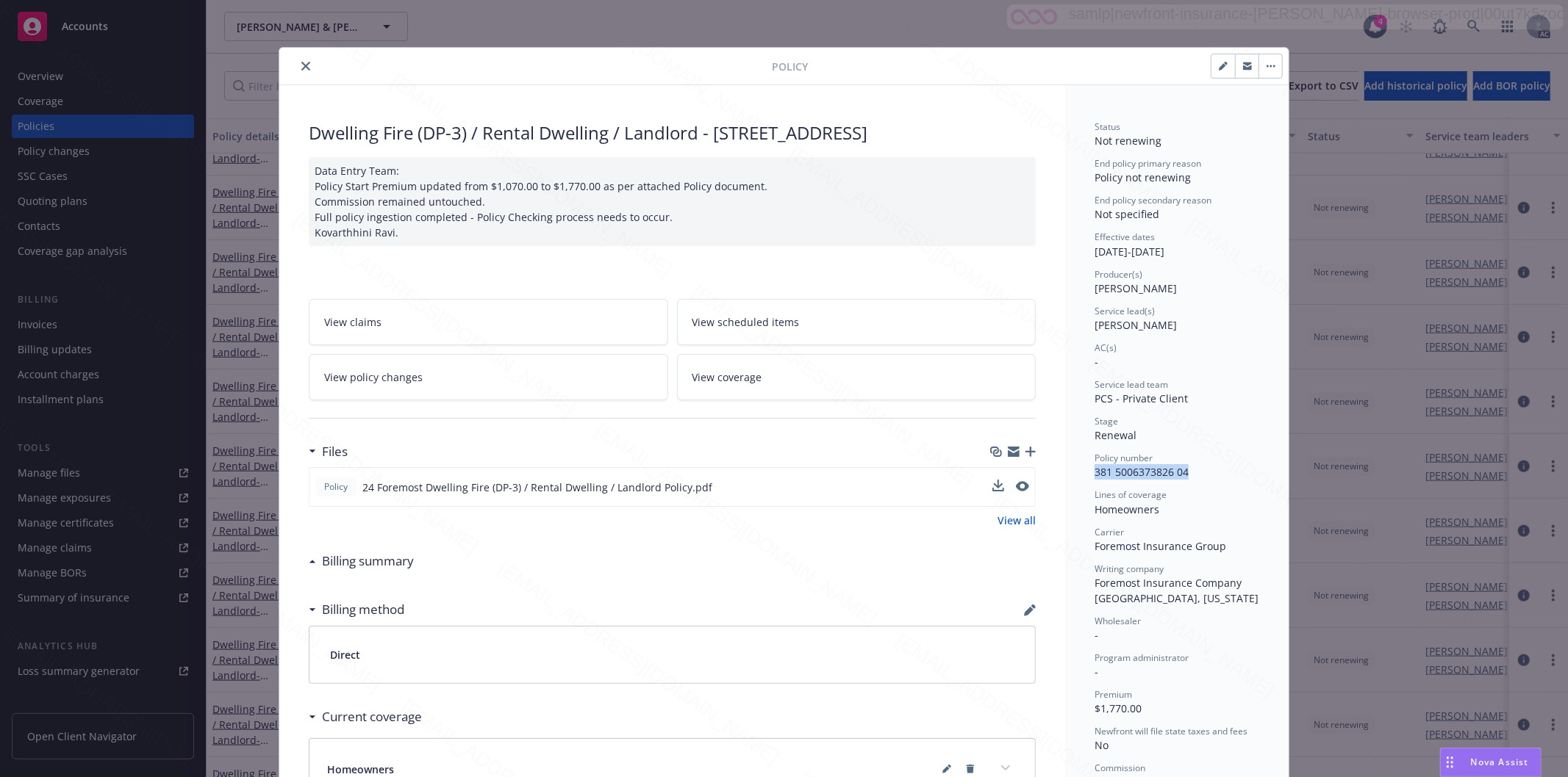
click at [301, 67] on icon "close" at bounding box center [305, 65] width 9 height 9
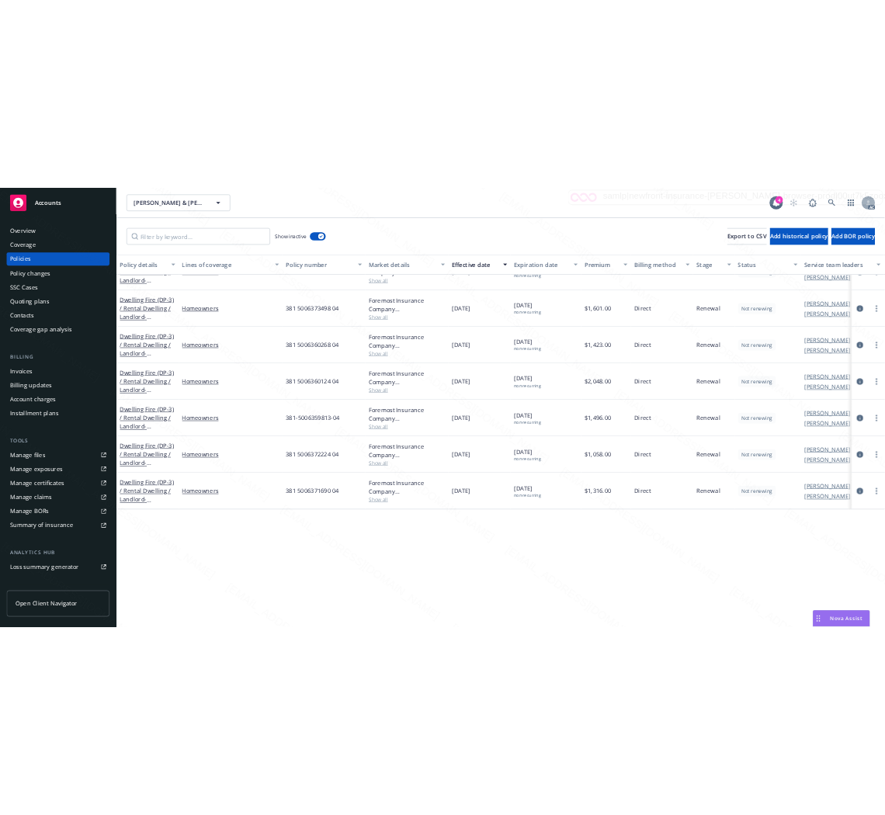
scroll to position [517, 0]
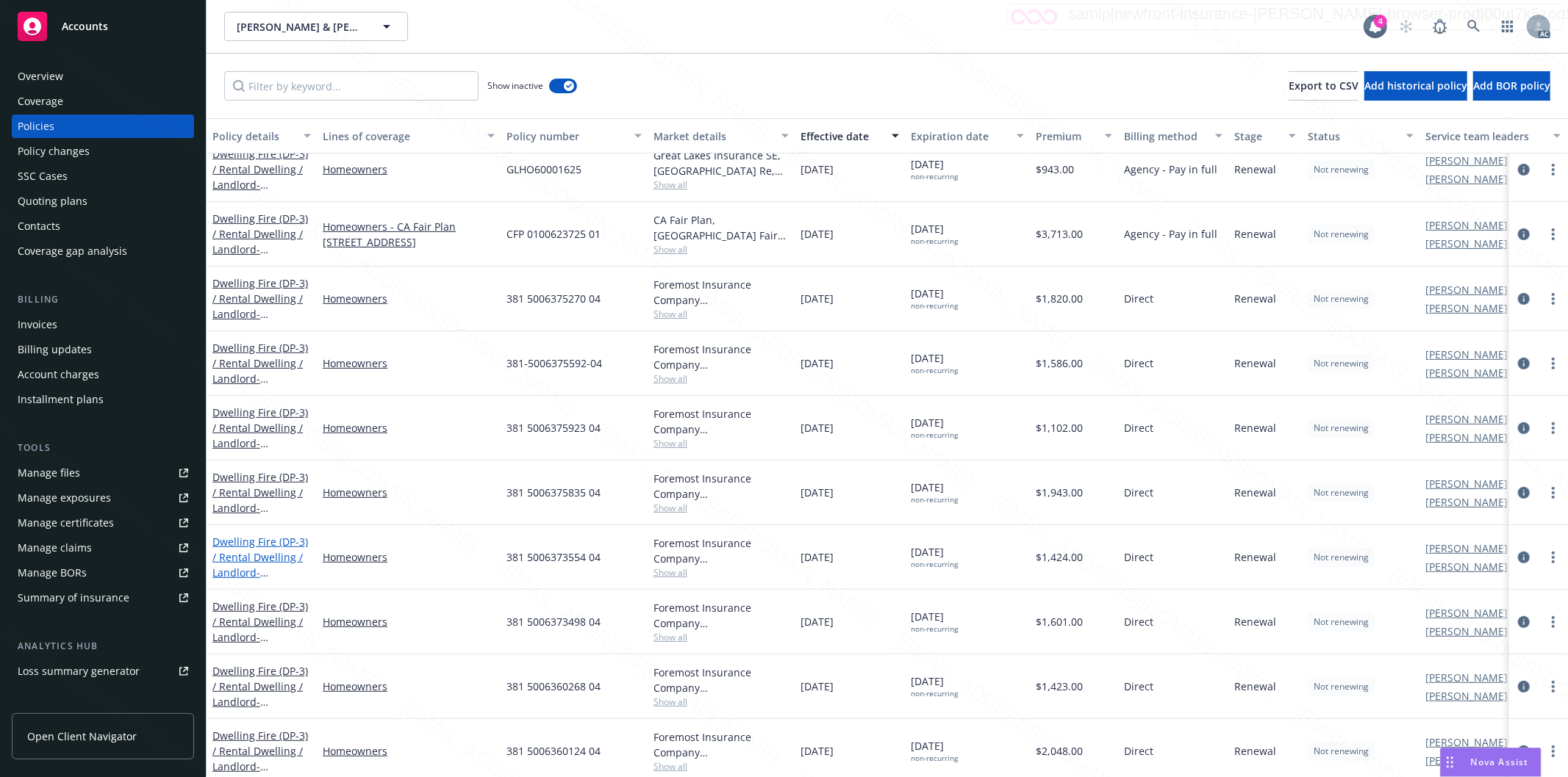
click at [232, 558] on link "Dwelling Fire (DP-3) / Rental Dwelling / Landlord - [STREET_ADDRESS]" at bounding box center [259, 565] width 96 height 61
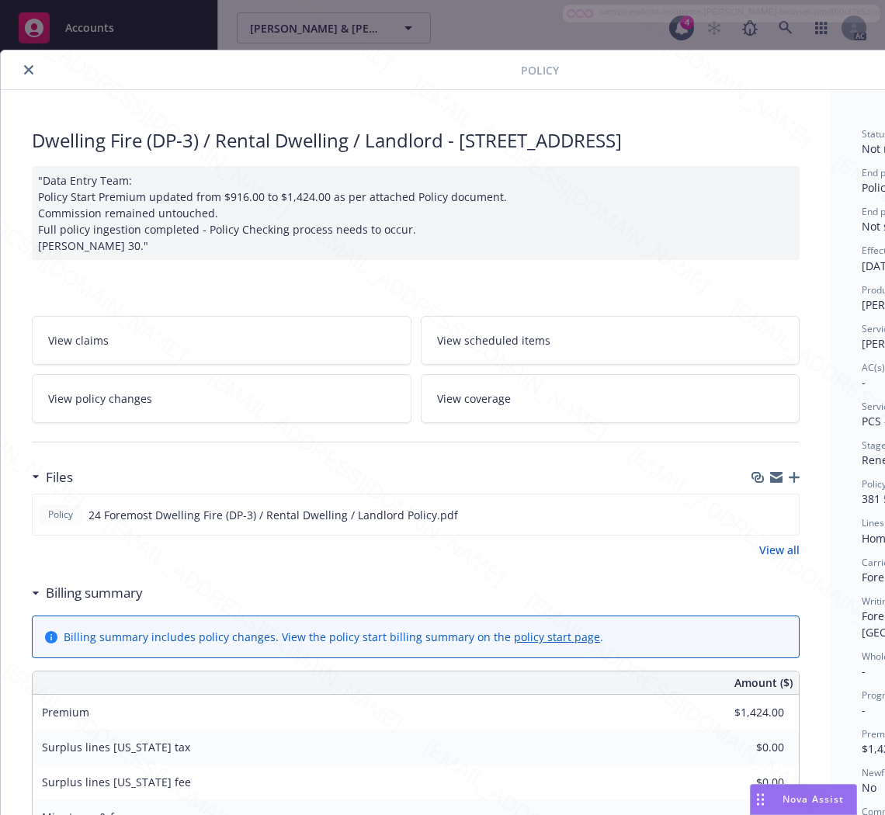
click at [88, 595] on h3 "Billing summary" at bounding box center [94, 593] width 97 height 20
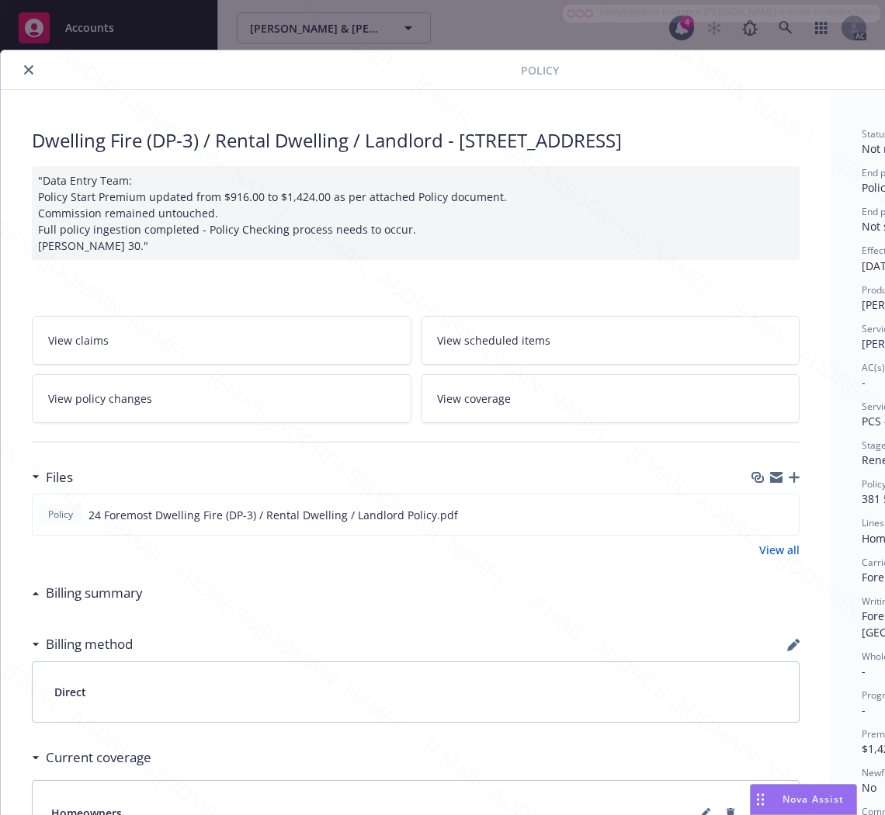
scroll to position [0, 196]
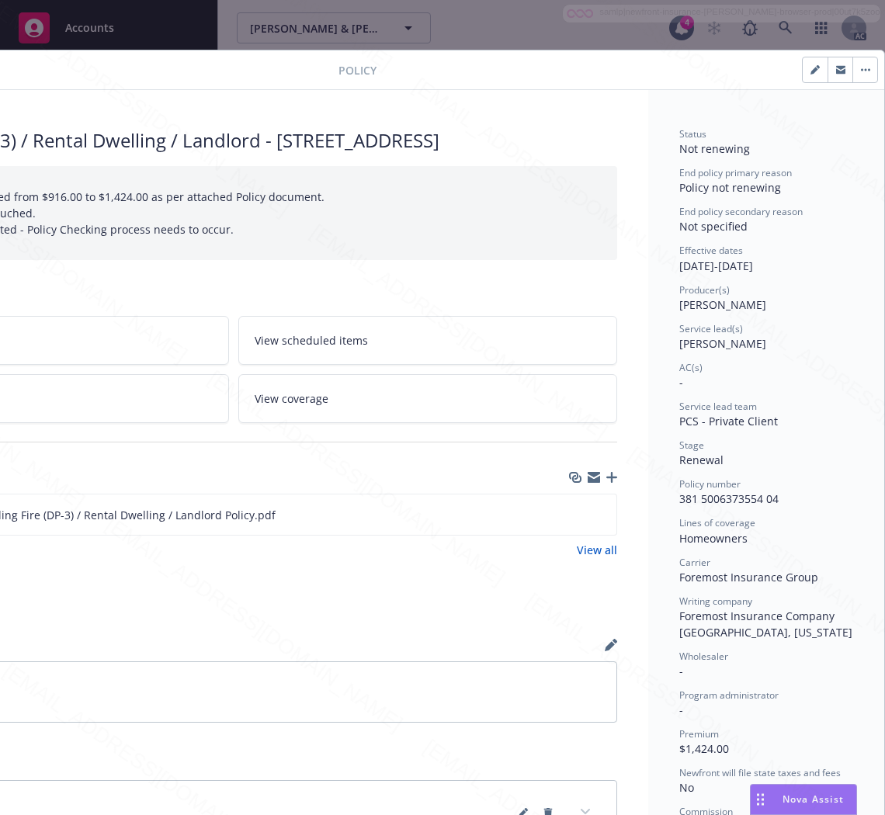
click at [772, 497] on div "Policy number 381 5006373554 04" at bounding box center [766, 491] width 174 height 29
drag, startPoint x: 772, startPoint y: 497, endPoint x: 663, endPoint y: 506, distance: 109.1
click at [663, 506] on div "Status Not renewing End policy primary reason Policy not renewing End policy se…" at bounding box center [766, 578] width 236 height 977
copy span "381 5006373554 04"
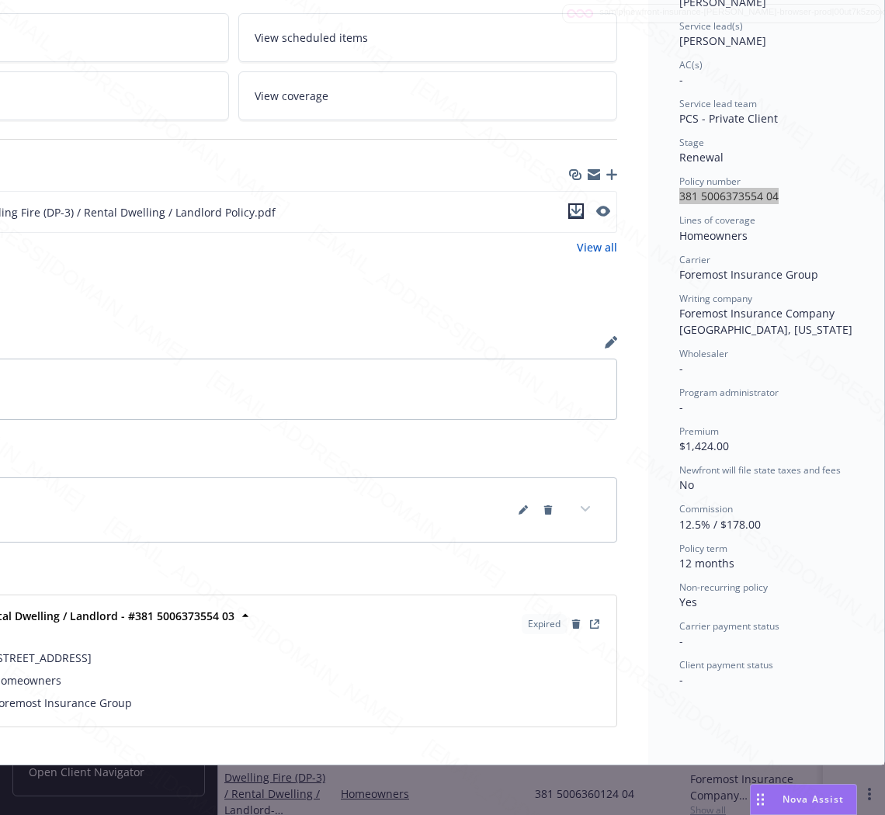
click at [570, 205] on icon "download file" at bounding box center [576, 211] width 12 height 12
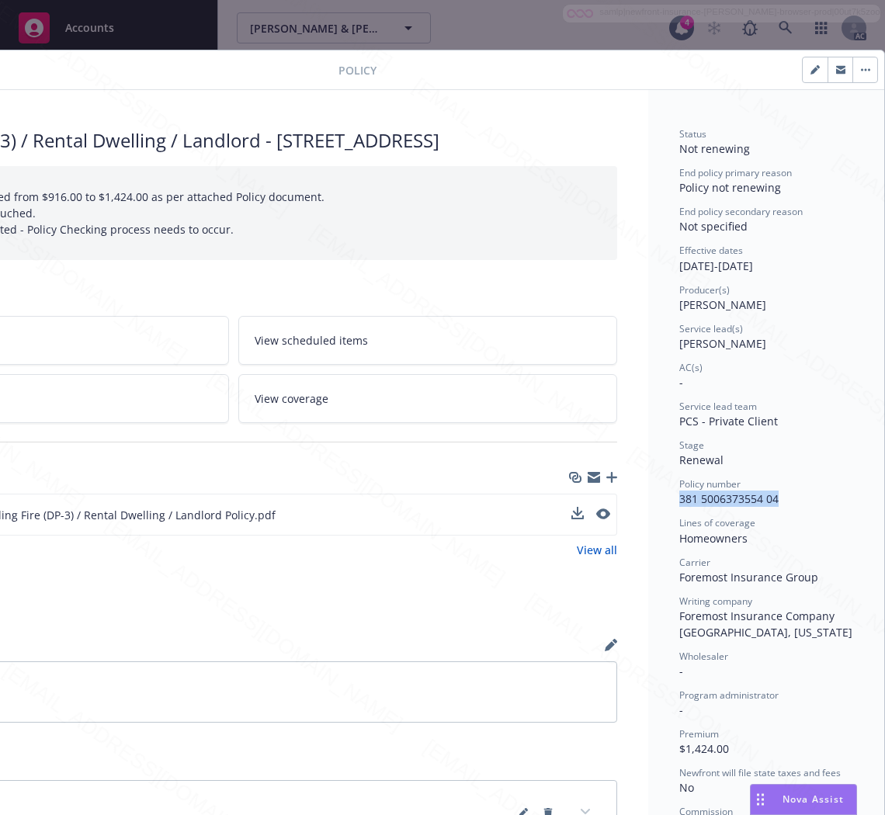
scroll to position [0, 0]
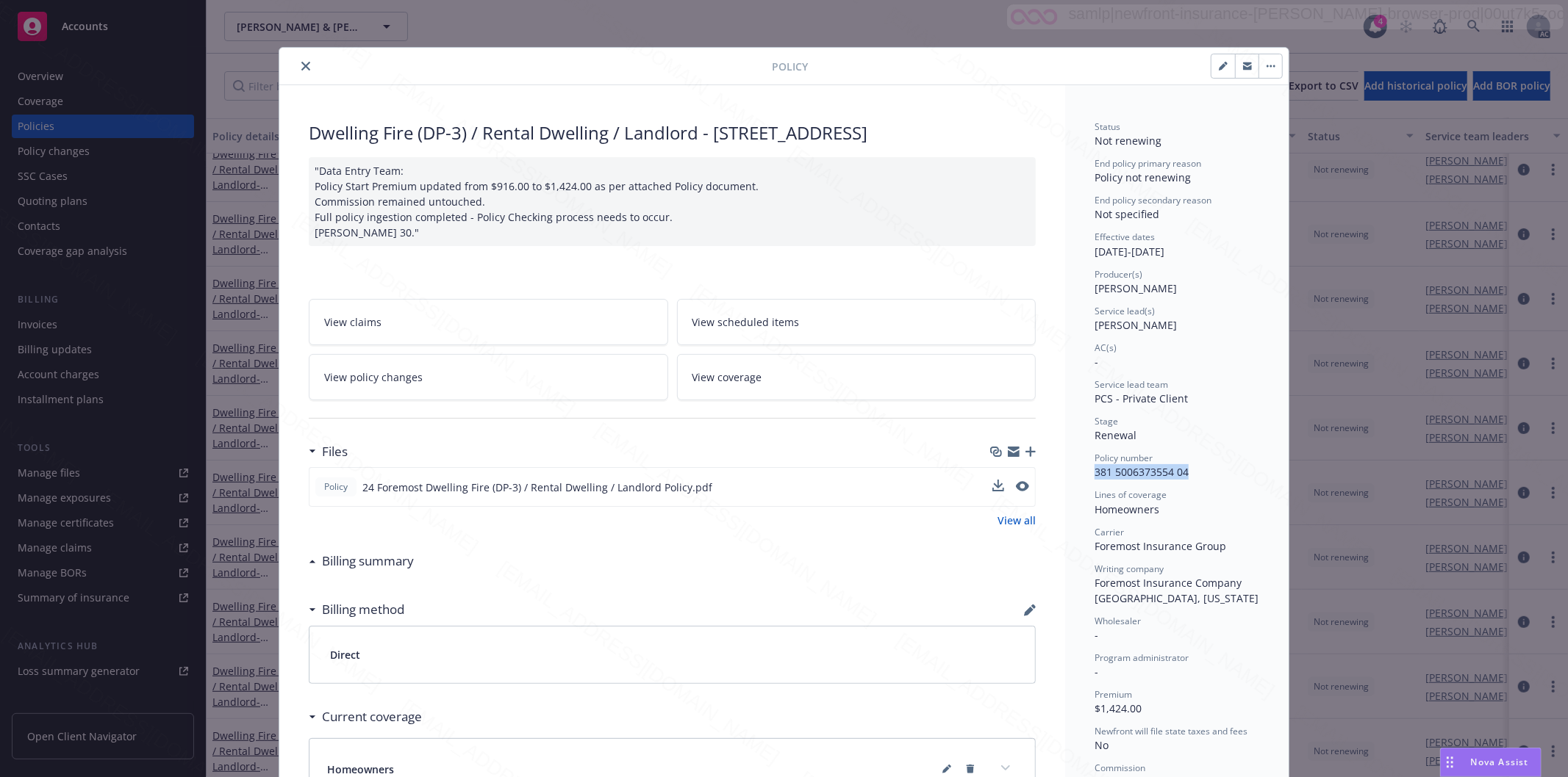
click at [301, 68] on icon "close" at bounding box center [305, 65] width 9 height 9
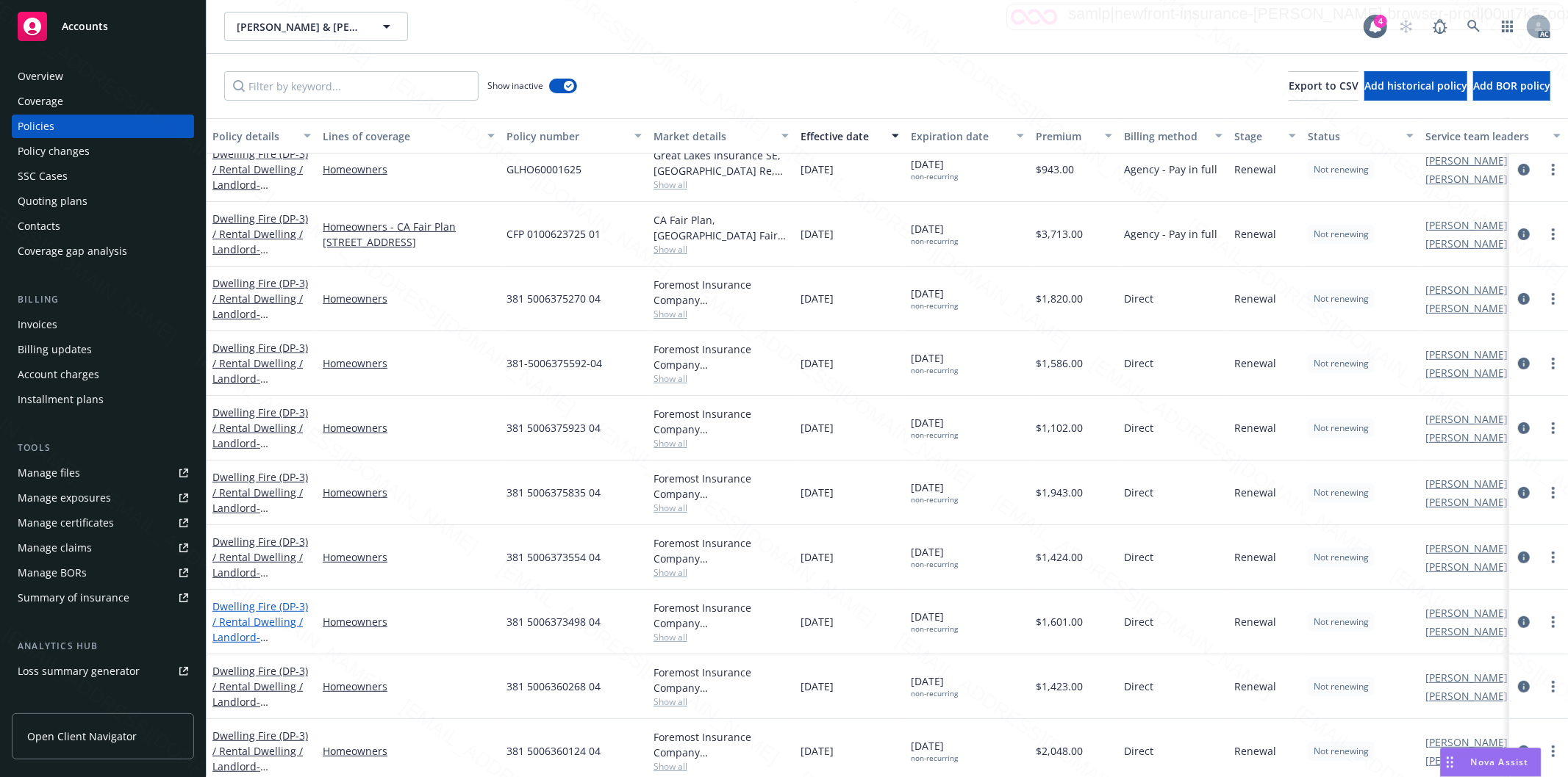
click at [258, 627] on link "Dwelling Fire (DP-3) / Rental Dwelling / Landlord - [STREET_ADDRESS][PERSON_NAM…" at bounding box center [259, 645] width 96 height 91
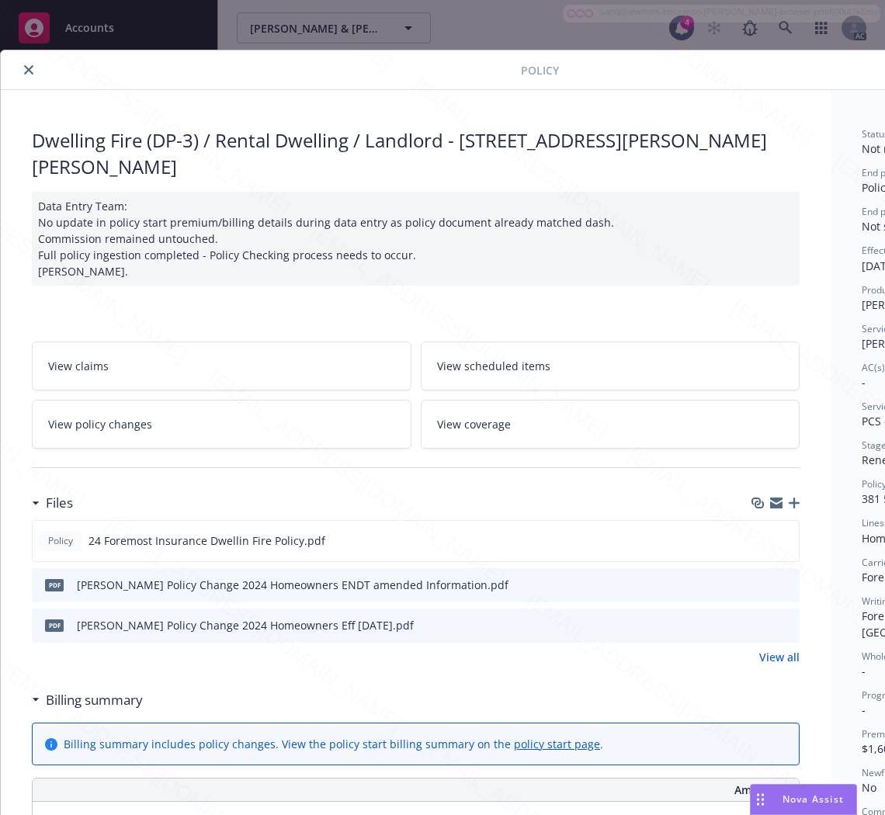
click at [126, 690] on h3 "Billing summary" at bounding box center [94, 700] width 97 height 20
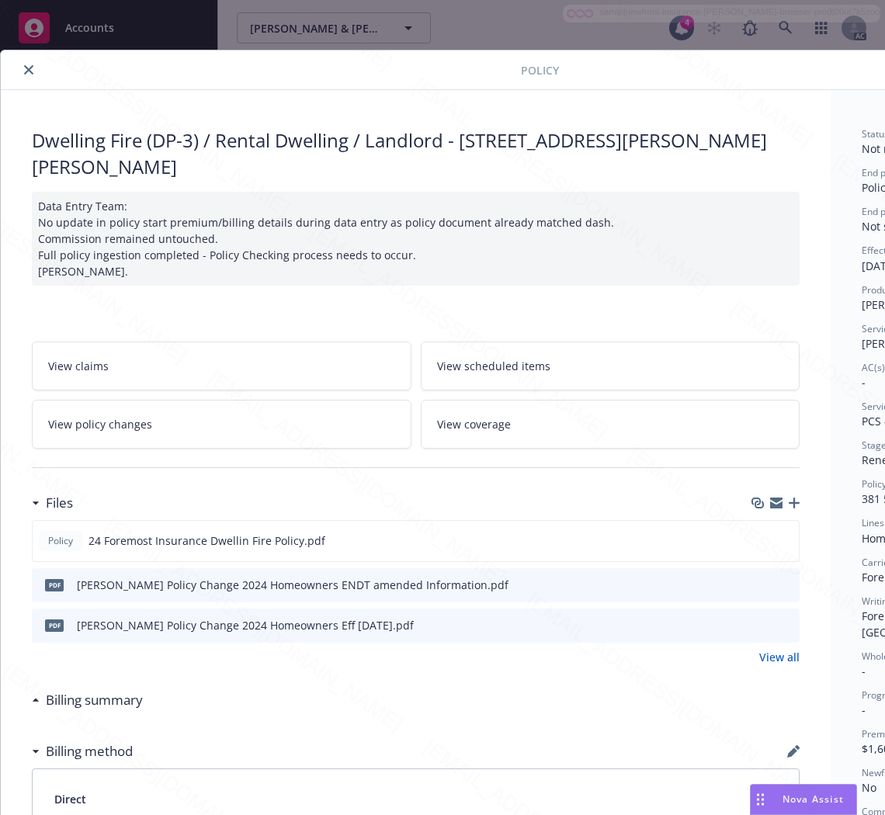
scroll to position [0, 196]
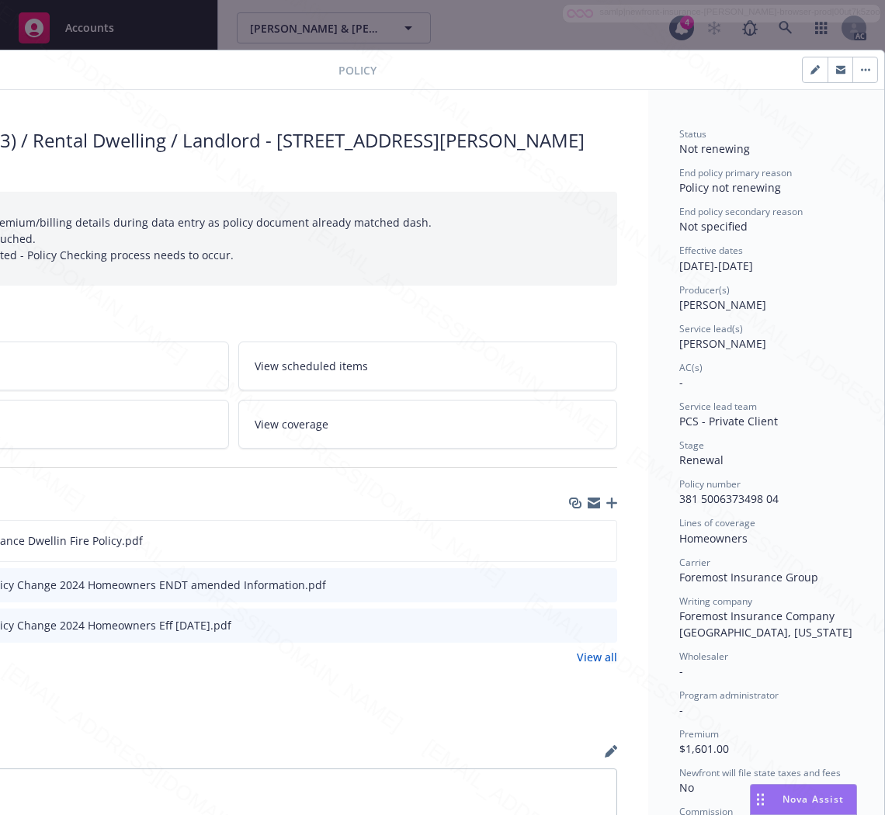
click at [772, 498] on div "Policy number 381 5006373498 04" at bounding box center [766, 491] width 174 height 29
drag, startPoint x: 772, startPoint y: 498, endPoint x: 664, endPoint y: 499, distance: 107.9
click at [664, 499] on div "Status Not renewing End policy primary reason Policy not renewing End policy se…" at bounding box center [766, 632] width 236 height 1084
copy span "381 5006373498 04"
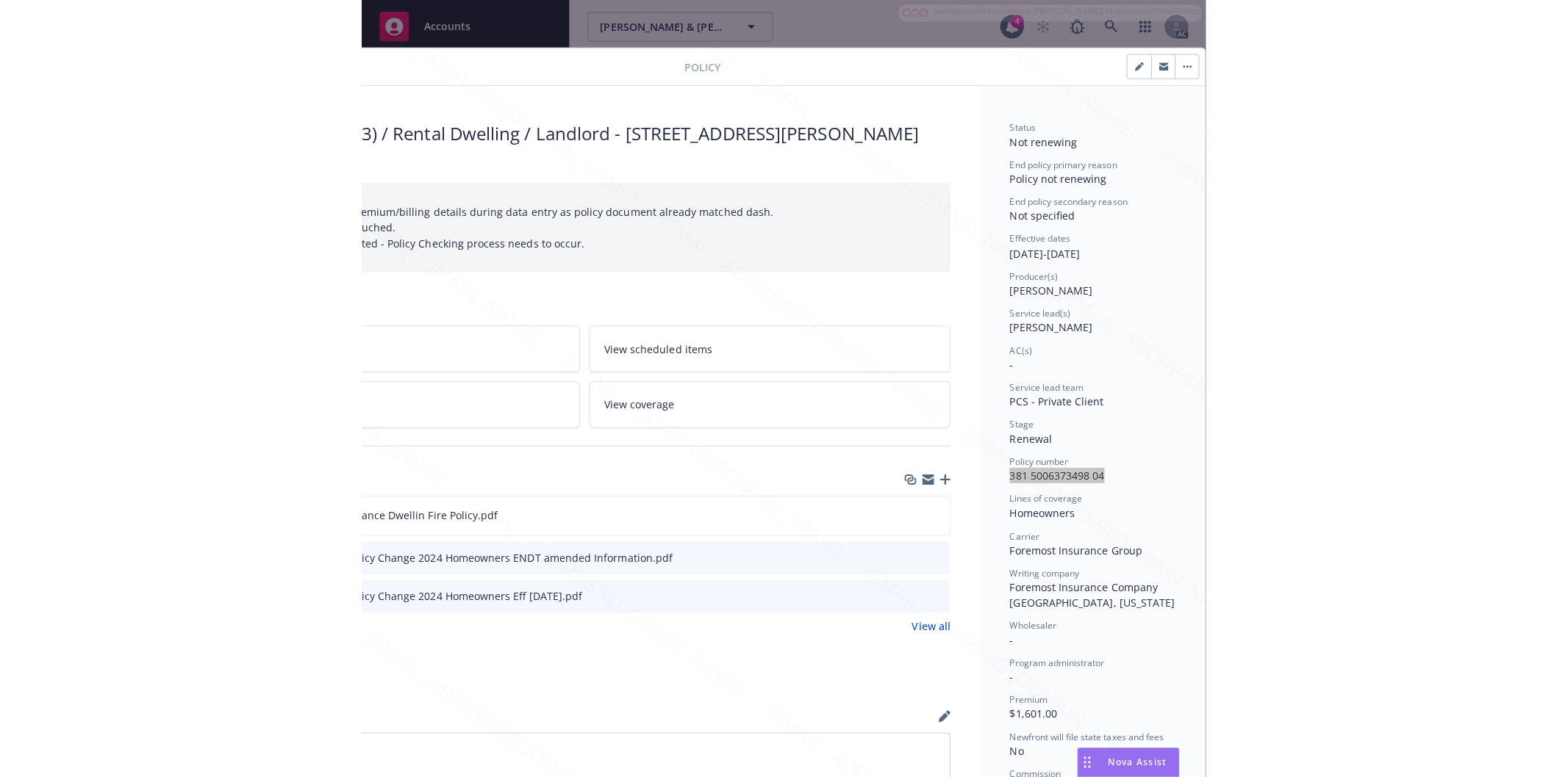
scroll to position [0, 0]
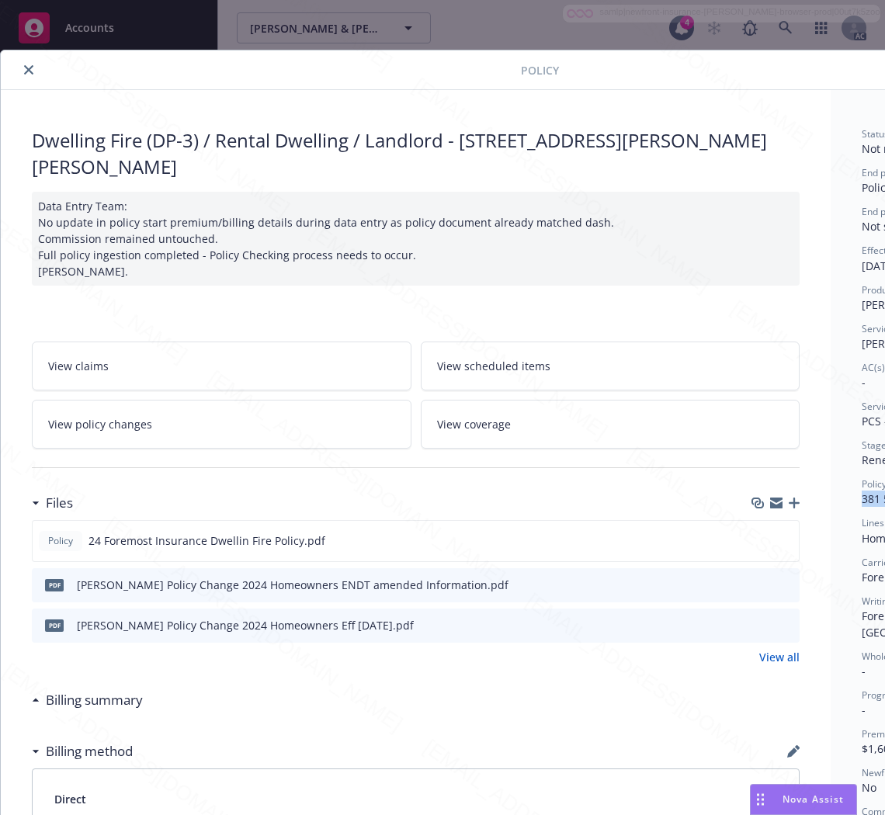
click at [196, 407] on link "View policy changes" at bounding box center [222, 424] width 380 height 49
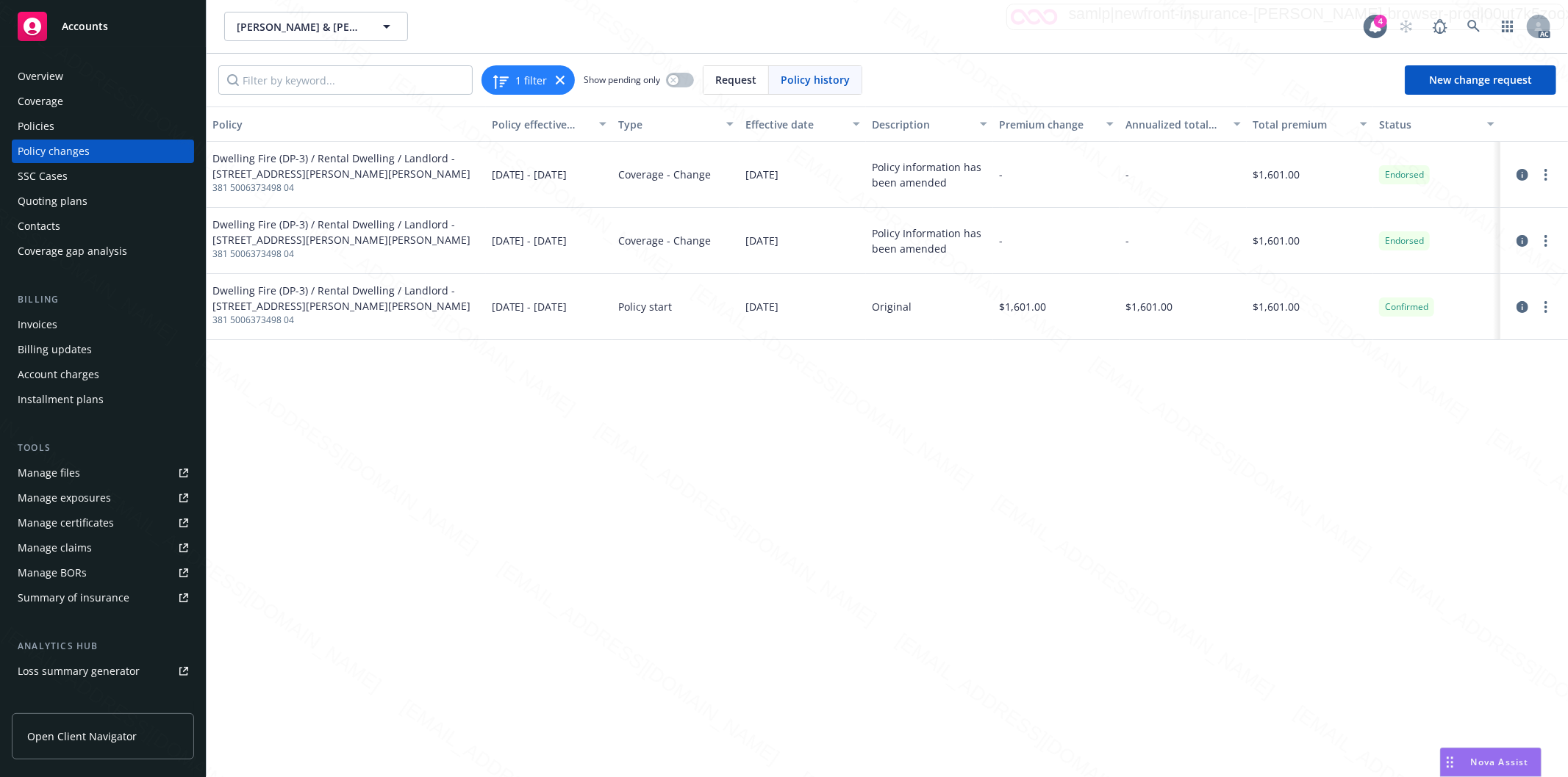
click at [37, 123] on div "Policies" at bounding box center [36, 126] width 37 height 24
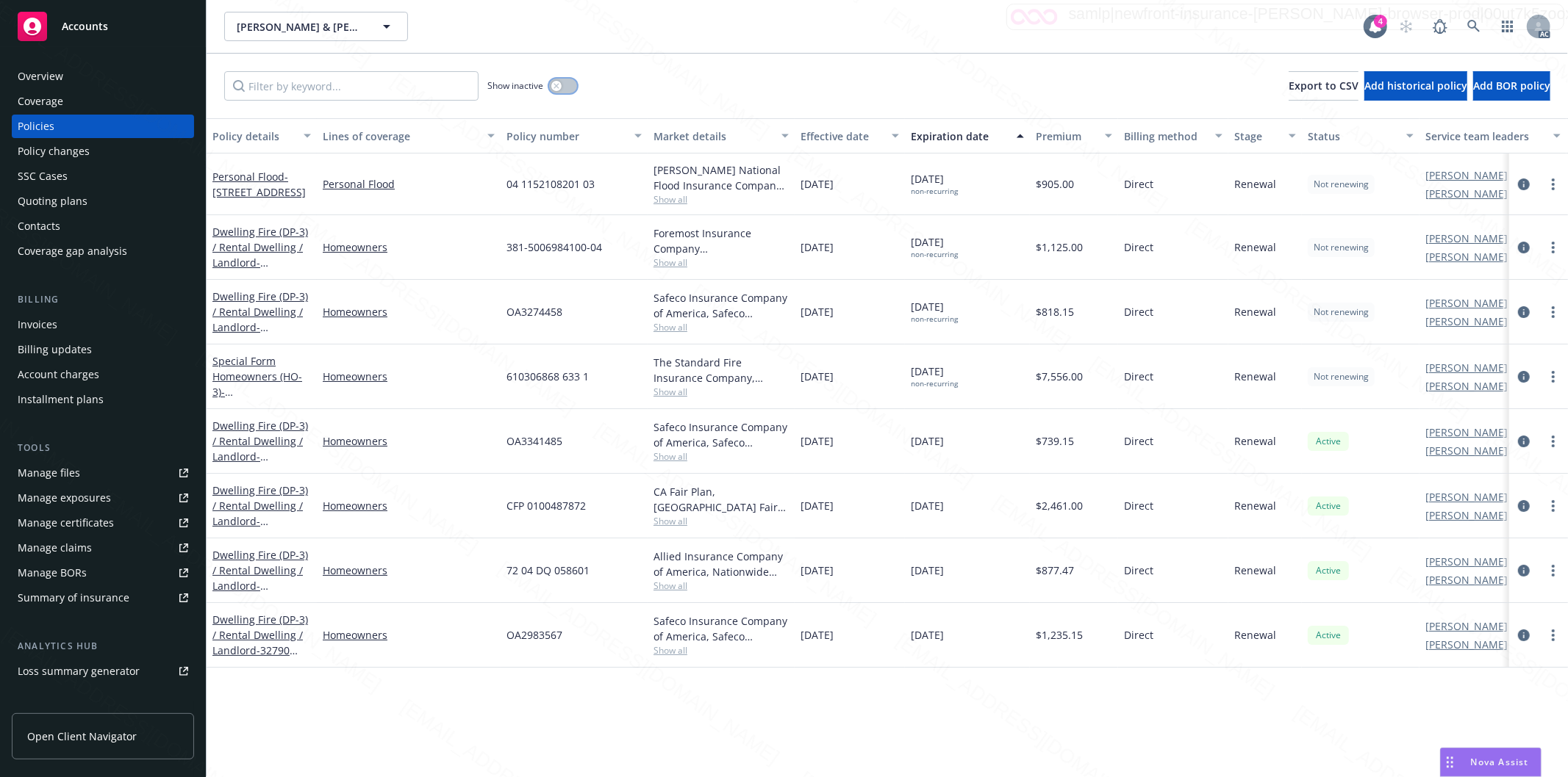
click at [564, 87] on button "button" at bounding box center [562, 86] width 27 height 15
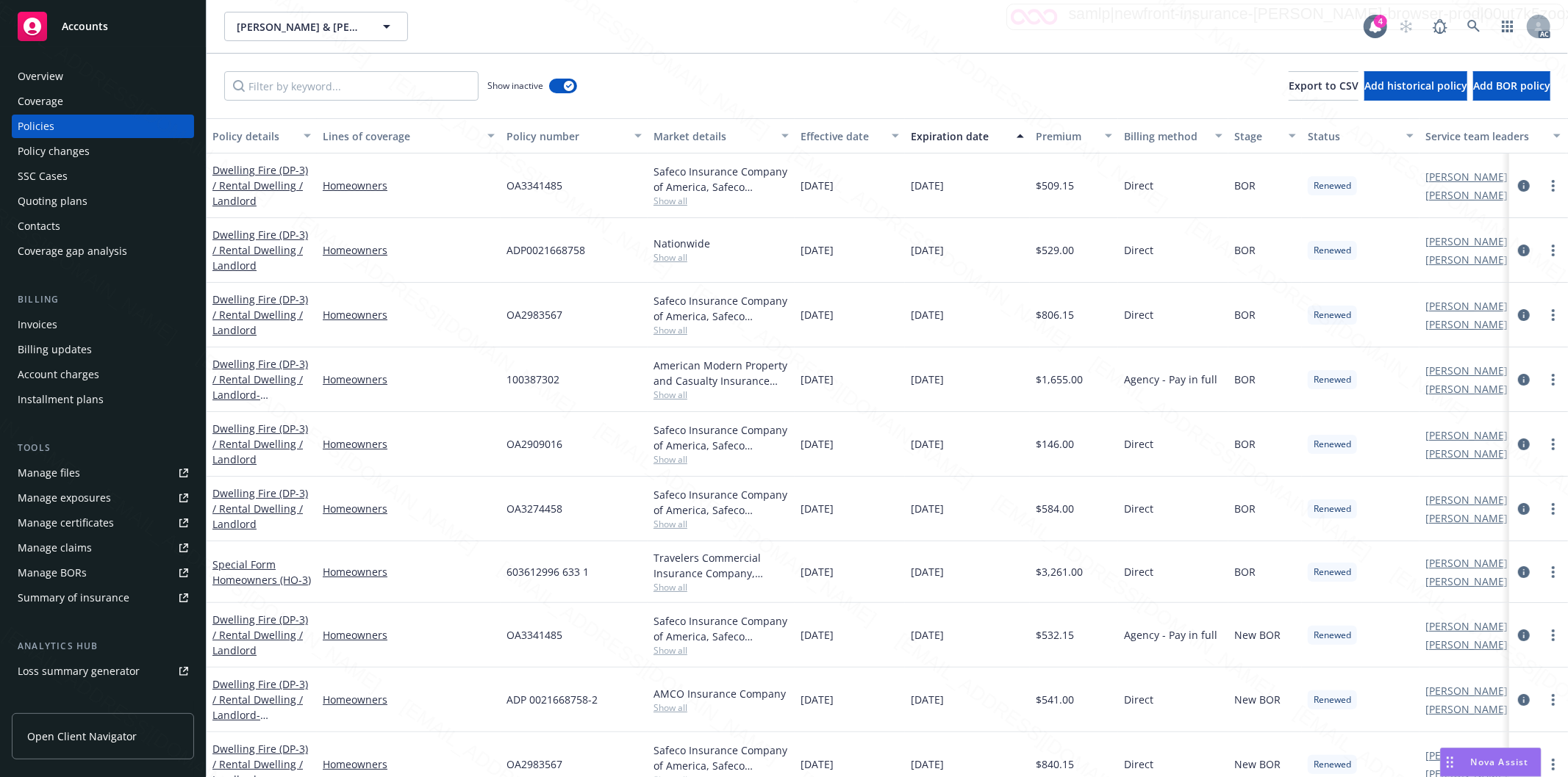
click at [879, 132] on div "Effective date" at bounding box center [841, 136] width 82 height 15
click at [872, 137] on div "Effective date" at bounding box center [841, 136] width 82 height 15
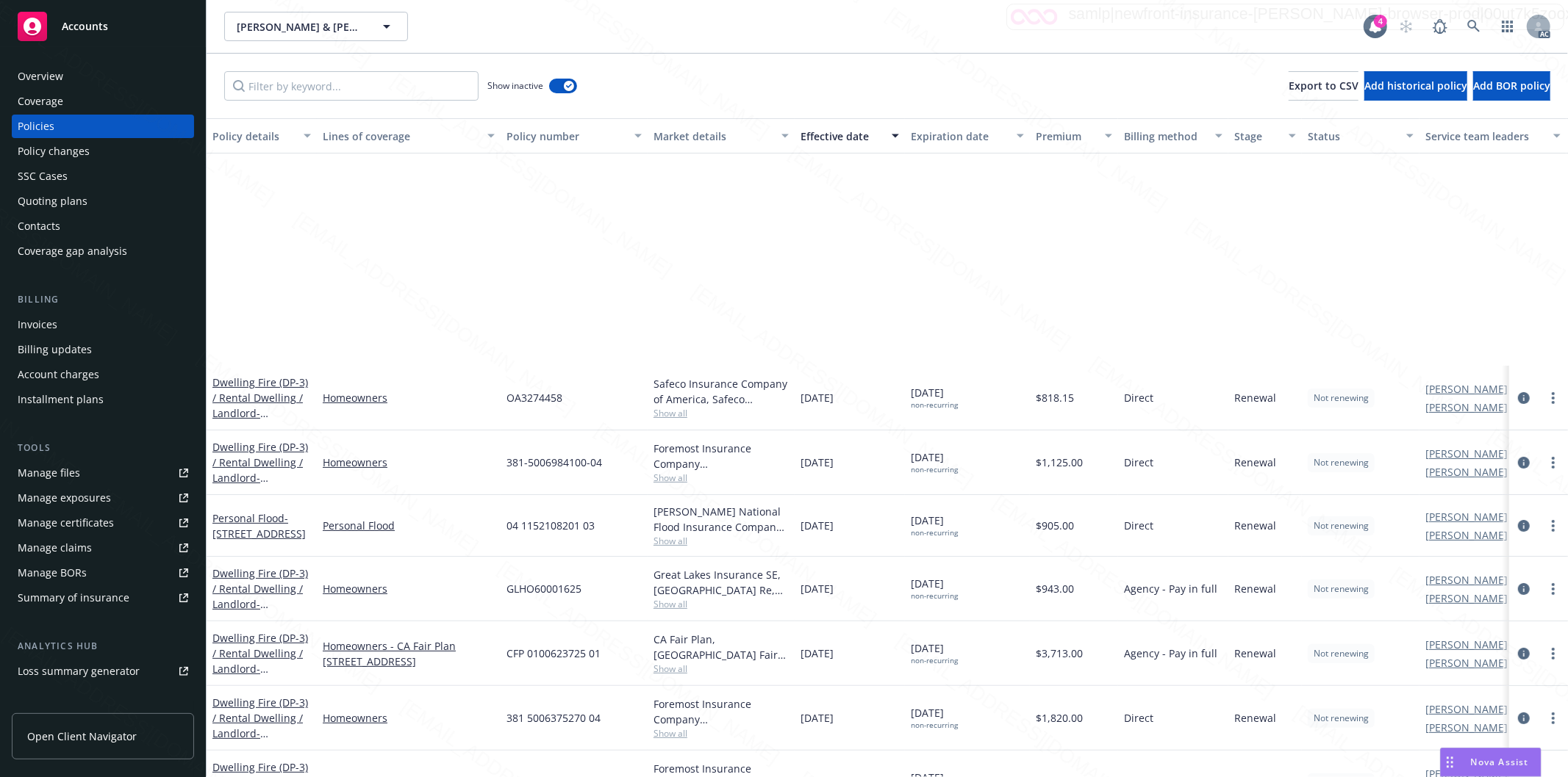
scroll to position [408, 0]
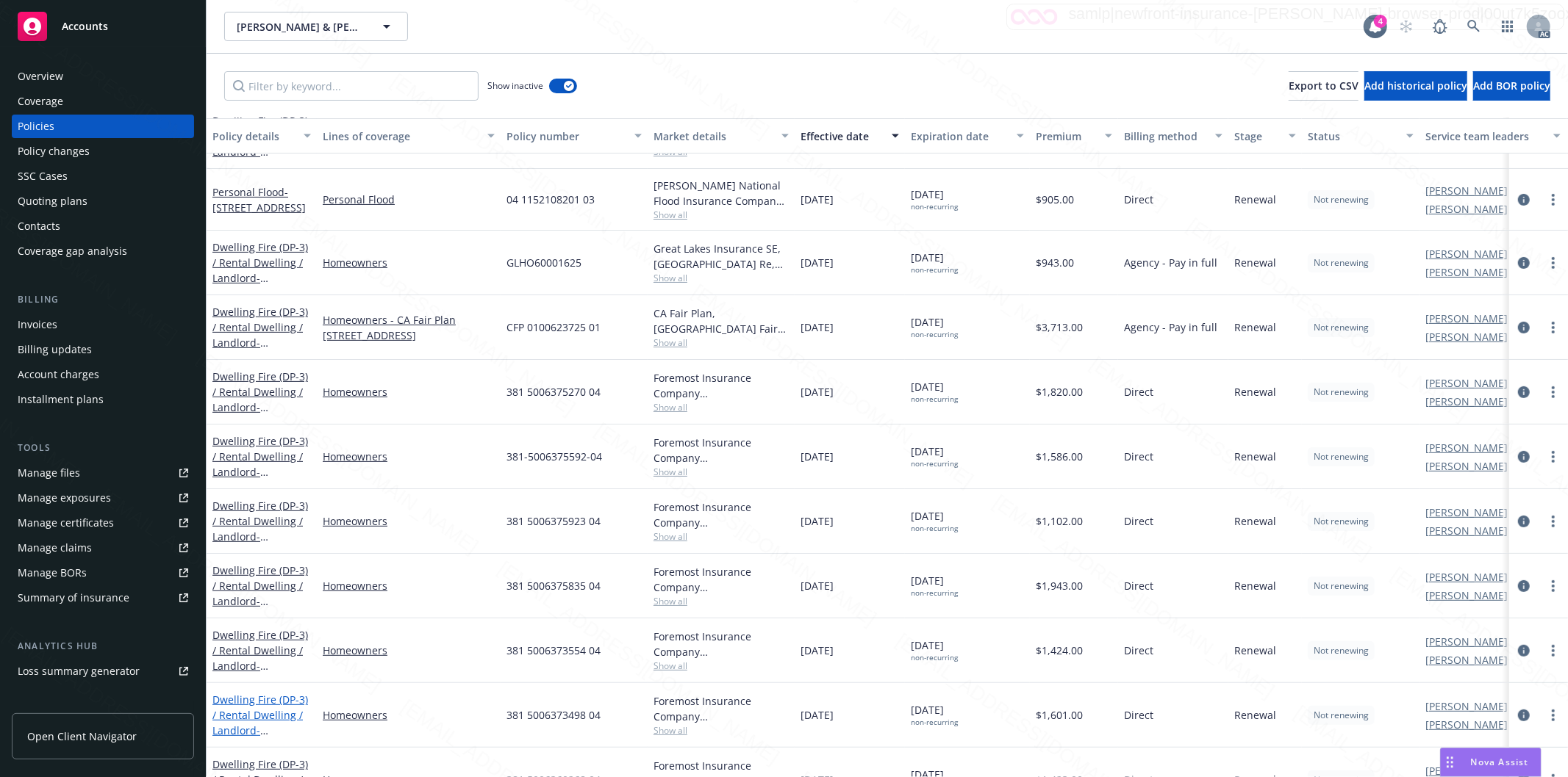
click at [255, 718] on link "Dwelling Fire (DP-3) / Rental Dwelling / Landlord - [STREET_ADDRESS][PERSON_NAM…" at bounding box center [259, 738] width 96 height 91
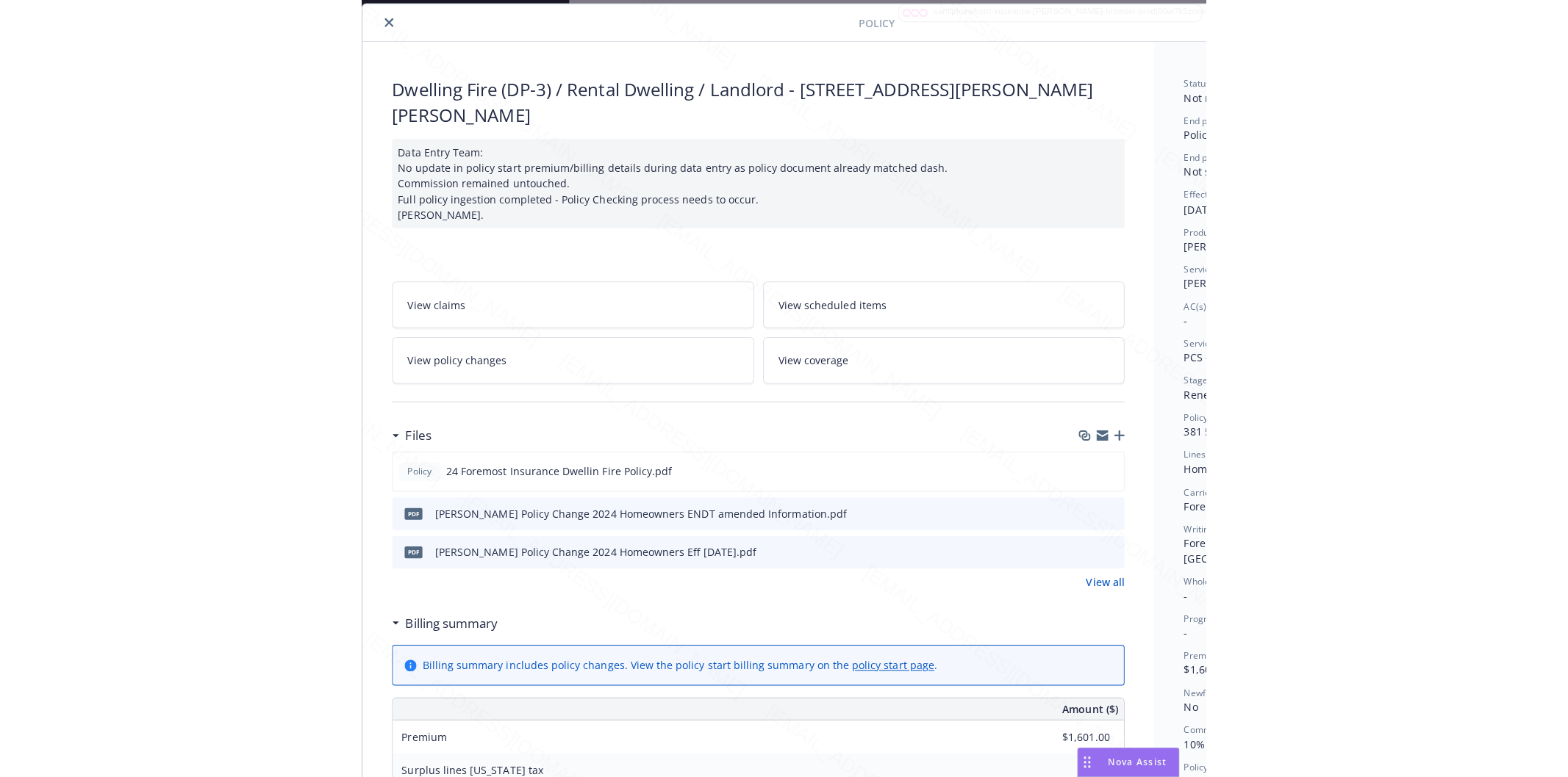
scroll to position [44, 186]
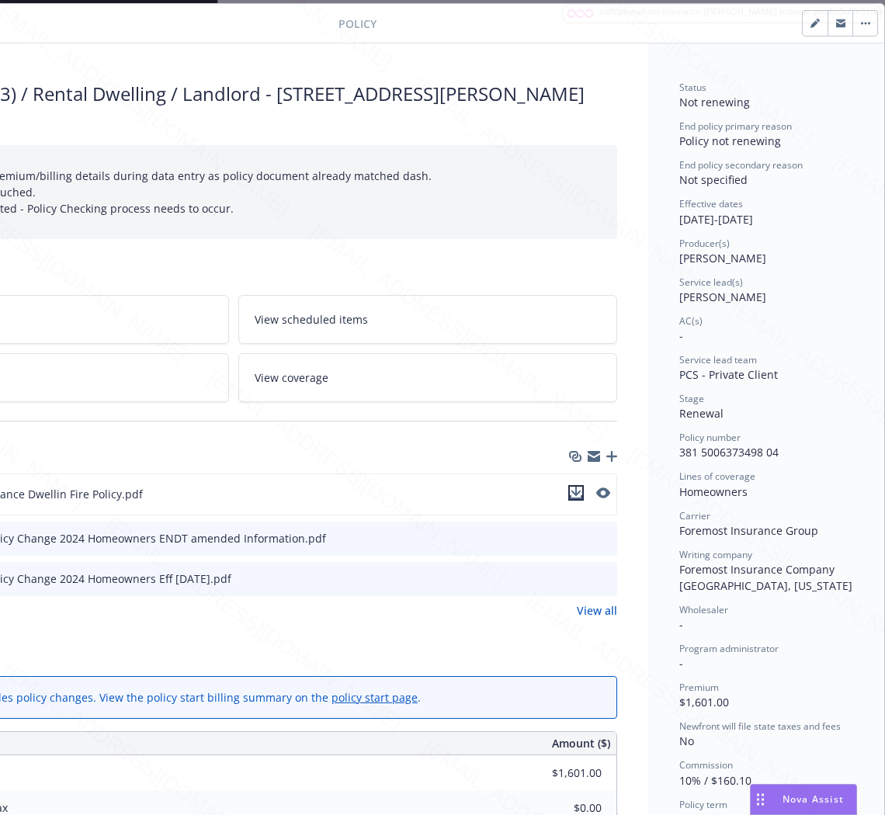
click at [570, 487] on icon "download file" at bounding box center [576, 493] width 12 height 12
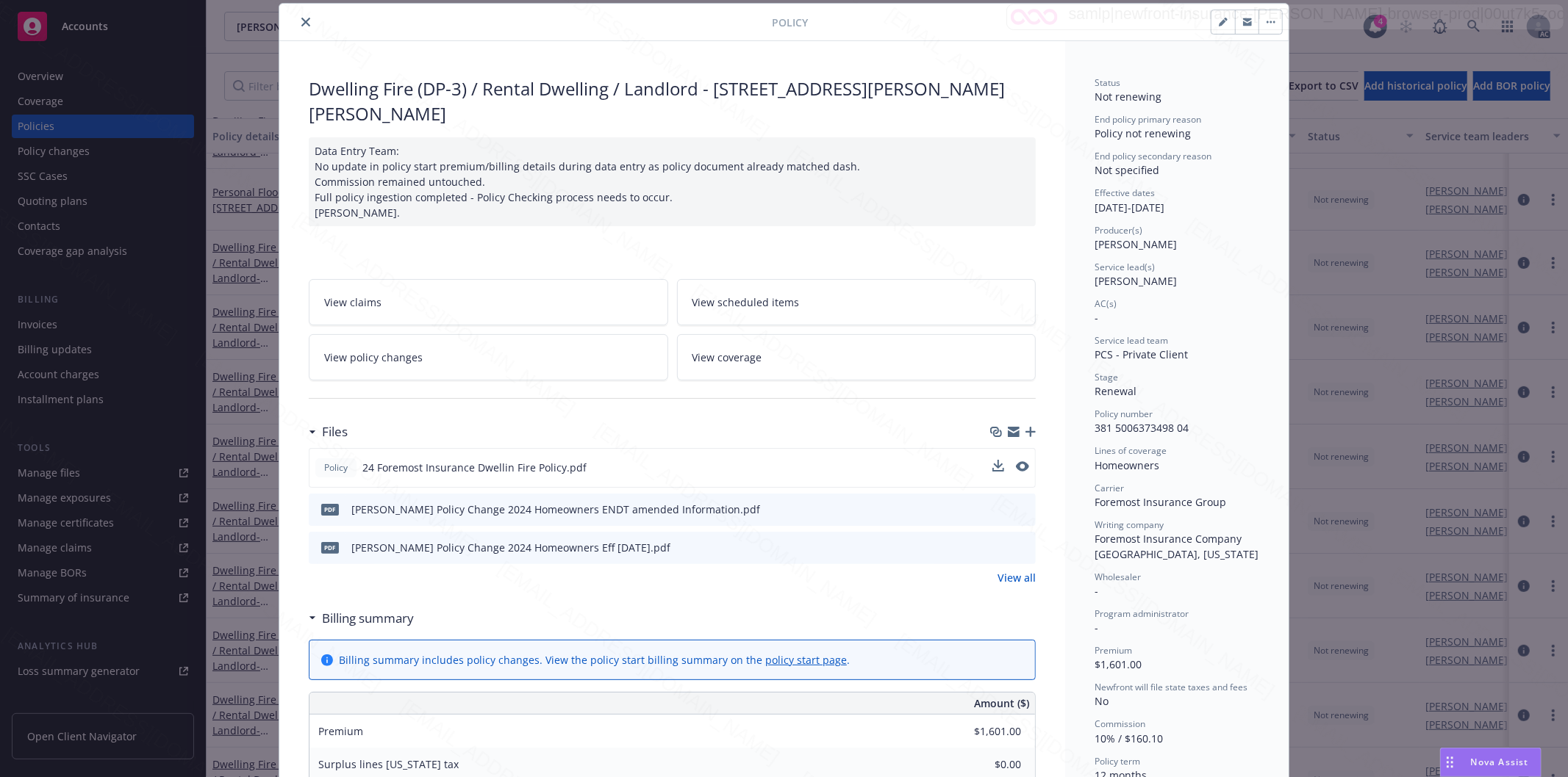
scroll to position [44, 0]
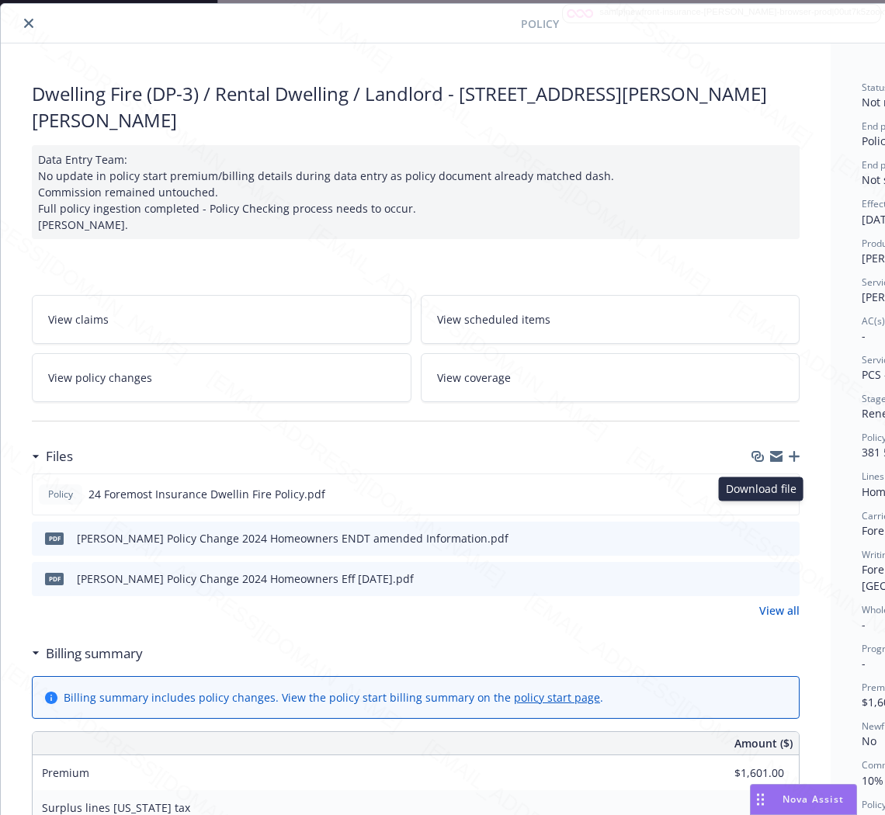
click at [758, 531] on icon "download file" at bounding box center [759, 537] width 12 height 12
click at [761, 571] on icon "download file" at bounding box center [759, 577] width 12 height 12
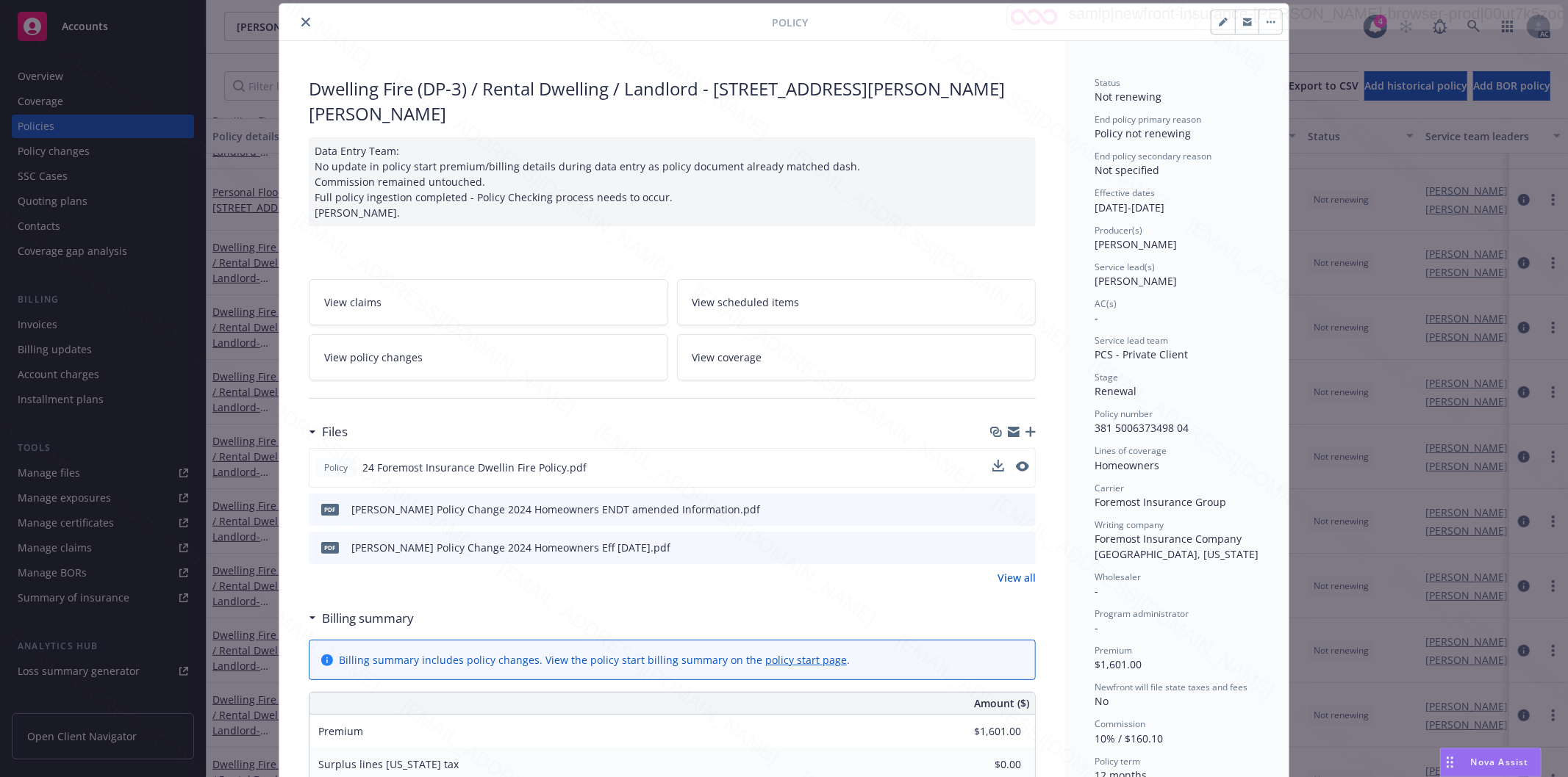
click at [301, 25] on icon "close" at bounding box center [305, 22] width 9 height 9
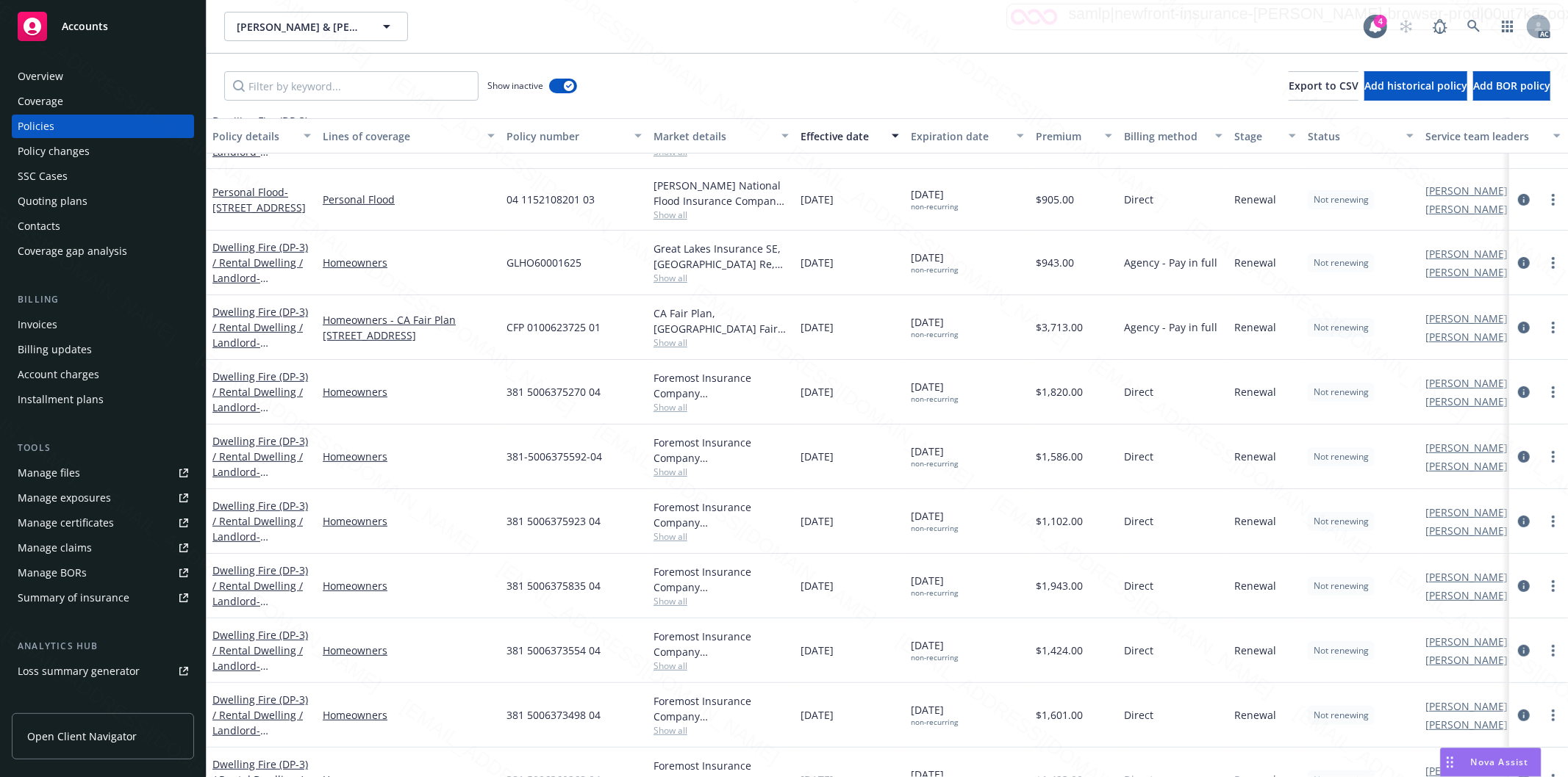
click at [737, 92] on div "Show inactive Export to CSV Add historical policy Add BOR policy" at bounding box center [886, 86] width 1361 height 64
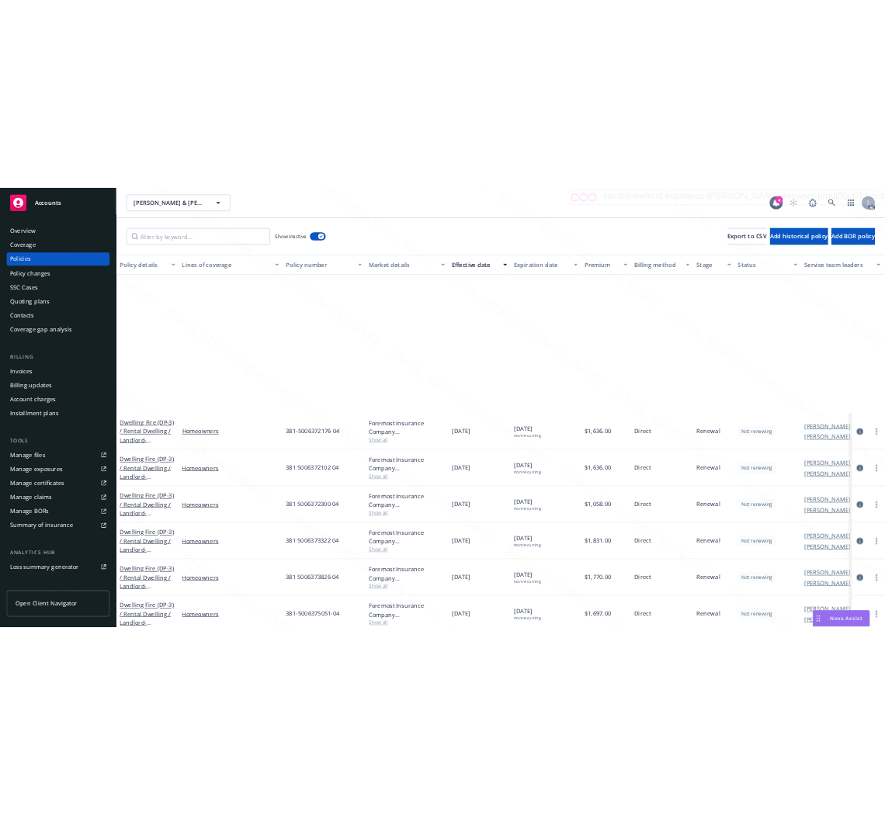
scroll to position [1639, 0]
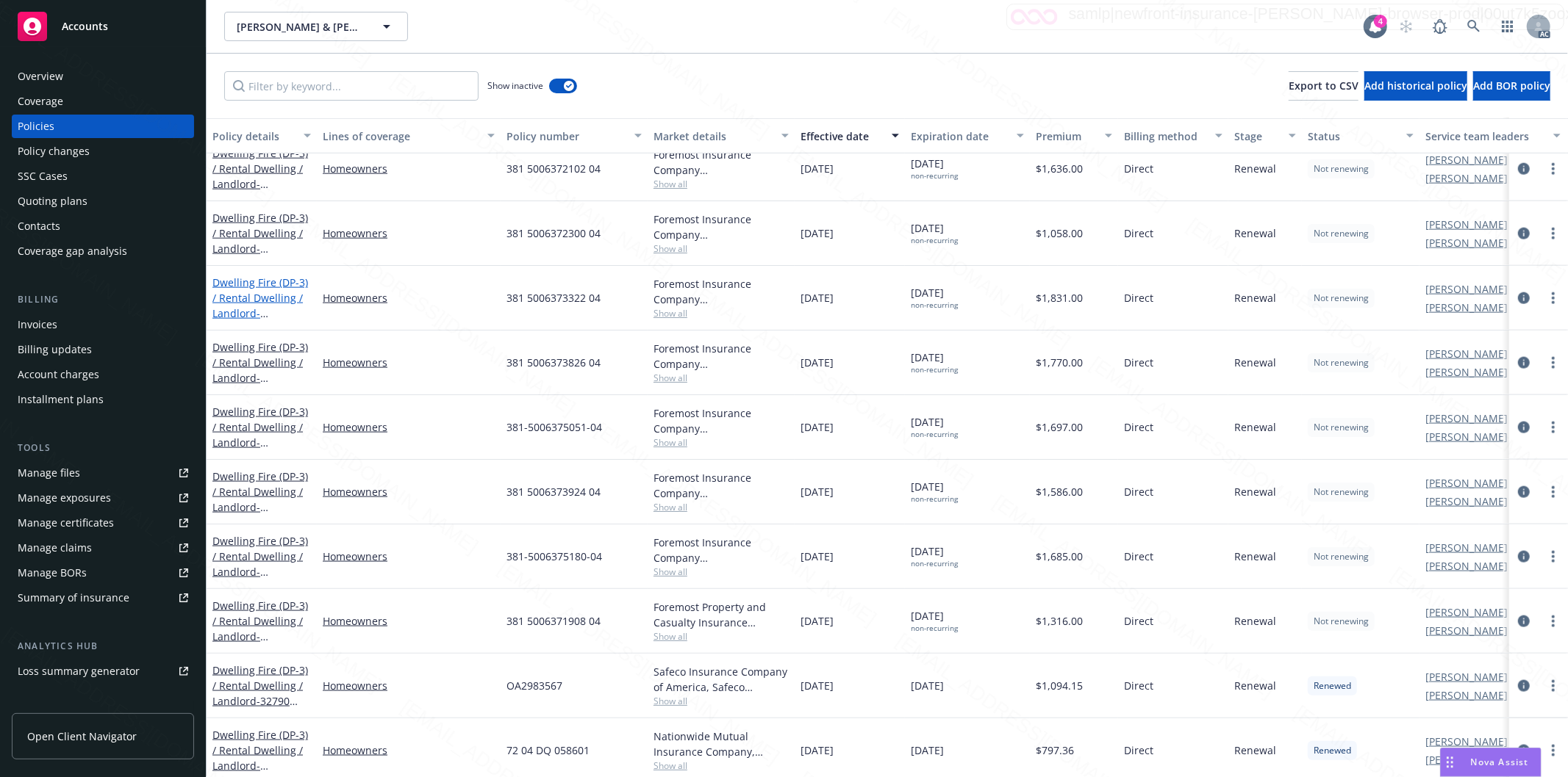
click at [244, 297] on link "Dwelling Fire (DP-3) / Rental Dwelling / Landlord - [STREET_ADDRESS]" at bounding box center [259, 306] width 96 height 61
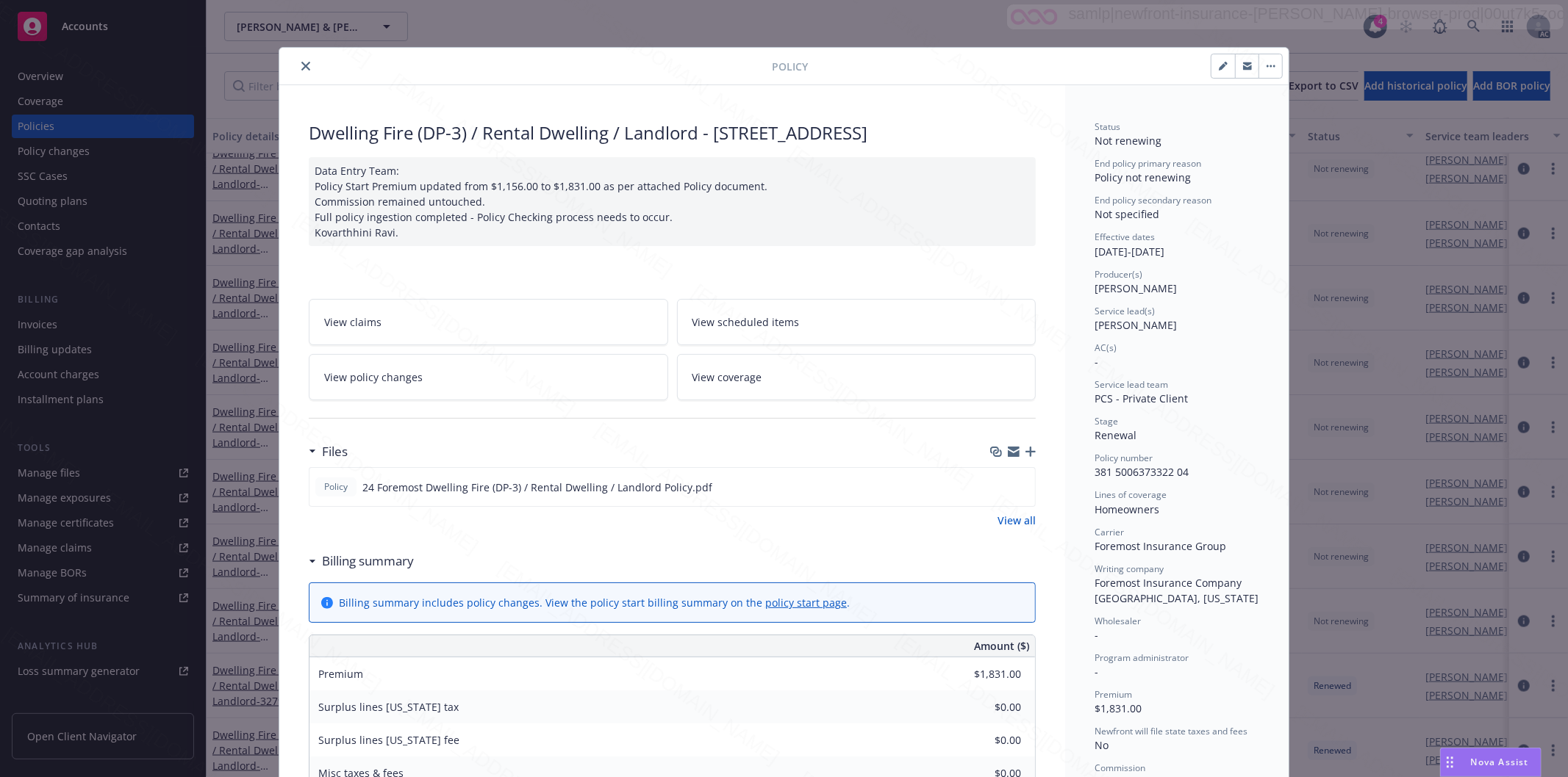
click at [392, 571] on h3 "Billing summary" at bounding box center [367, 561] width 92 height 19
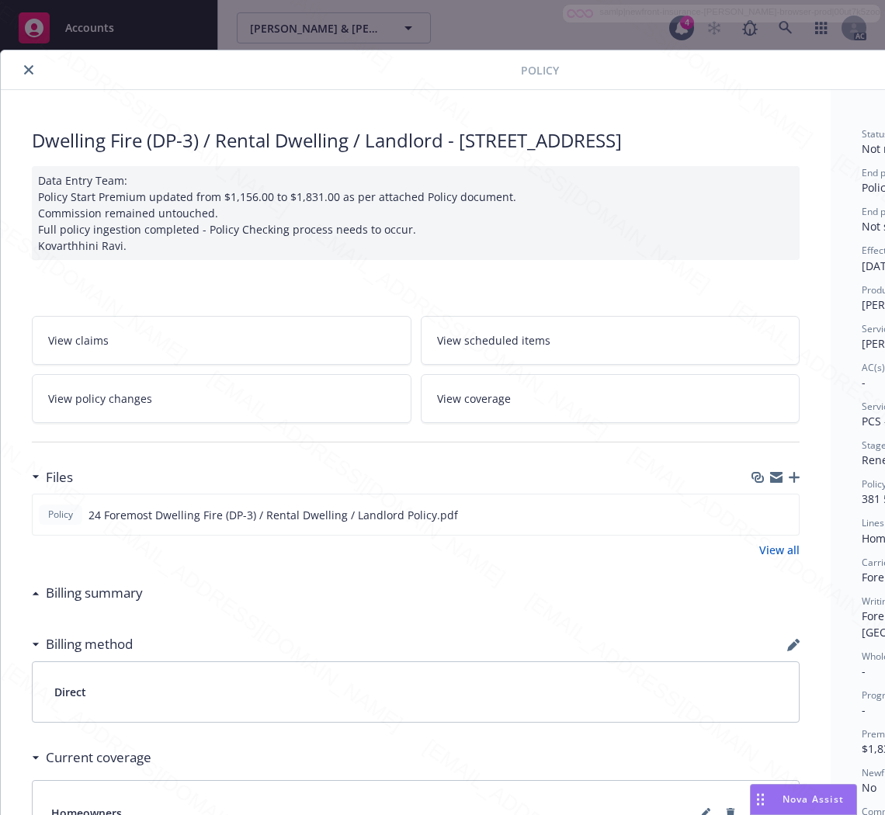
scroll to position [0, 196]
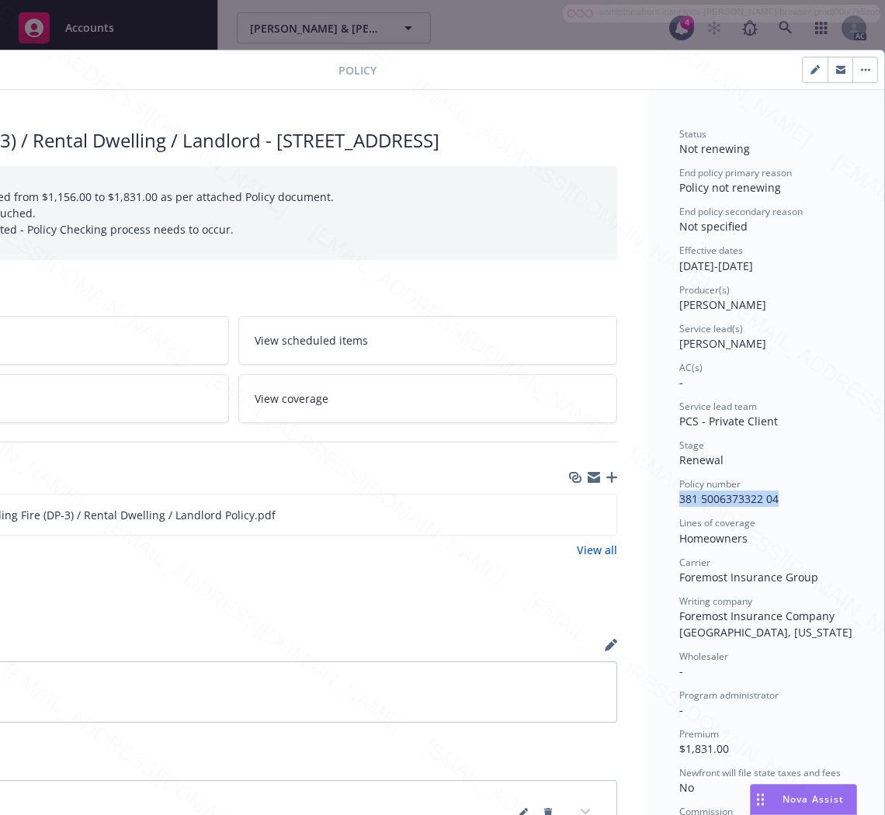
drag, startPoint x: 715, startPoint y: 501, endPoint x: 664, endPoint y: 503, distance: 51.3
click at [664, 503] on div "Status Not renewing End policy primary reason Policy not renewing End policy se…" at bounding box center [766, 578] width 236 height 977
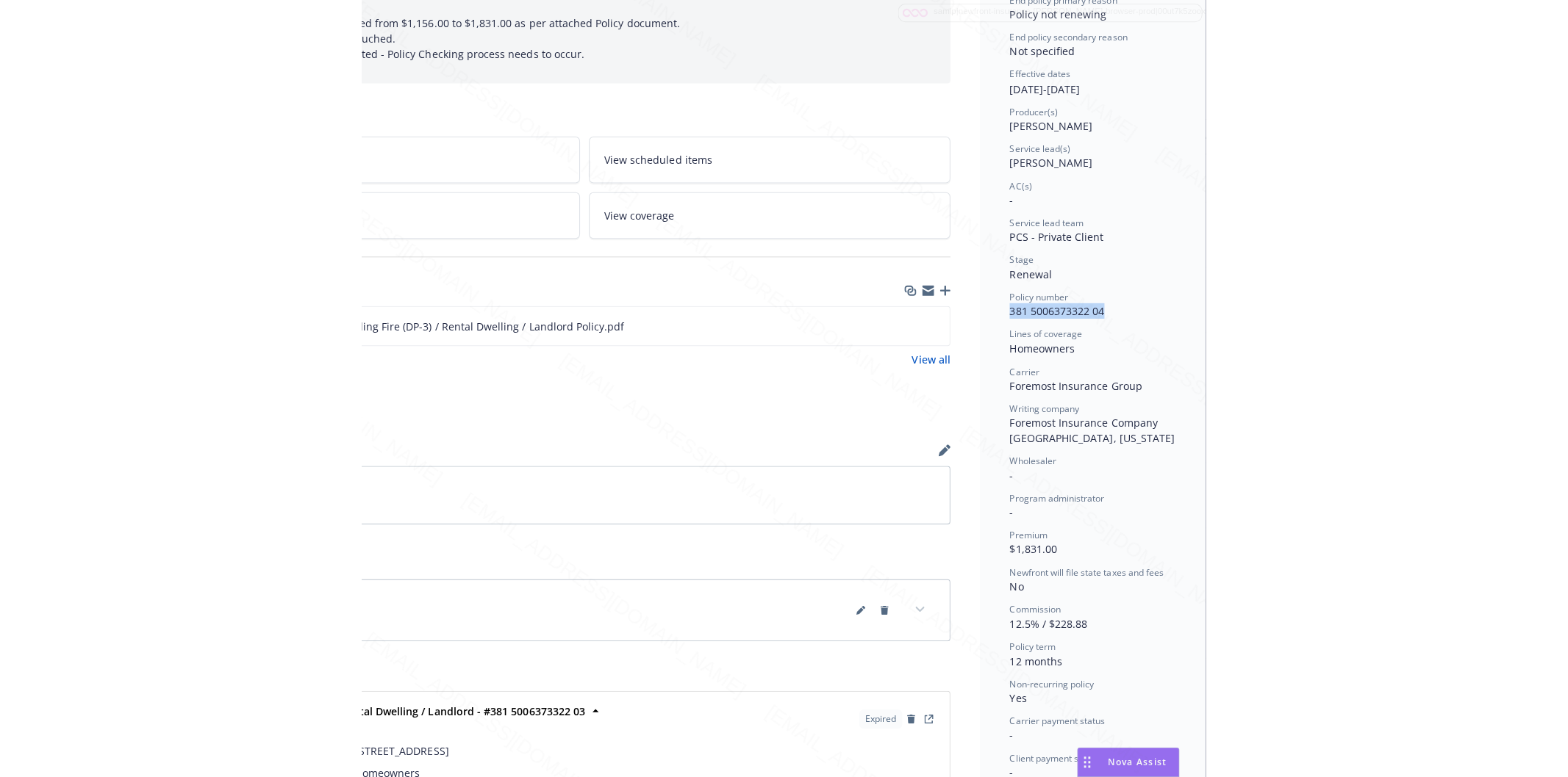
scroll to position [81, 186]
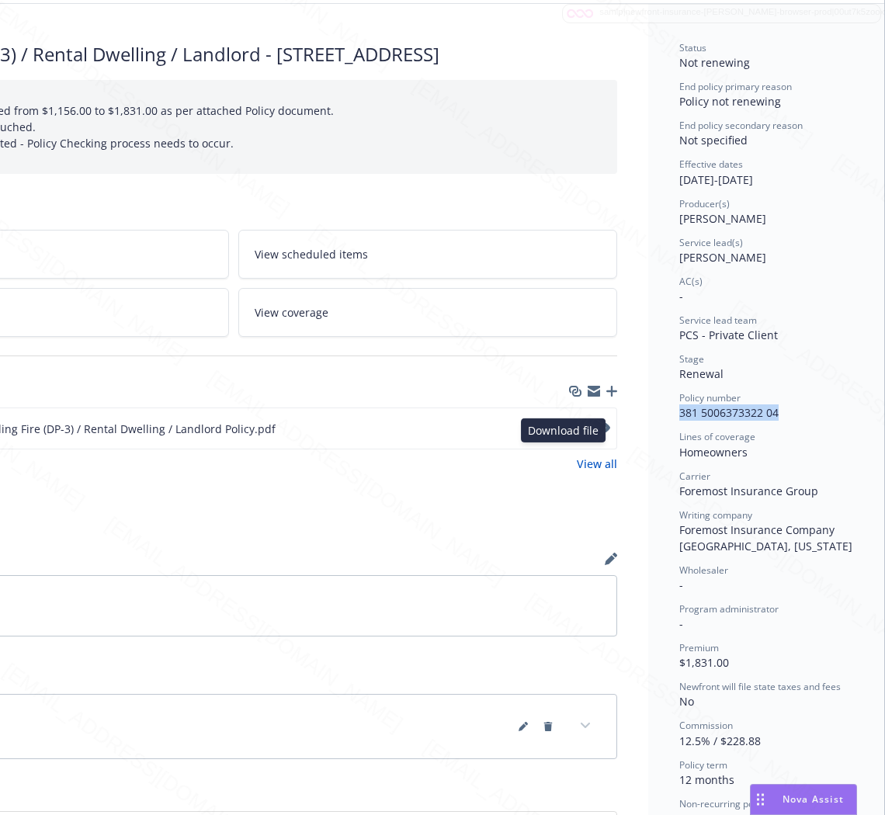
click at [571, 431] on icon "download file" at bounding box center [576, 425] width 10 height 9
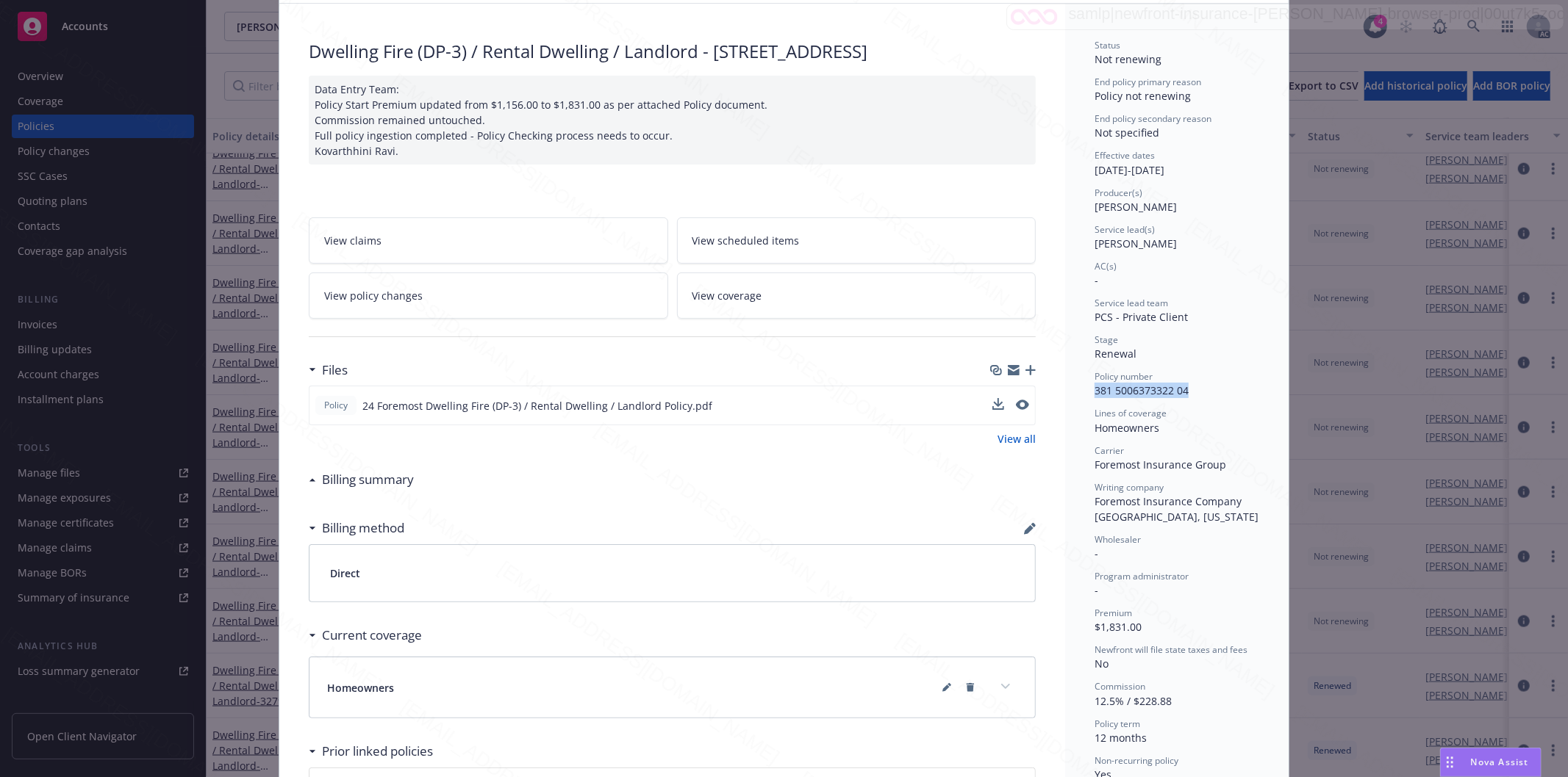
scroll to position [0, 0]
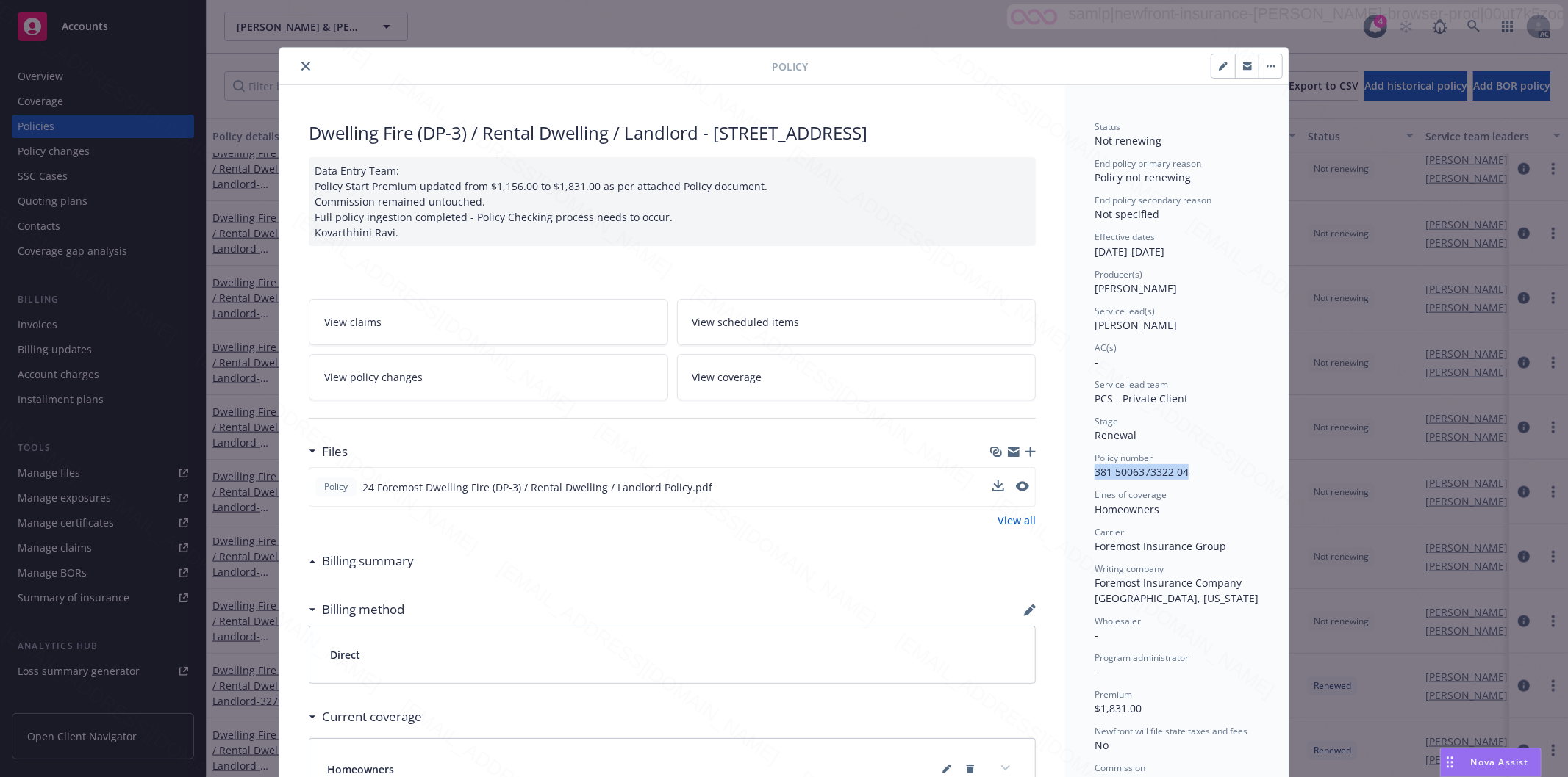
click at [301, 67] on icon "close" at bounding box center [305, 65] width 9 height 9
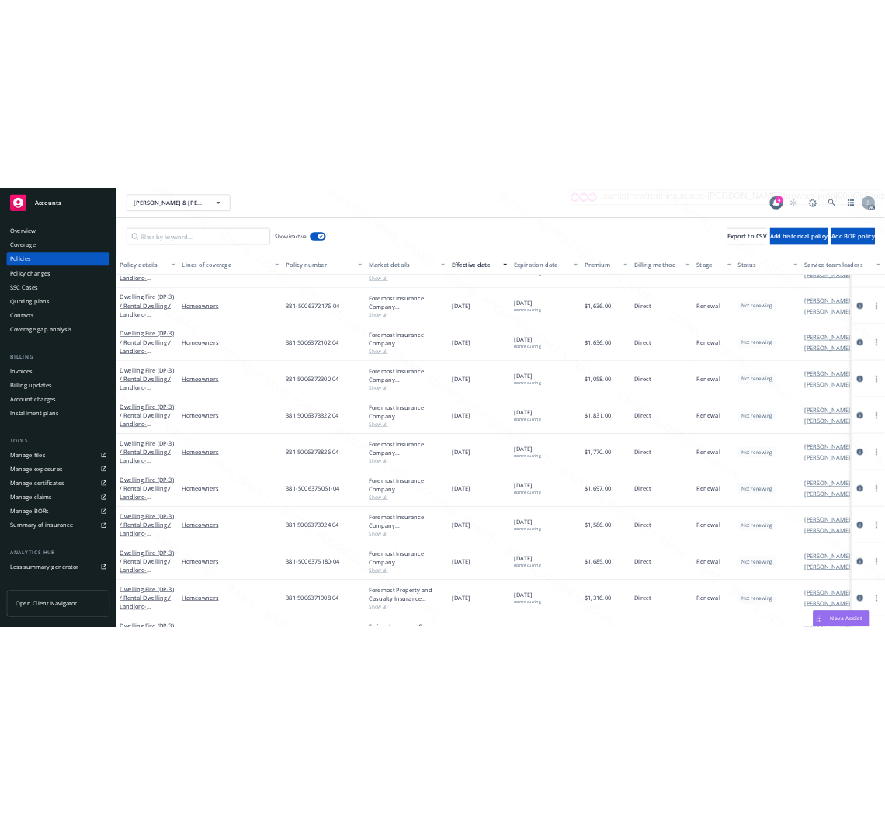
scroll to position [1379, 0]
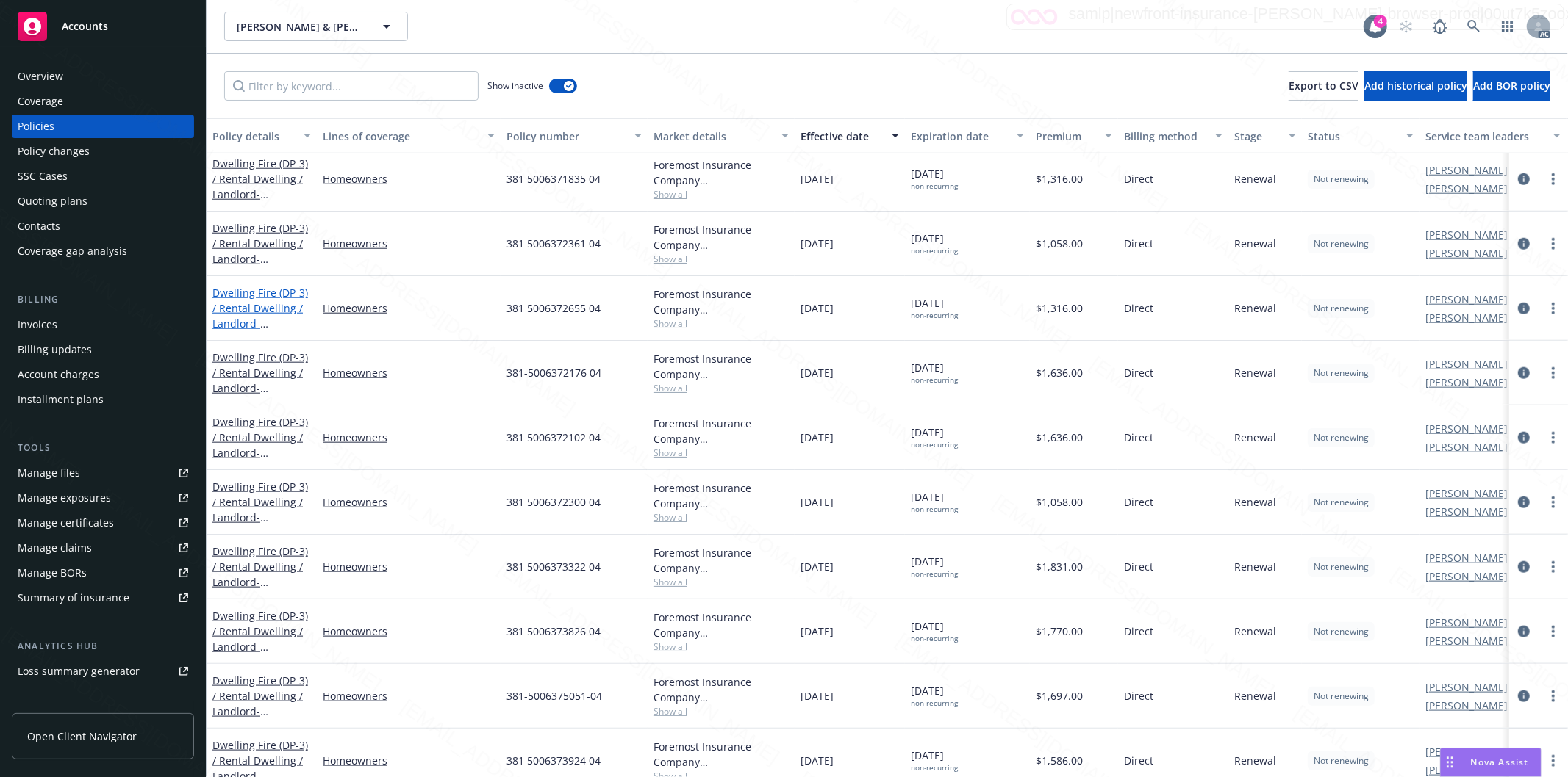
click at [234, 306] on link "Dwelling Fire (DP-3) / Rental Dwelling / Landlord - [STREET_ADDRESS]" at bounding box center [259, 316] width 96 height 61
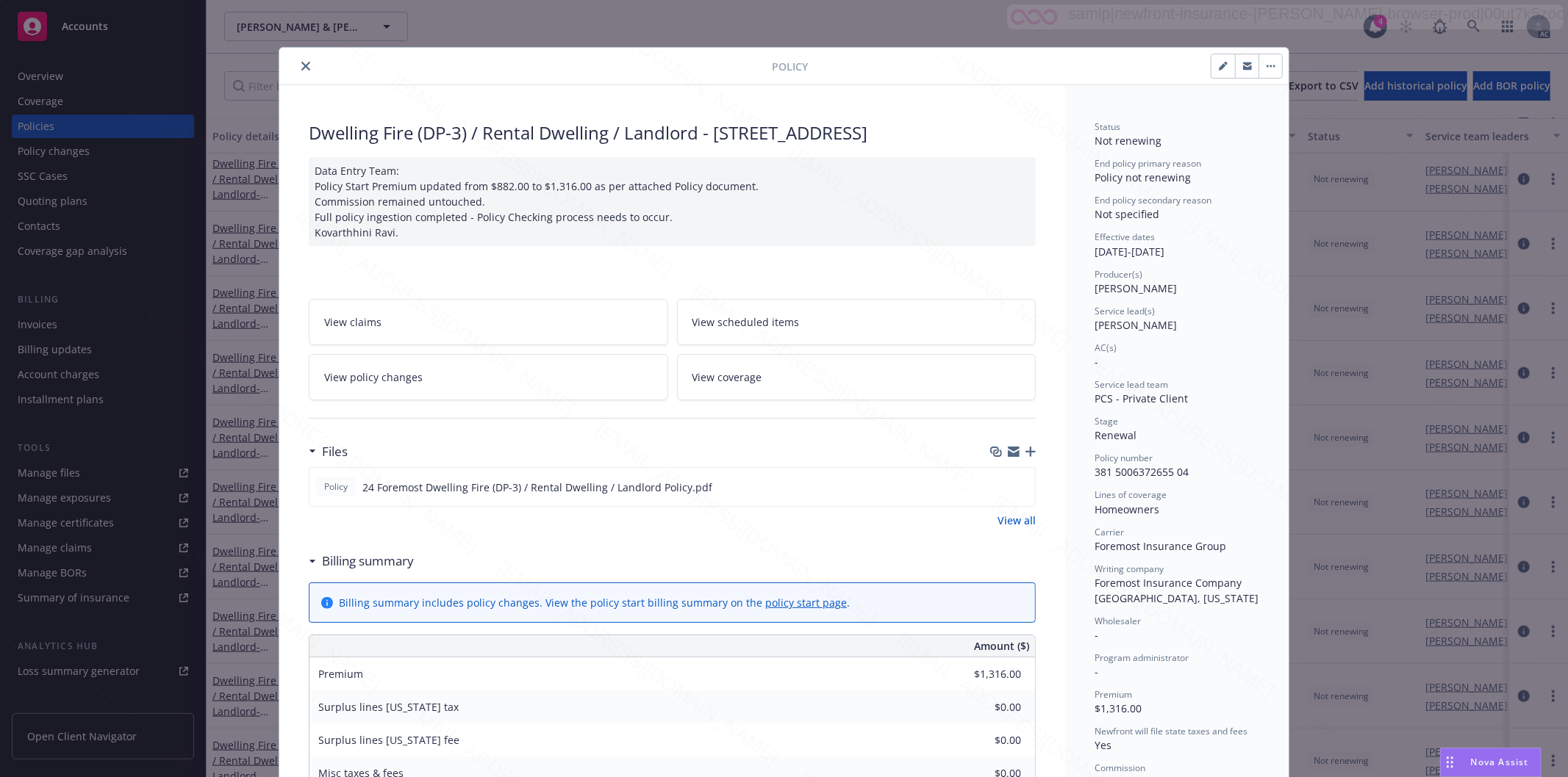
click at [373, 563] on h3 "Billing summary" at bounding box center [367, 561] width 92 height 19
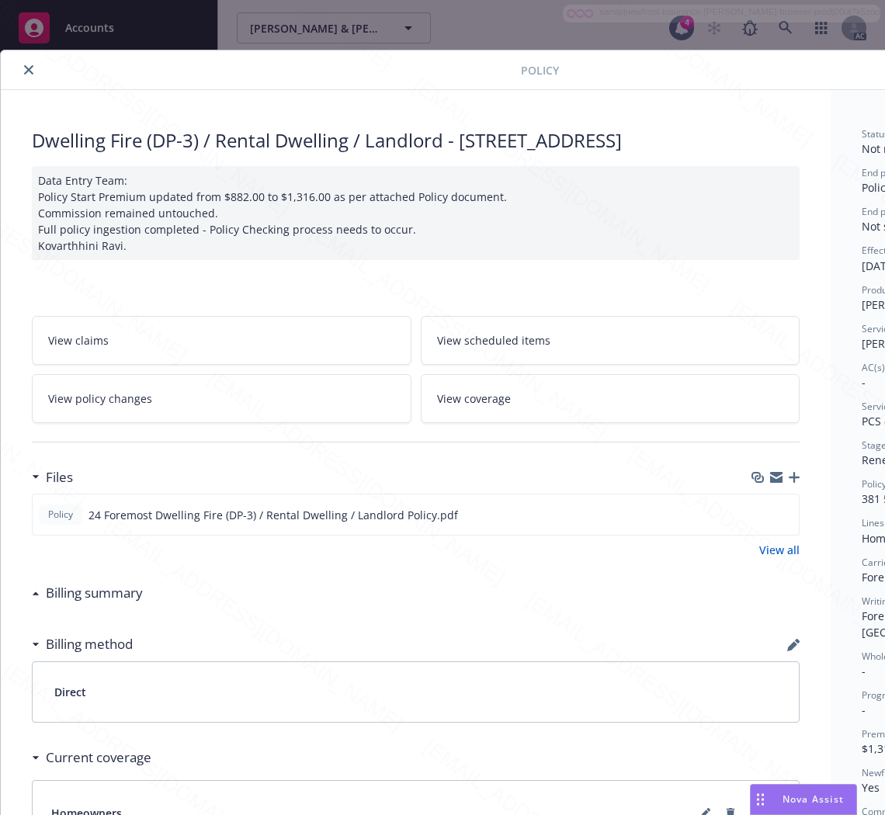
scroll to position [0, 196]
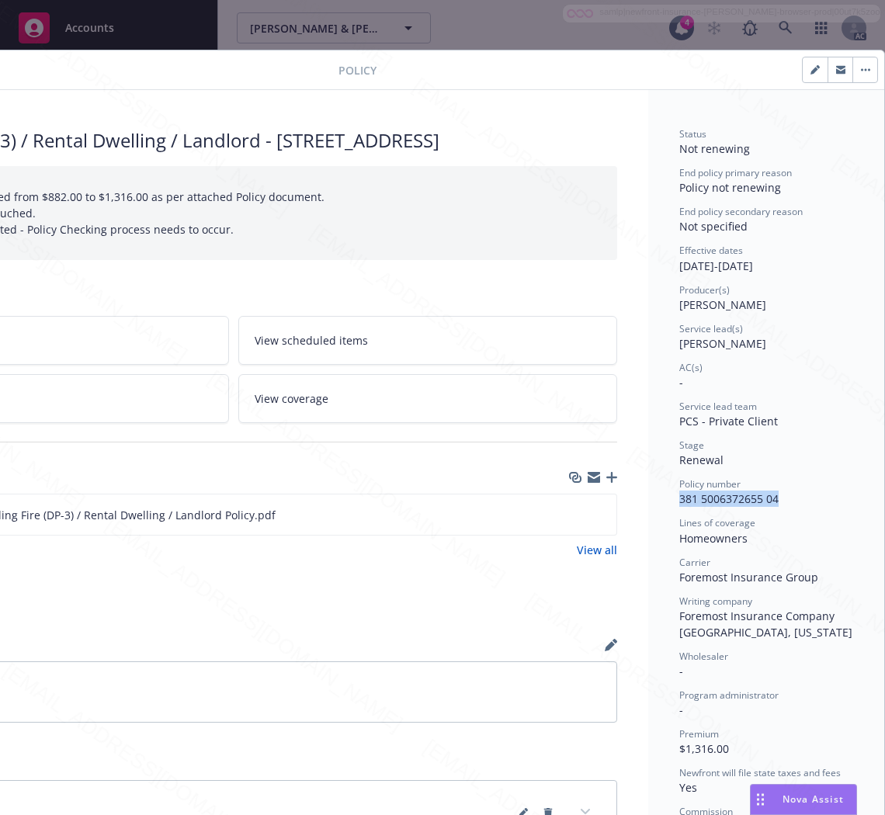
drag, startPoint x: 771, startPoint y: 508, endPoint x: 654, endPoint y: 506, distance: 117.2
click at [654, 506] on div "Status Not renewing End policy primary reason Policy not renewing End policy se…" at bounding box center [766, 578] width 236 height 977
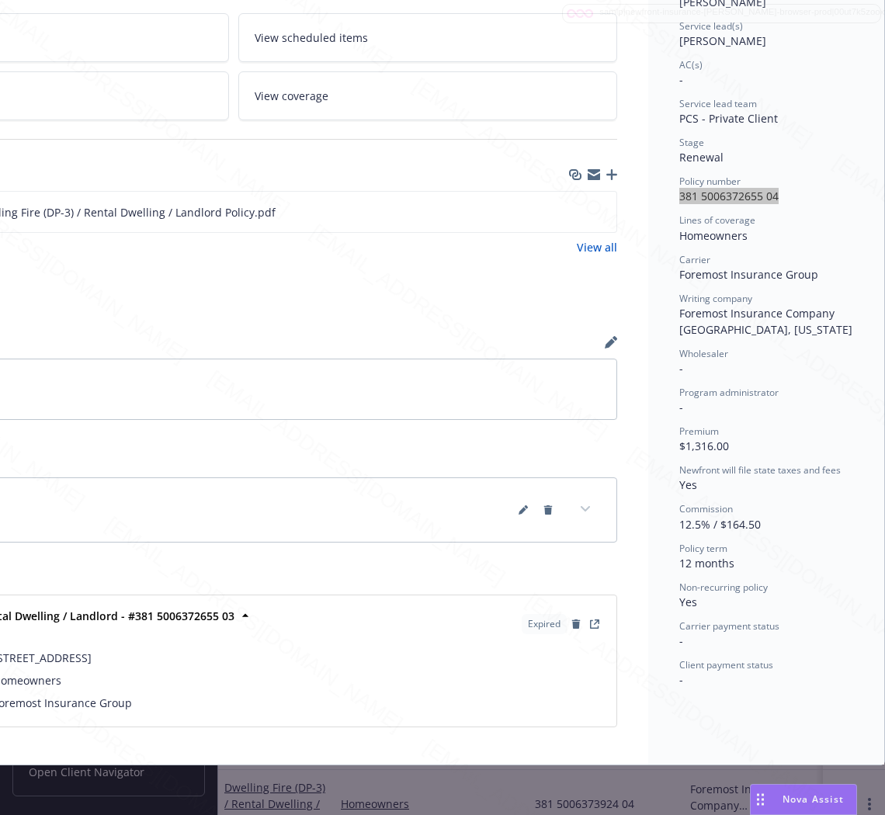
scroll to position [316, 0]
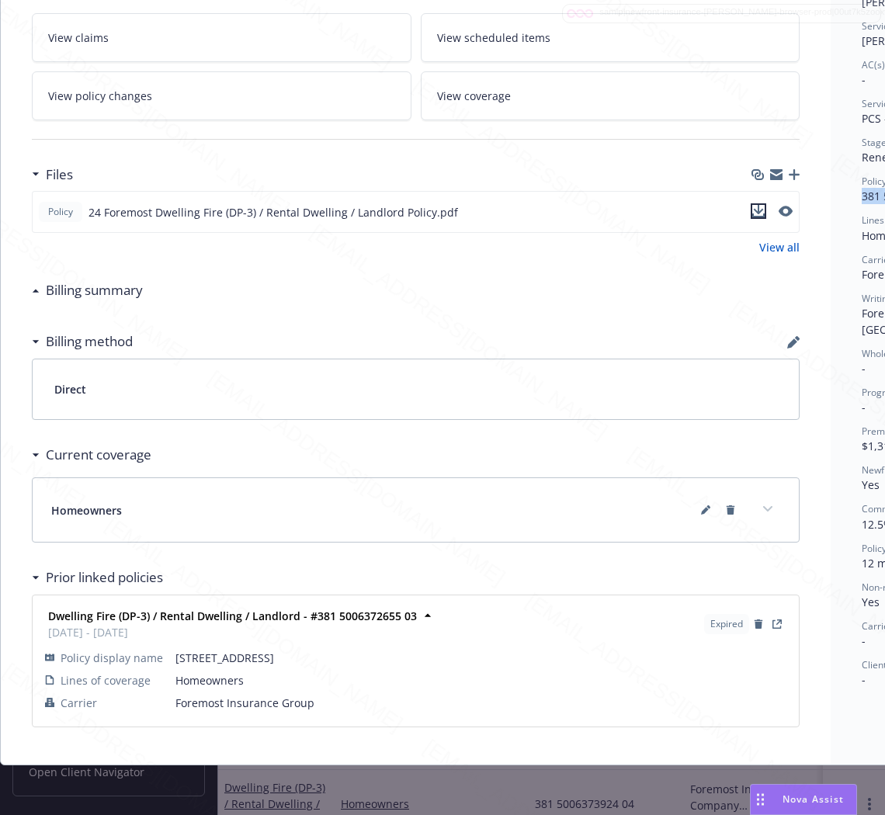
click at [757, 205] on icon "download file" at bounding box center [758, 211] width 12 height 12
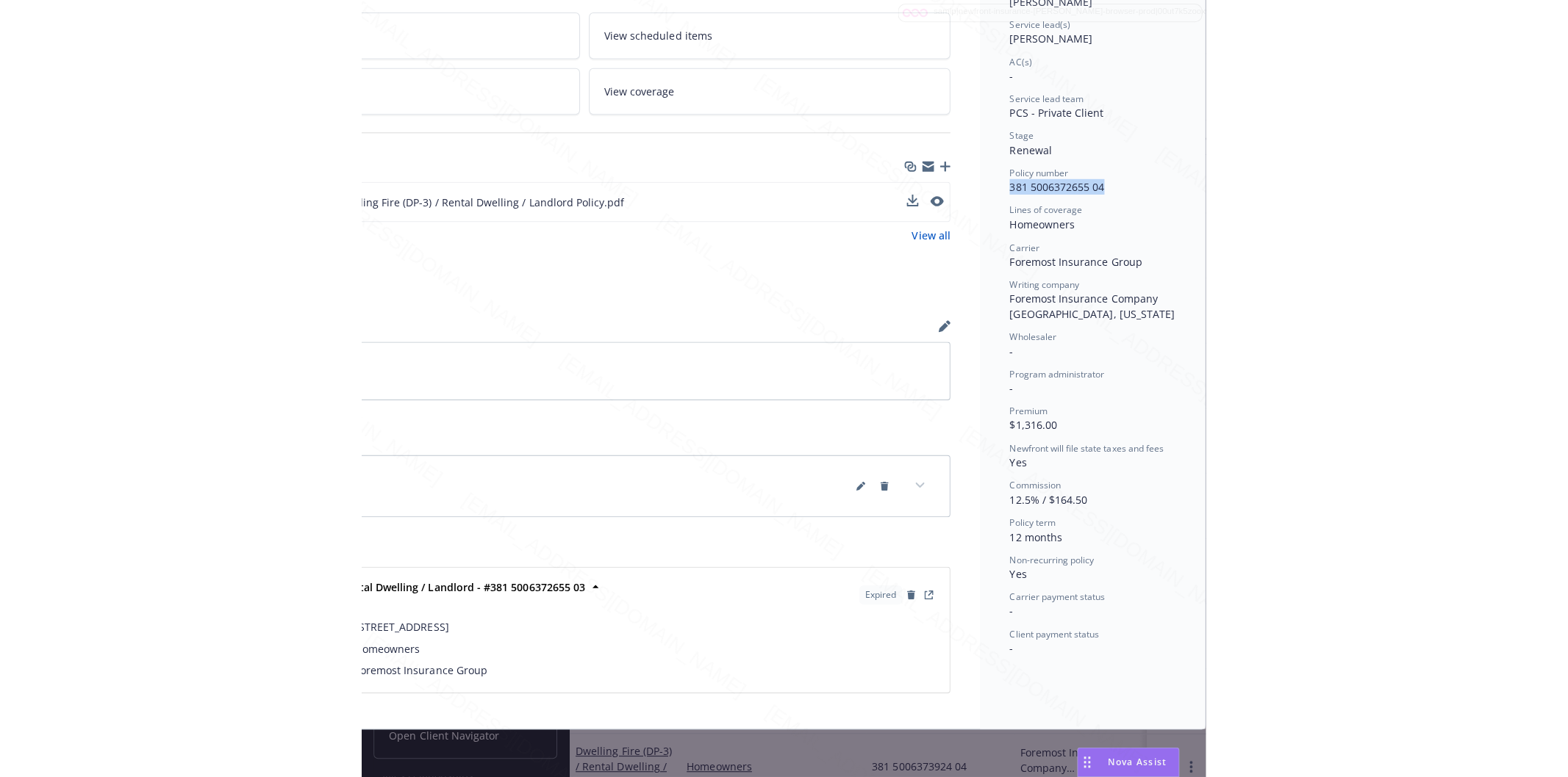
scroll to position [281, 0]
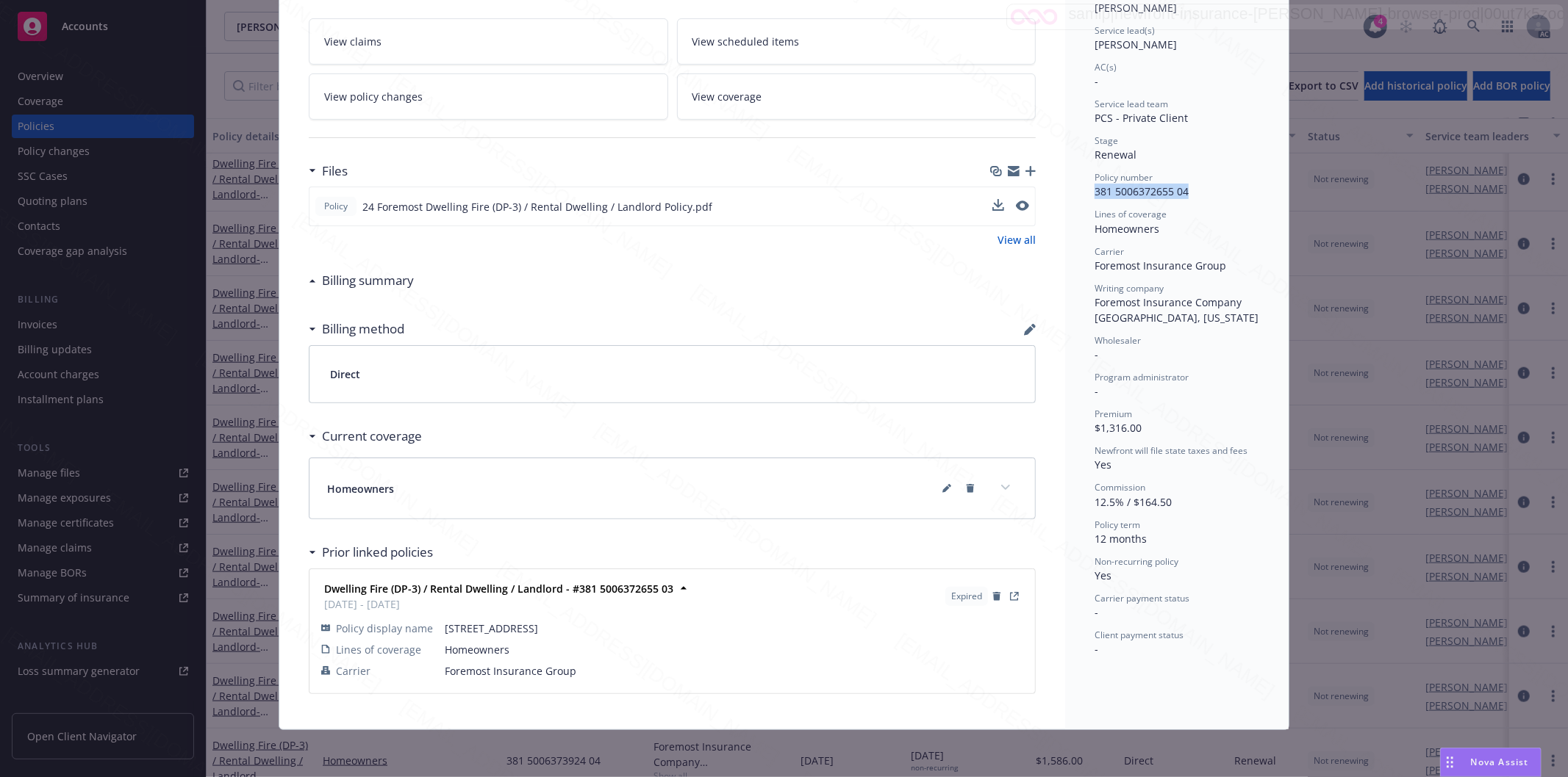
click at [291, 98] on div "Dwelling Fire (DP-3) / Rental Dwelling / Landlord - [STREET_ADDRESS] Data Entry…" at bounding box center [672, 267] width 786 height 925
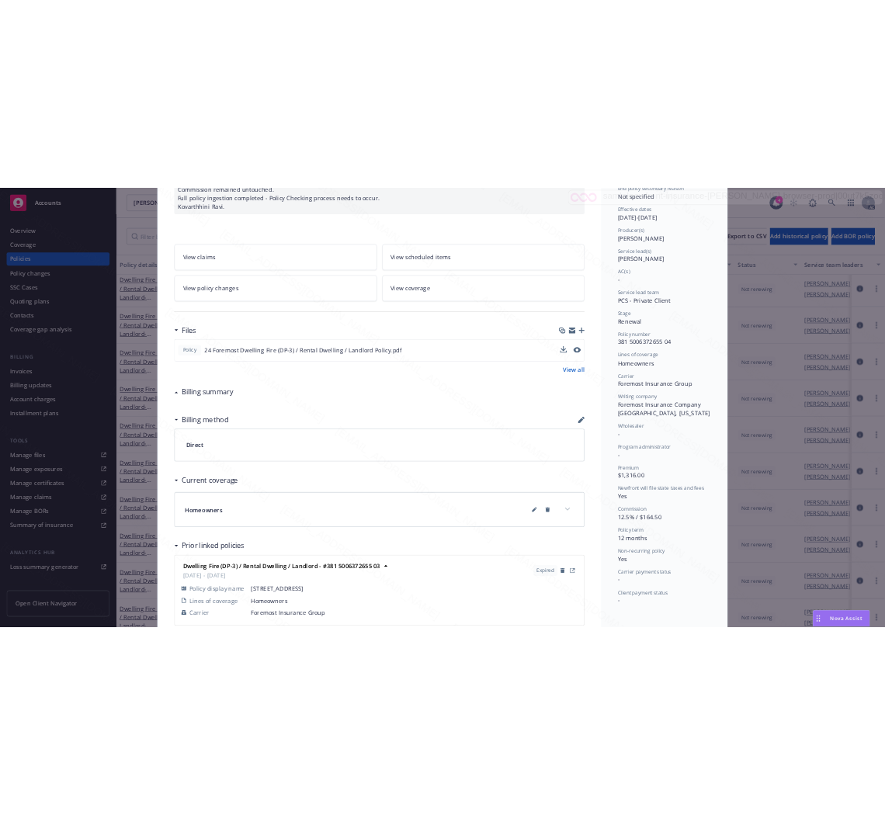
scroll to position [0, 0]
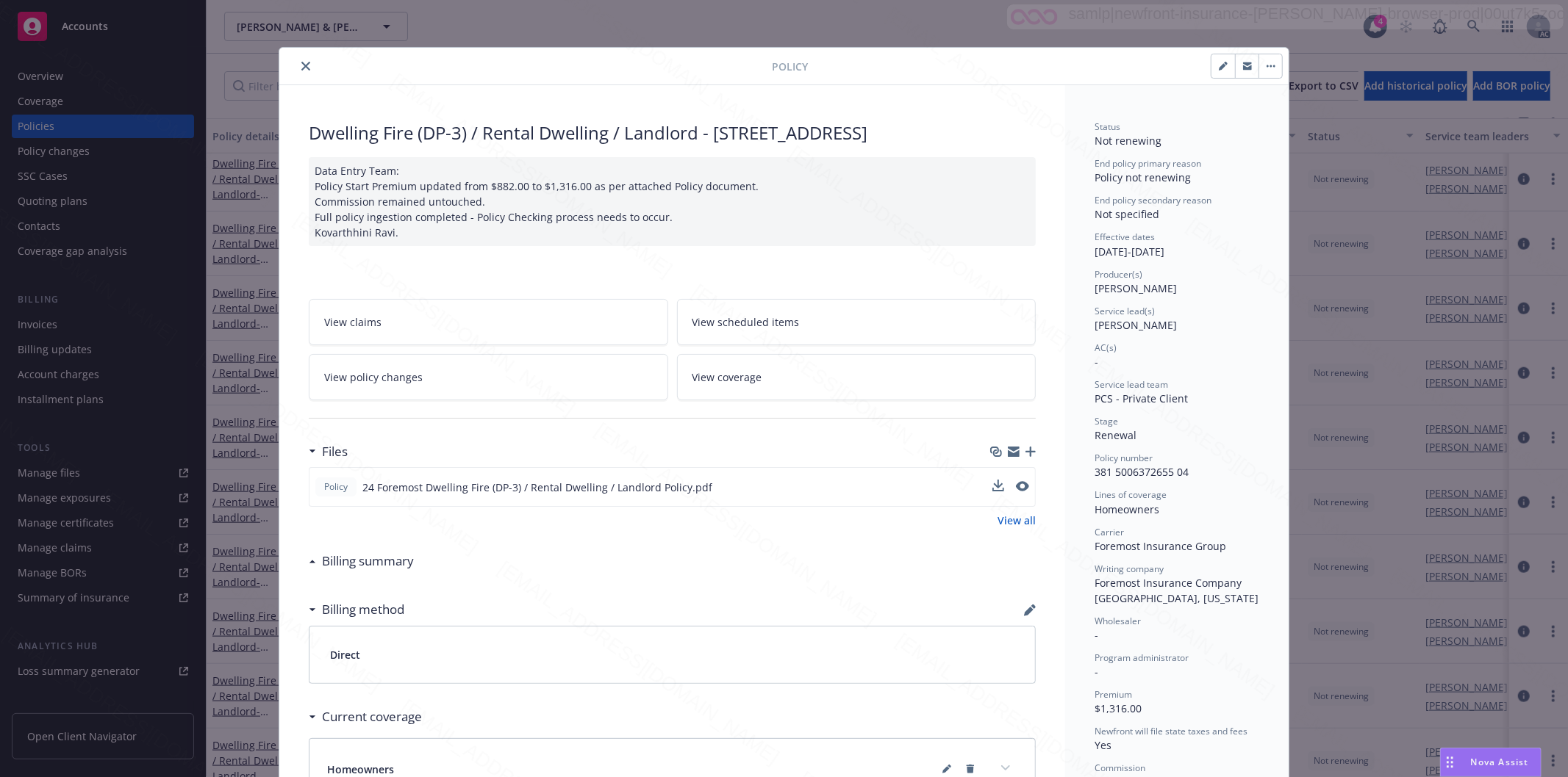
click at [301, 64] on icon "close" at bounding box center [305, 65] width 9 height 9
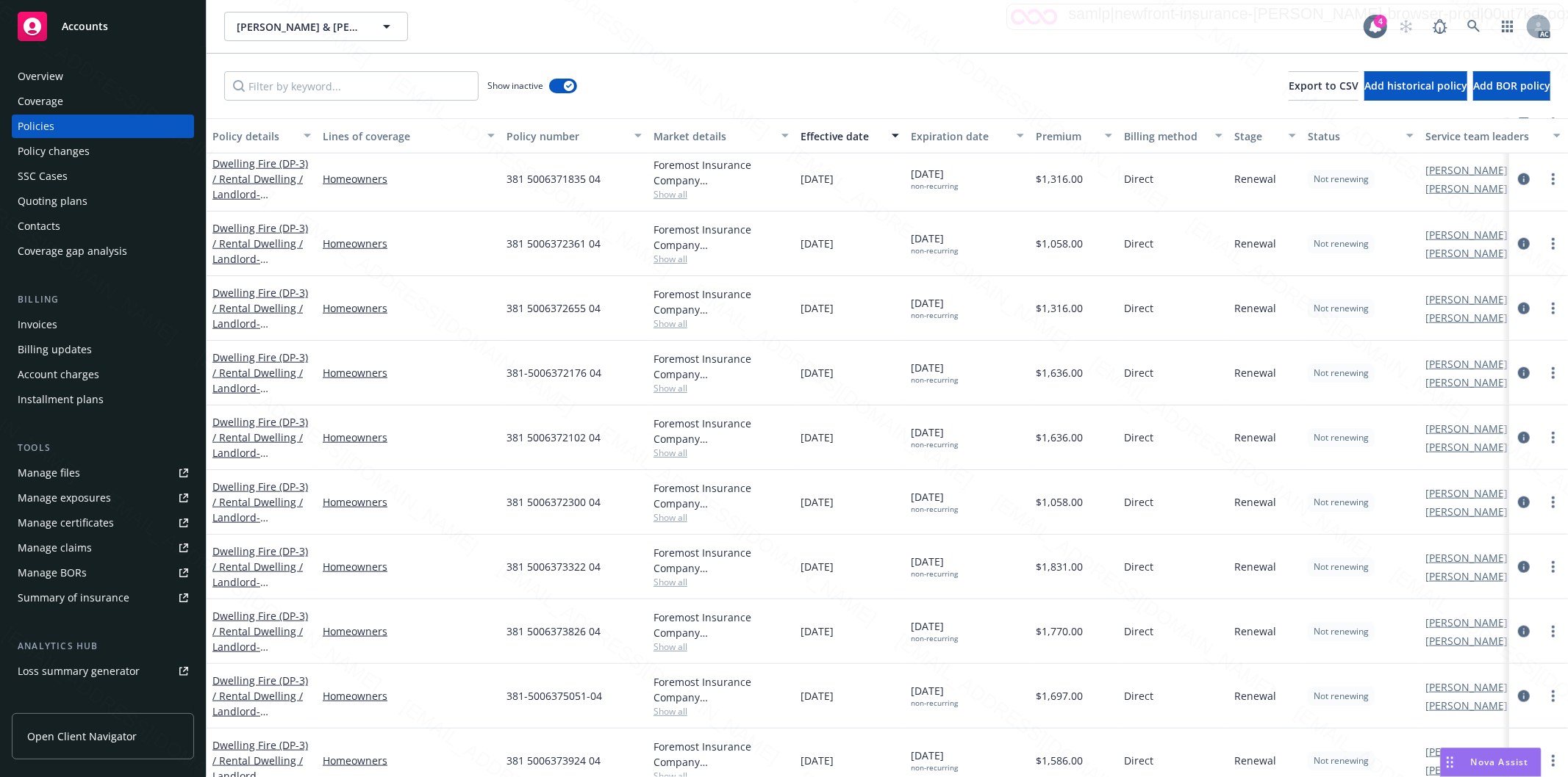
click at [842, 31] on div "[PERSON_NAME] & [PERSON_NAME], [PERSON_NAME] & [PERSON_NAME]" at bounding box center [793, 26] width 1139 height 29
click at [247, 234] on div "Dwelling Fire (DP-3) / Rental Dwelling / Landlord - [STREET_ADDRESS][PERSON_NAM…" at bounding box center [261, 243] width 98 height 46
click at [255, 237] on link "Dwelling Fire (DP-3) / Rental Dwelling / Landlord - [STREET_ADDRESS][PERSON_NAM…" at bounding box center [259, 252] width 96 height 61
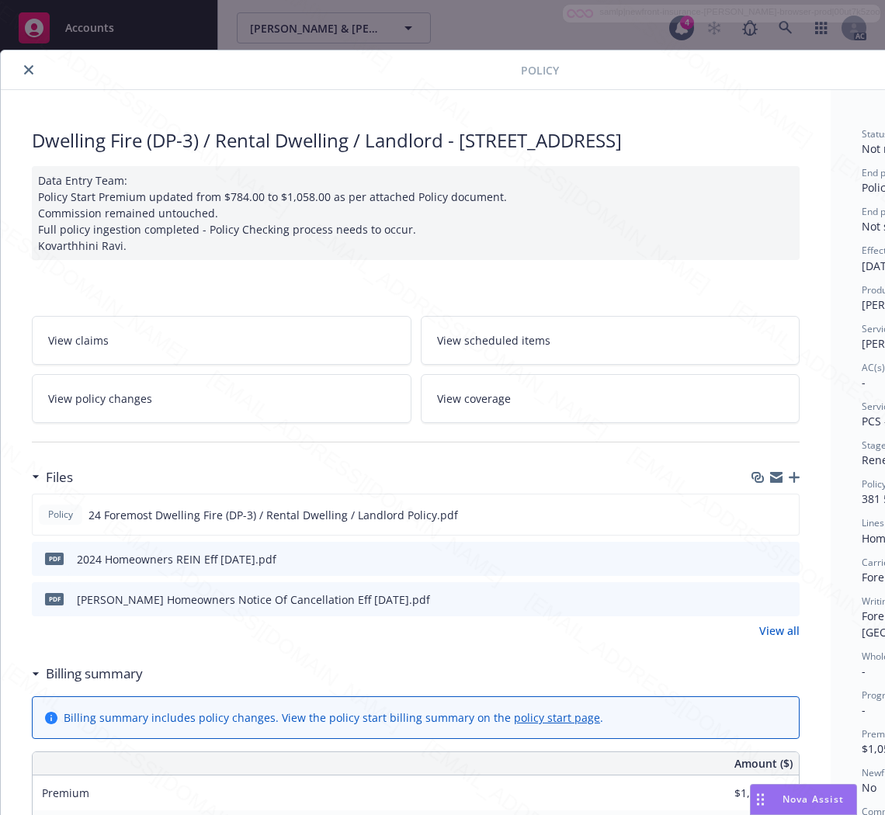
click at [89, 684] on h3 "Billing summary" at bounding box center [94, 674] width 97 height 20
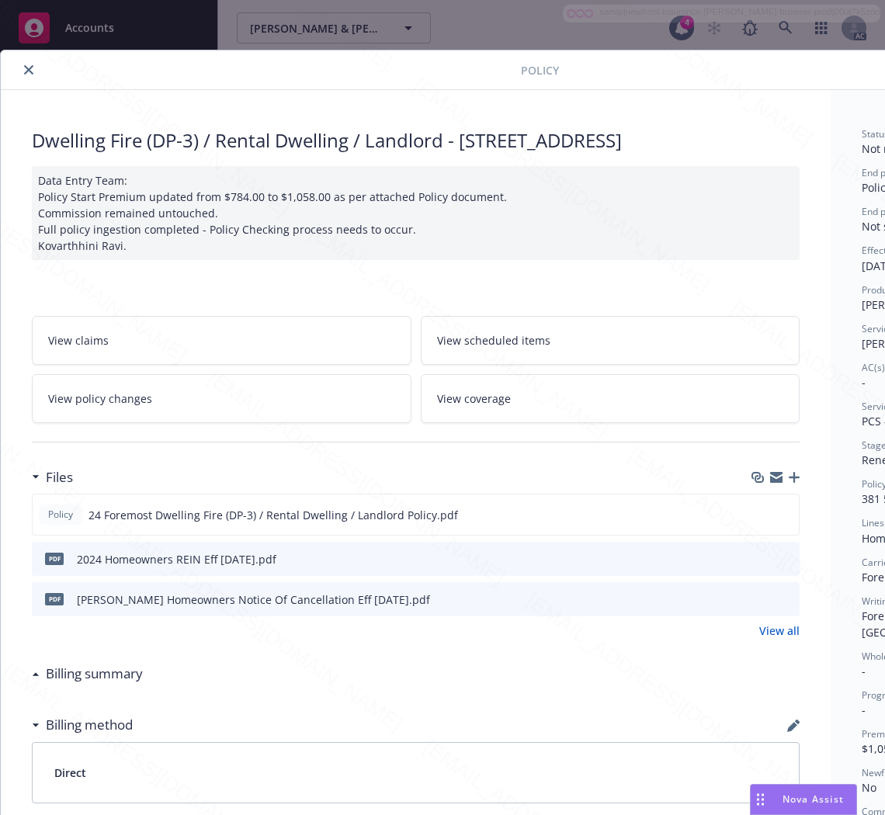
scroll to position [0, 196]
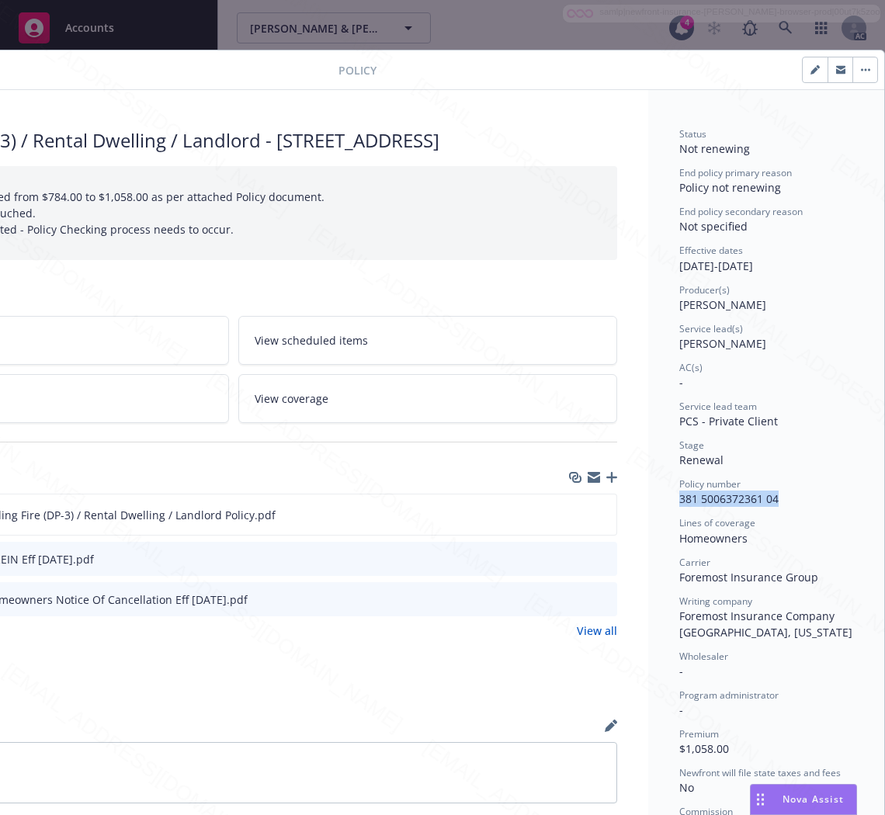
drag, startPoint x: 772, startPoint y: 498, endPoint x: 660, endPoint y: 501, distance: 112.6
click at [660, 501] on div "Status Not renewing End policy primary reason Policy not renewing End policy se…" at bounding box center [766, 619] width 236 height 1058
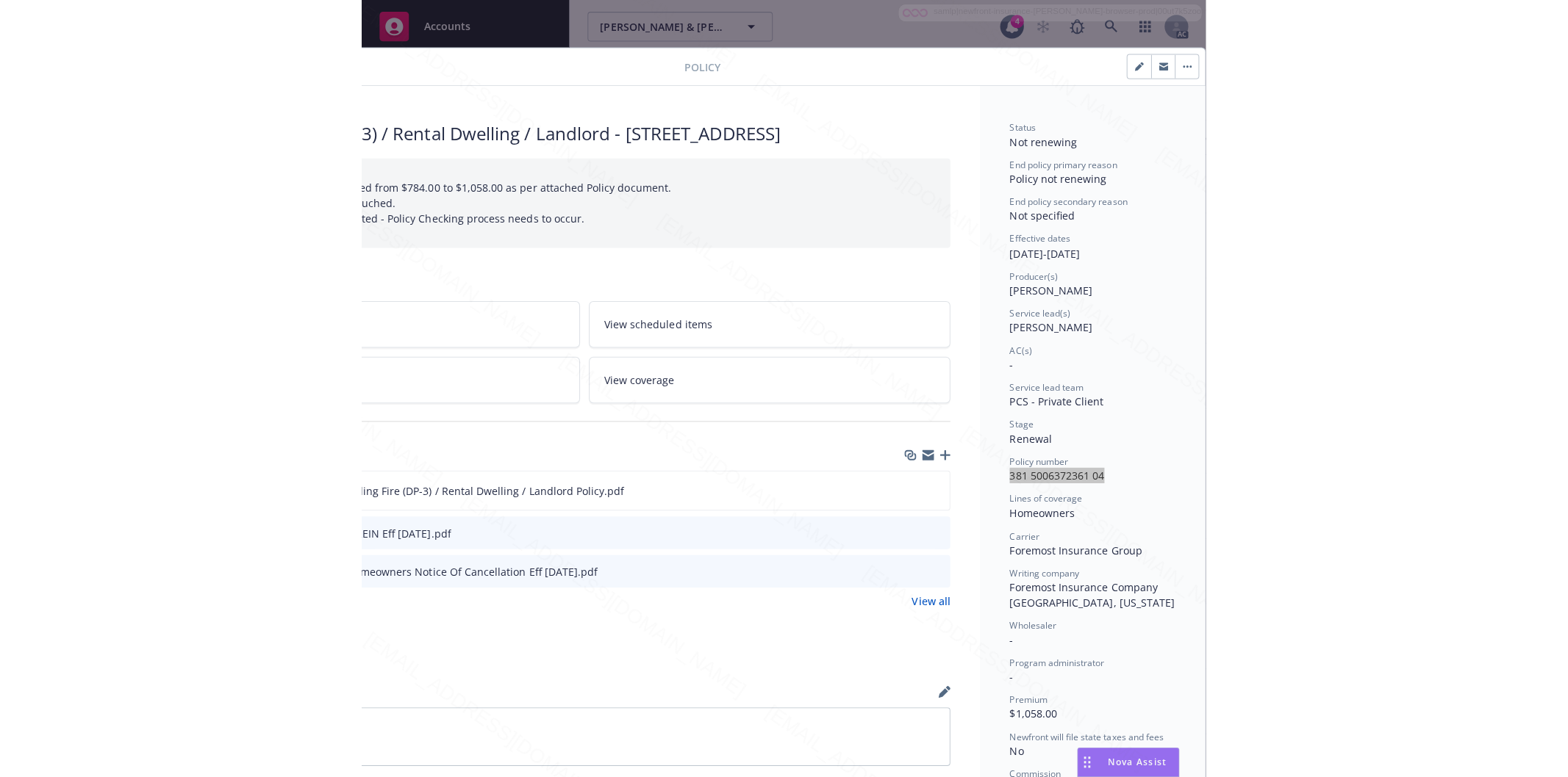
scroll to position [244, 186]
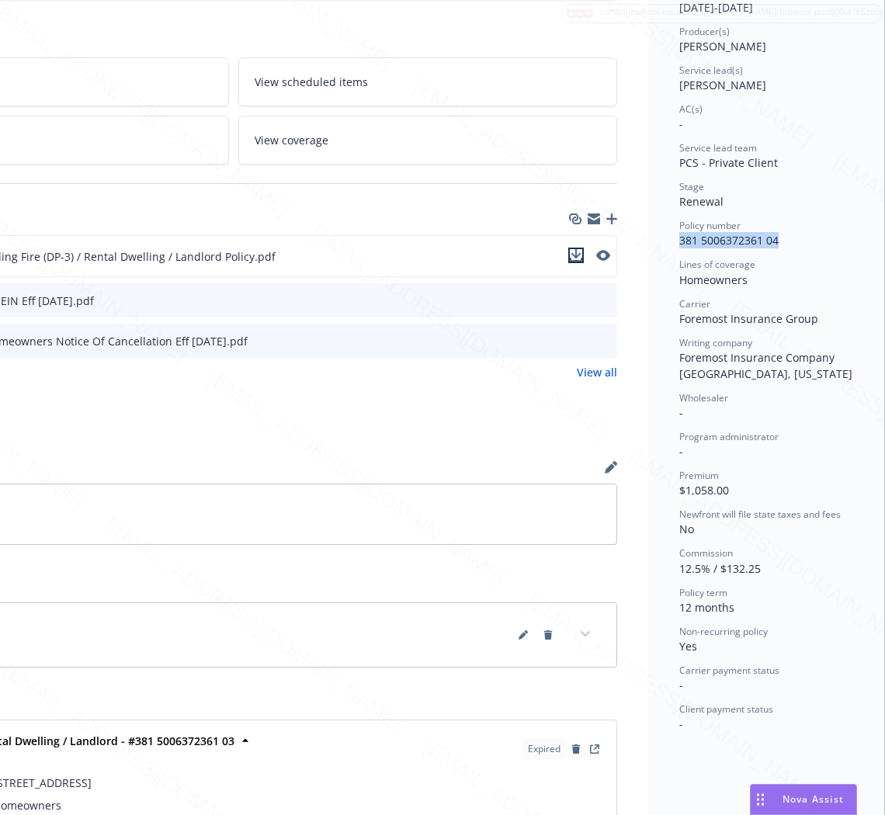
click at [571, 258] on icon "download file" at bounding box center [576, 253] width 10 height 9
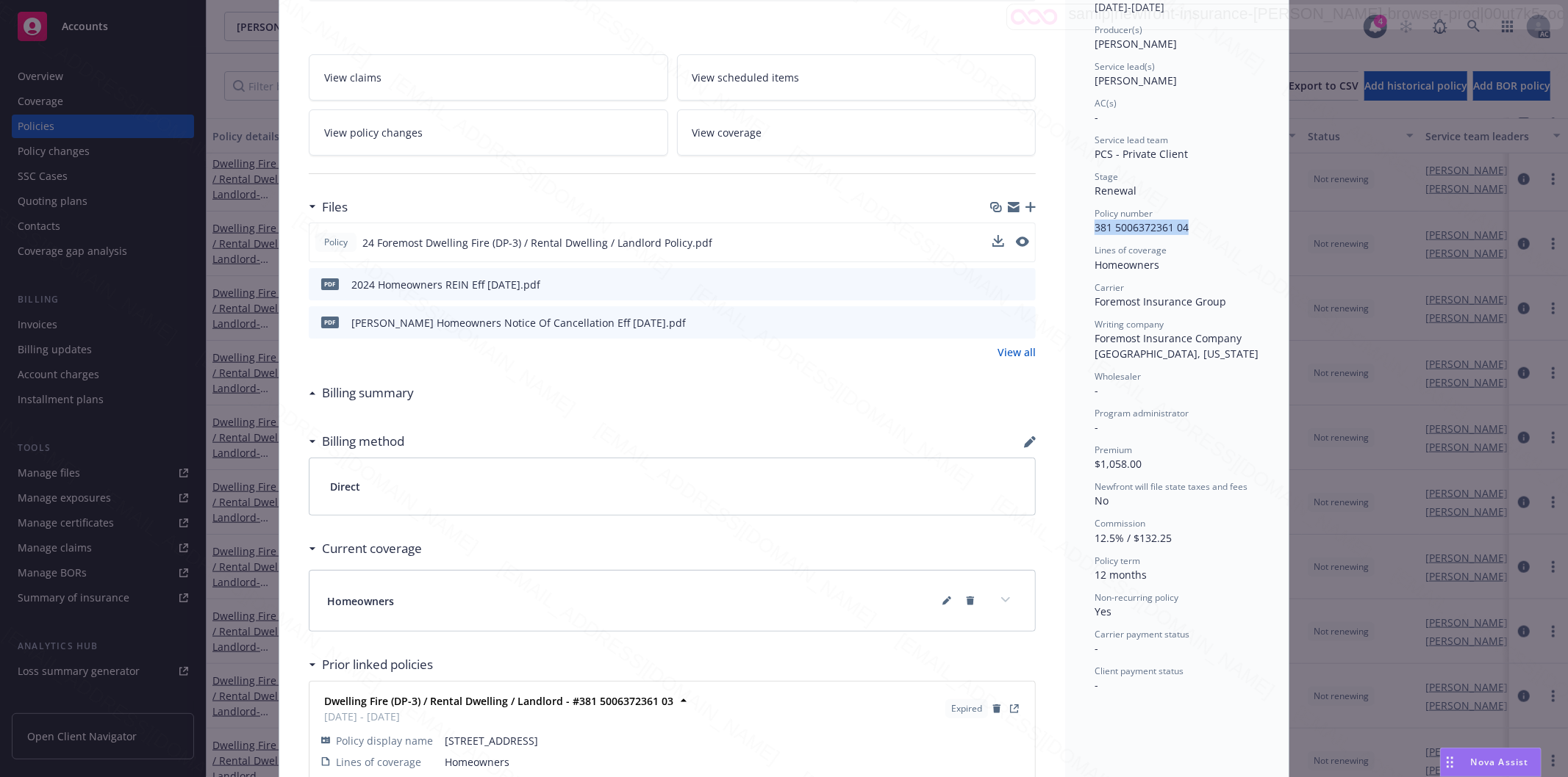
scroll to position [0, 0]
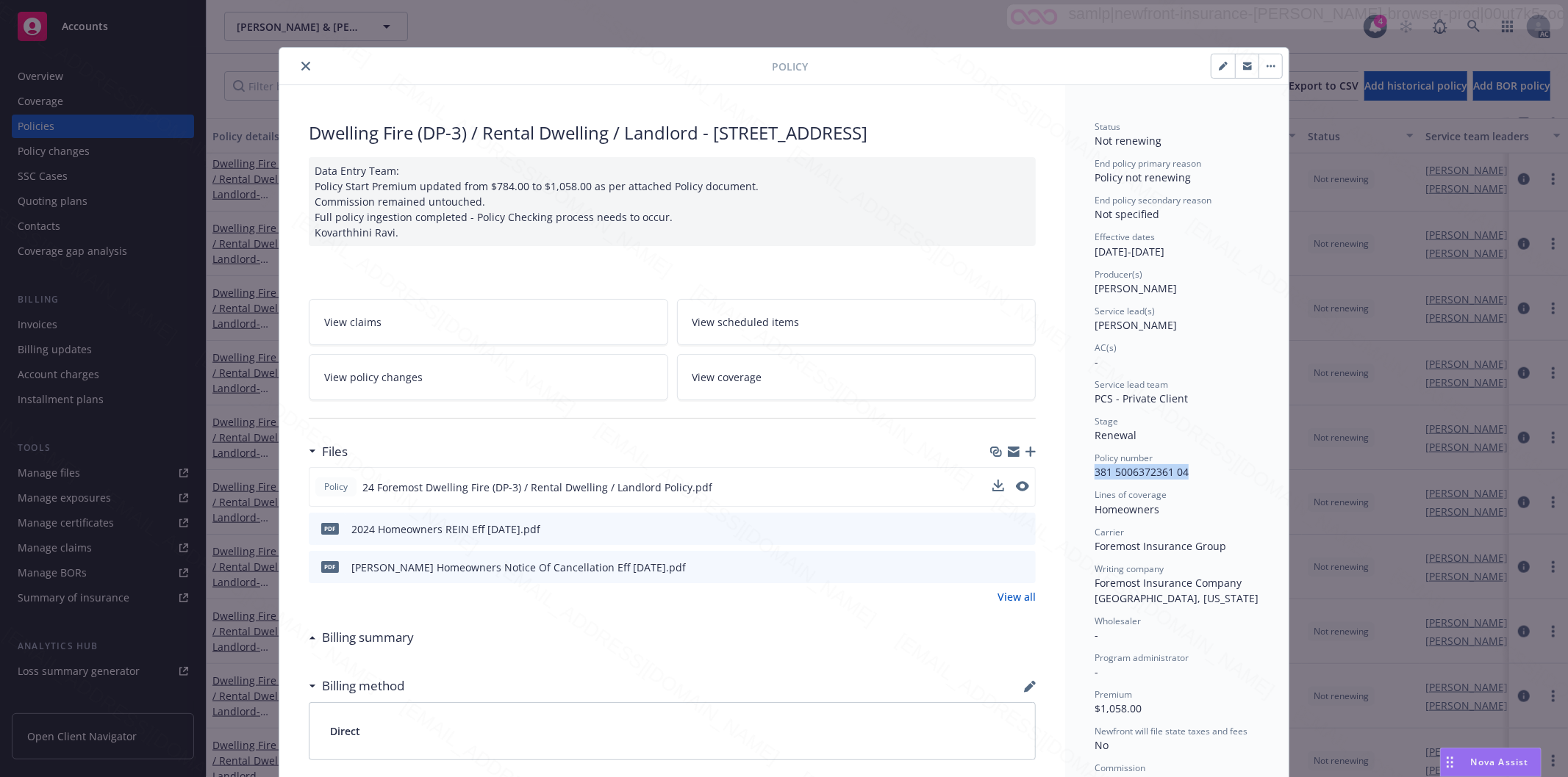
click at [301, 70] on icon "close" at bounding box center [305, 65] width 9 height 9
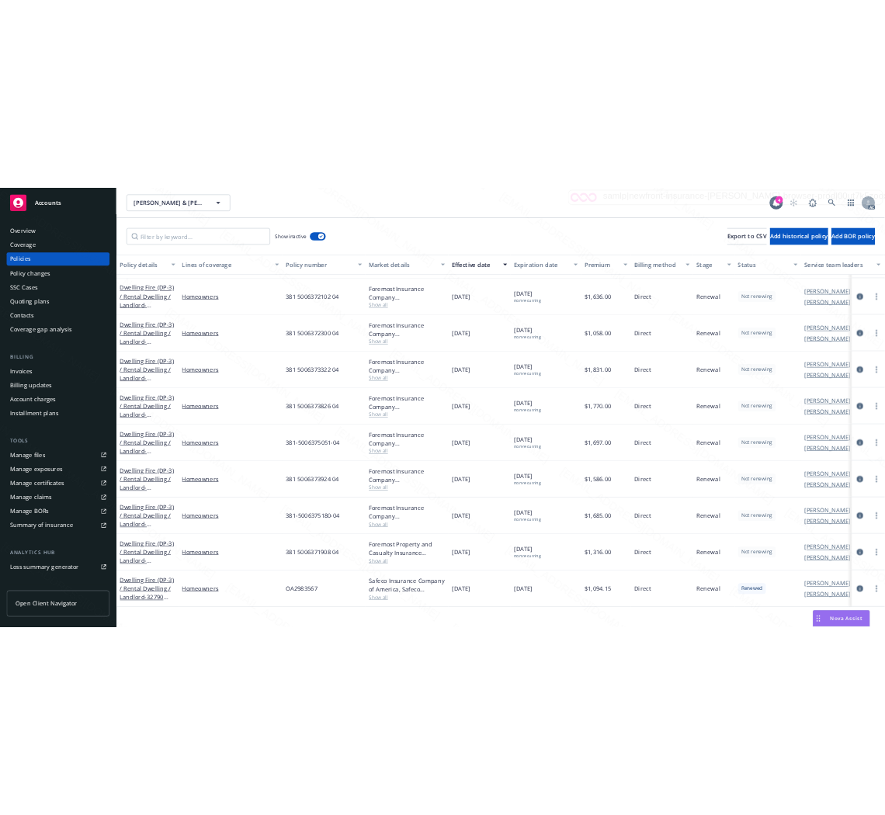
scroll to position [1293, 0]
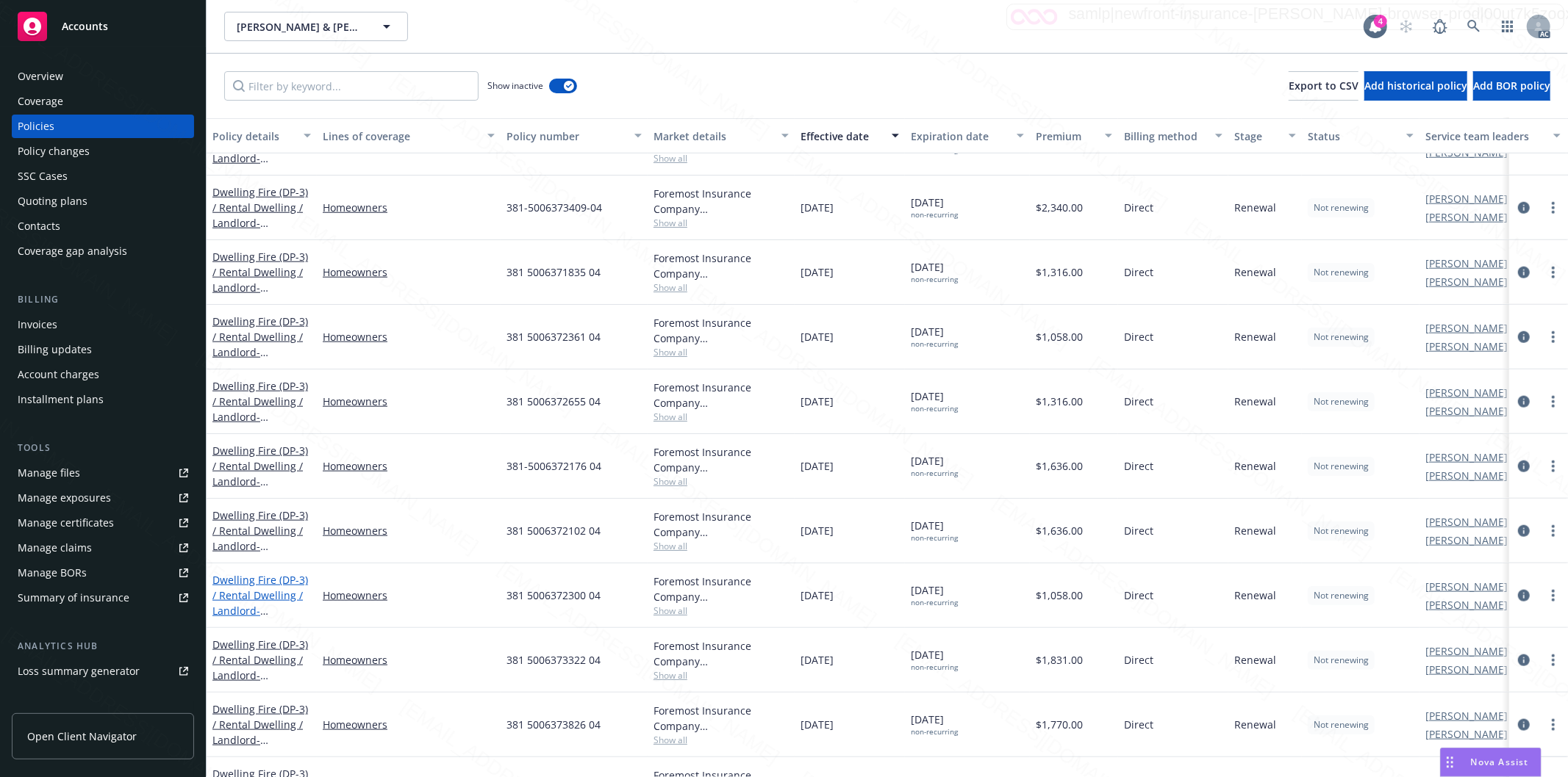
click at [248, 585] on link "Dwelling Fire (DP-3) / Rental Dwelling / Landlord - [STREET_ADDRESS][PERSON_NAM…" at bounding box center [259, 603] width 96 height 61
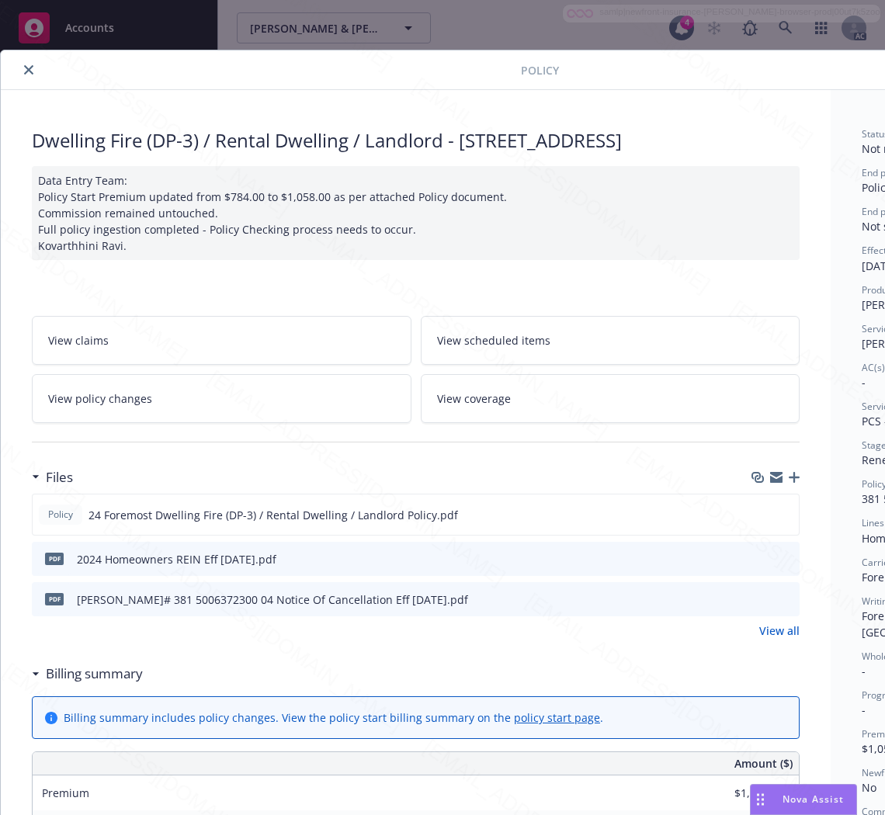
scroll to position [0, 196]
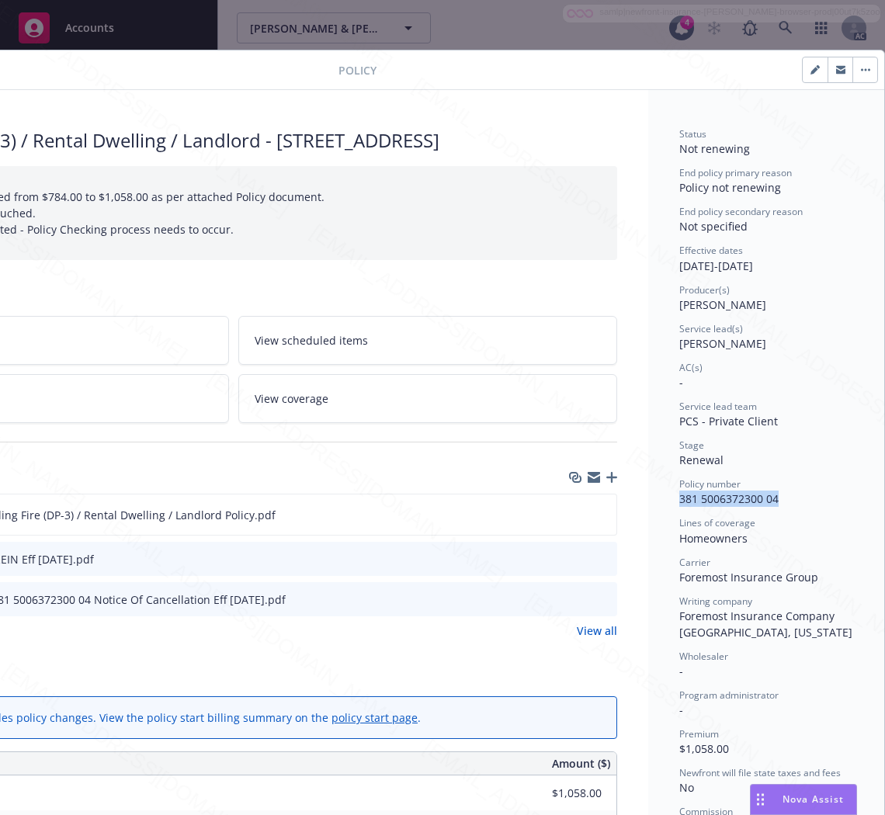
drag, startPoint x: 769, startPoint y: 497, endPoint x: 644, endPoint y: 505, distance: 125.2
click at [648, 505] on div "Status Not renewing End policy primary reason Policy not renewing End policy se…" at bounding box center [766, 813] width 236 height 1447
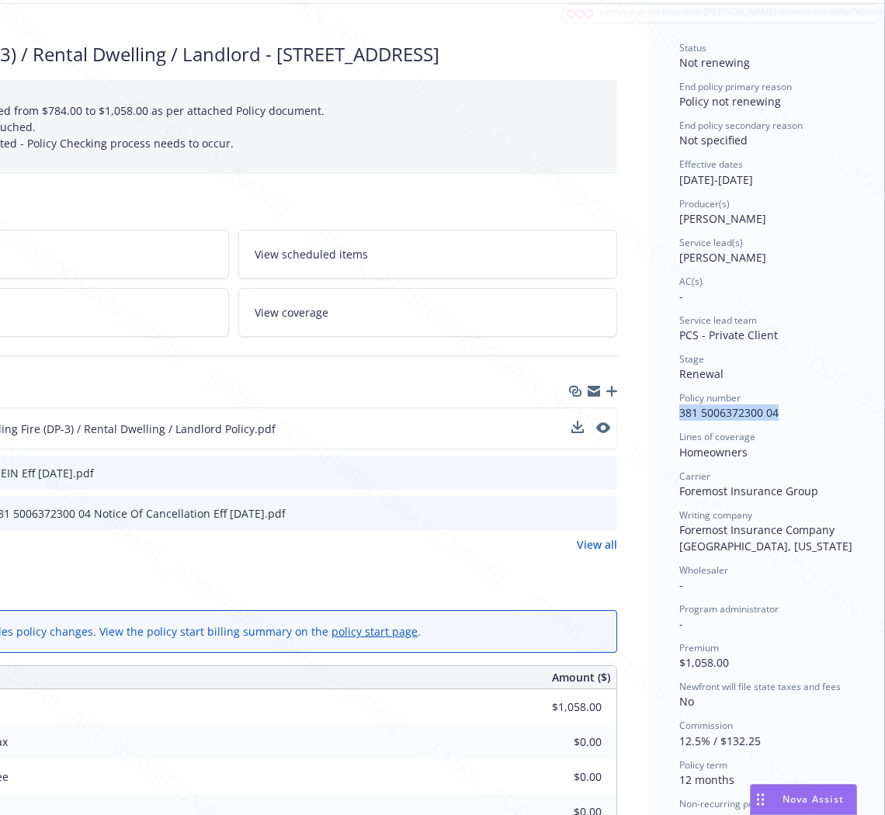
click at [375, 449] on div "Policy 24 Foremost Dwelling Fire (DP-3) / Rental Dwelling / Landlord Policy.pdf" at bounding box center [233, 428] width 768 height 42
click at [571, 431] on icon "download file" at bounding box center [576, 425] width 10 height 9
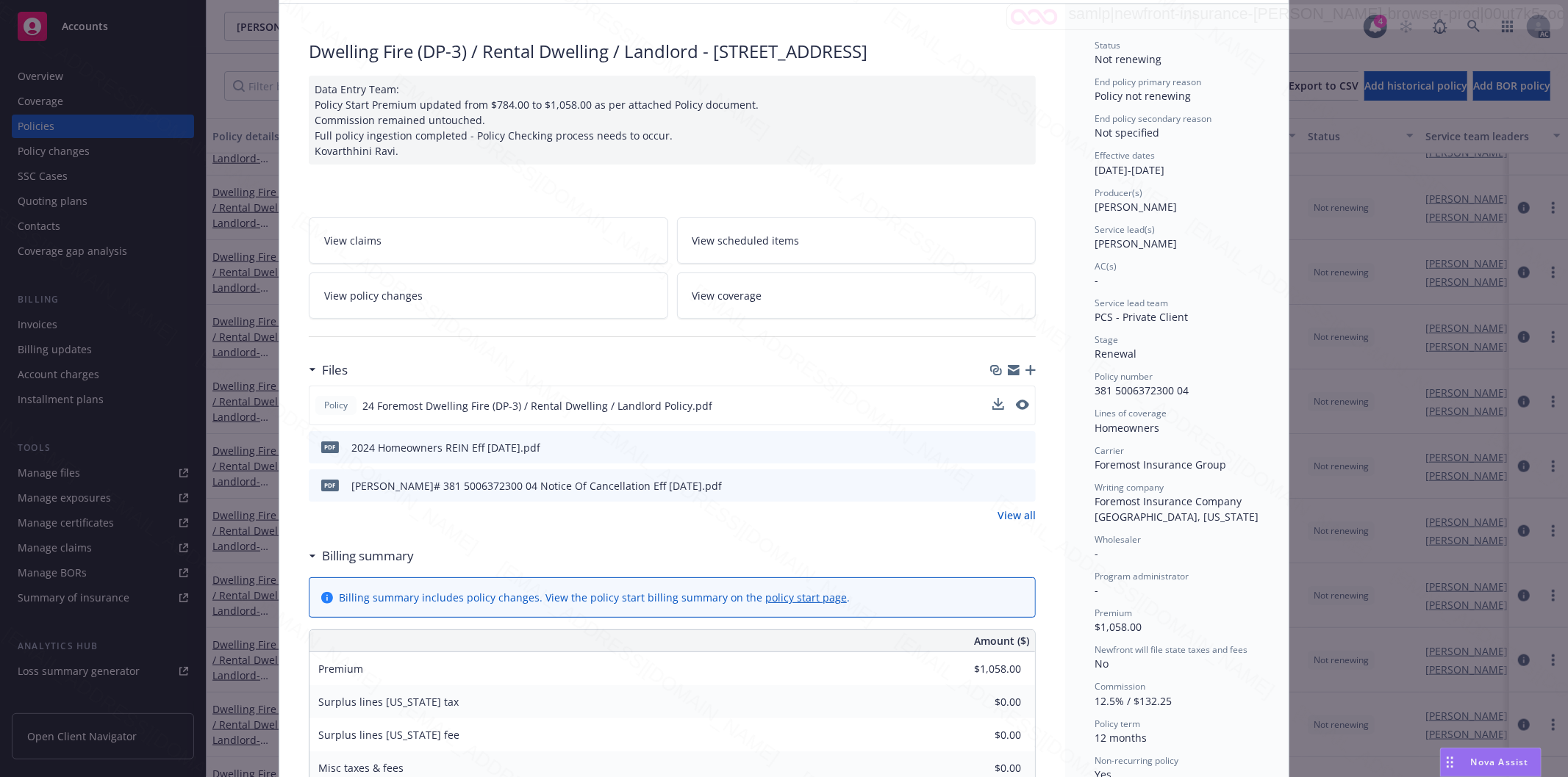
scroll to position [0, 0]
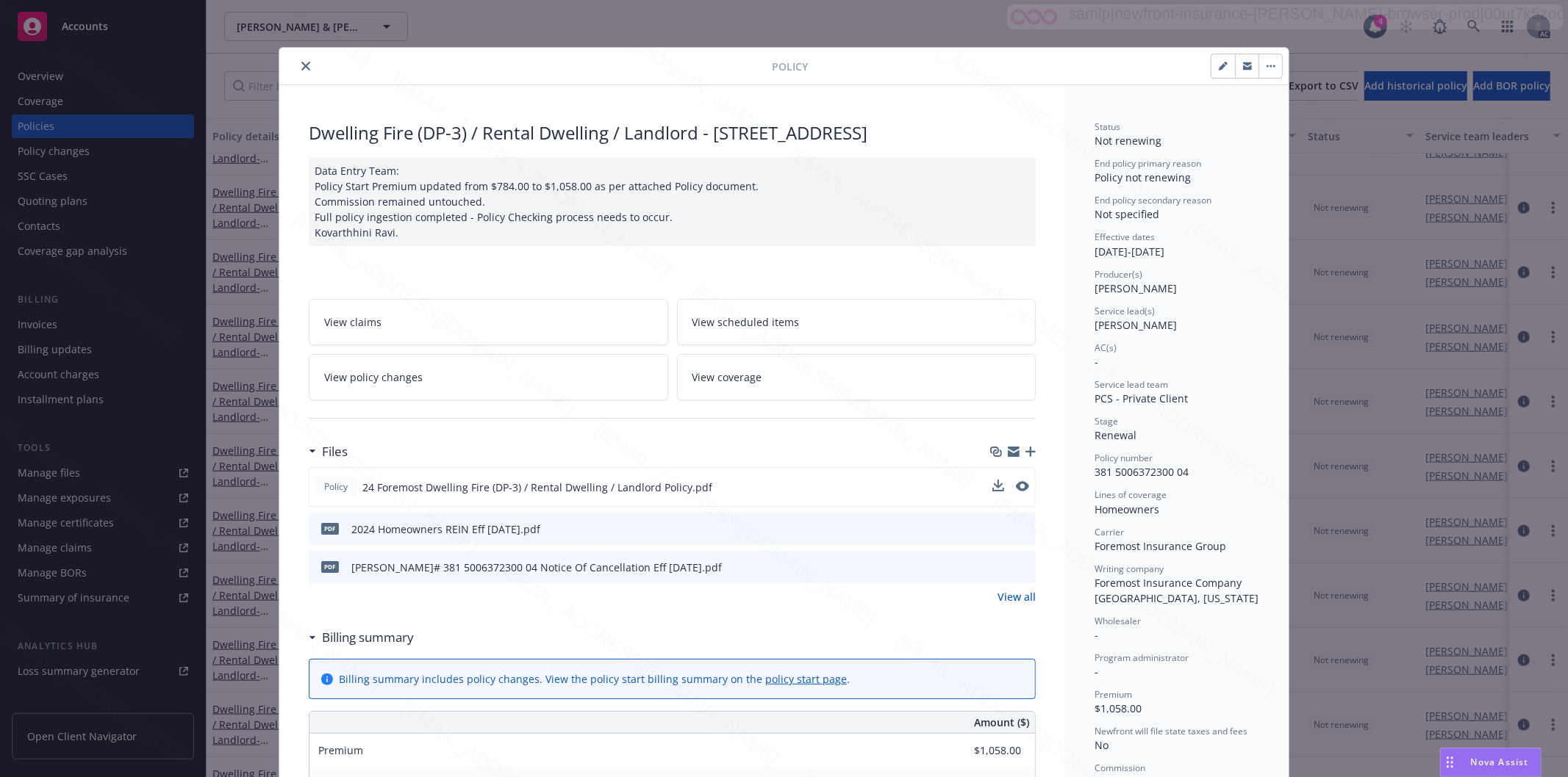
click at [301, 67] on icon "close" at bounding box center [305, 65] width 9 height 9
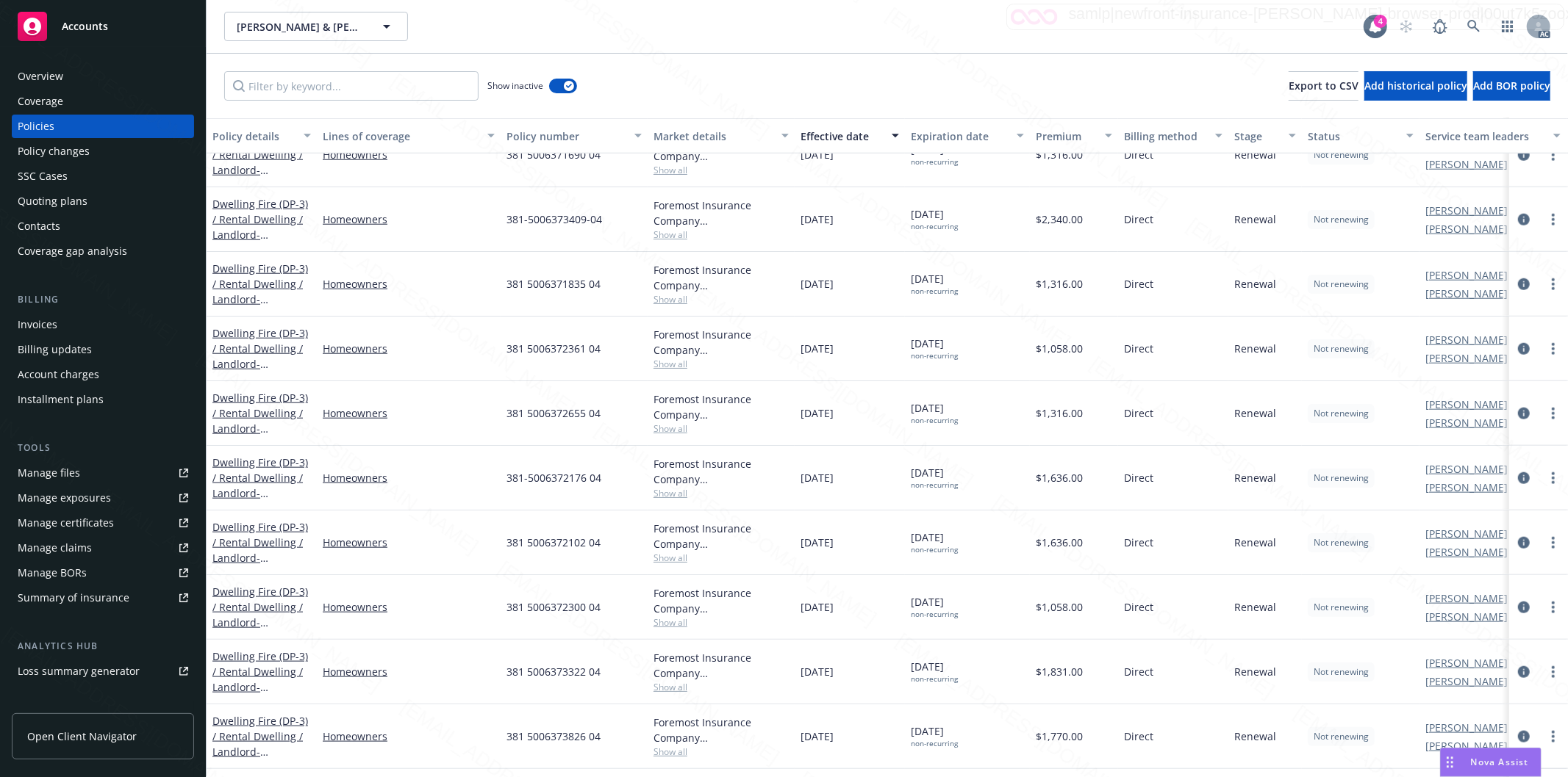
scroll to position [1061, 0]
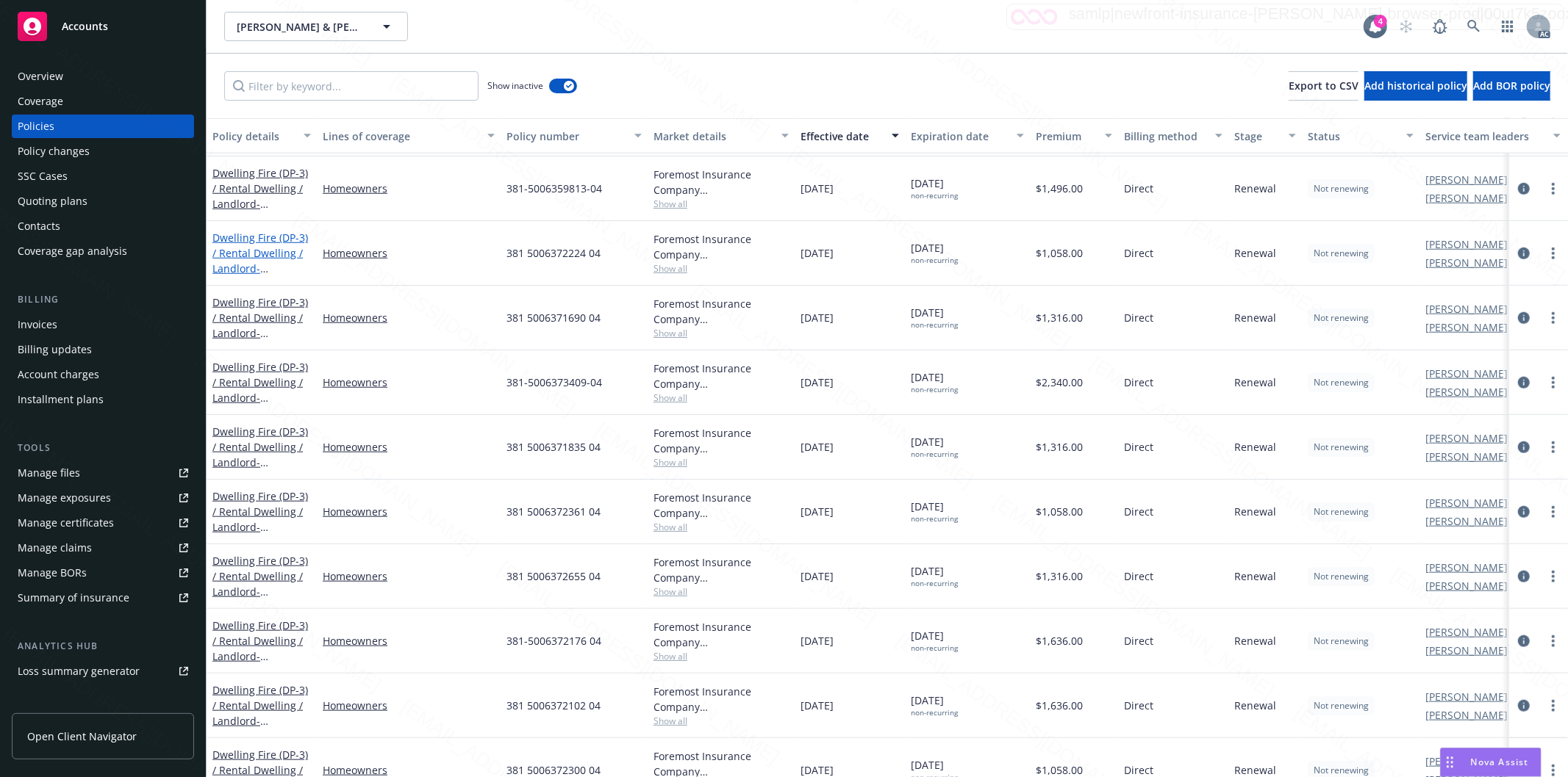
click at [261, 250] on link "Dwelling Fire (DP-3) / Rental Dwelling / Landlord - [STREET_ADDRESS][PERSON_NAM…" at bounding box center [259, 261] width 96 height 61
